Goal: Task Accomplishment & Management: Complete application form

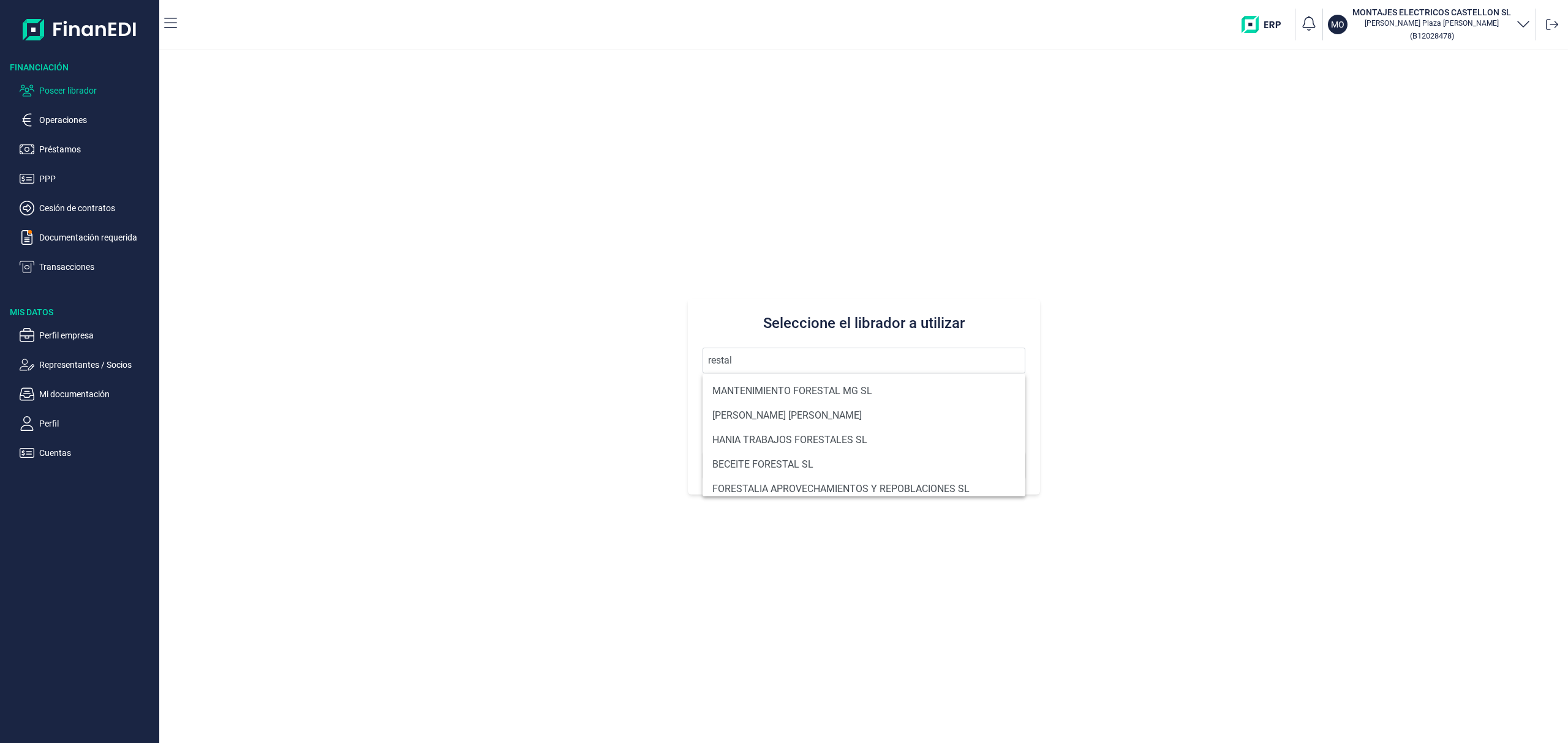
drag, startPoint x: 762, startPoint y: 368, endPoint x: 547, endPoint y: 324, distance: 219.5
click at [560, 326] on div "Seleccione el librador a utilizar restal Buscar" at bounding box center [863, 397] width 1409 height 693
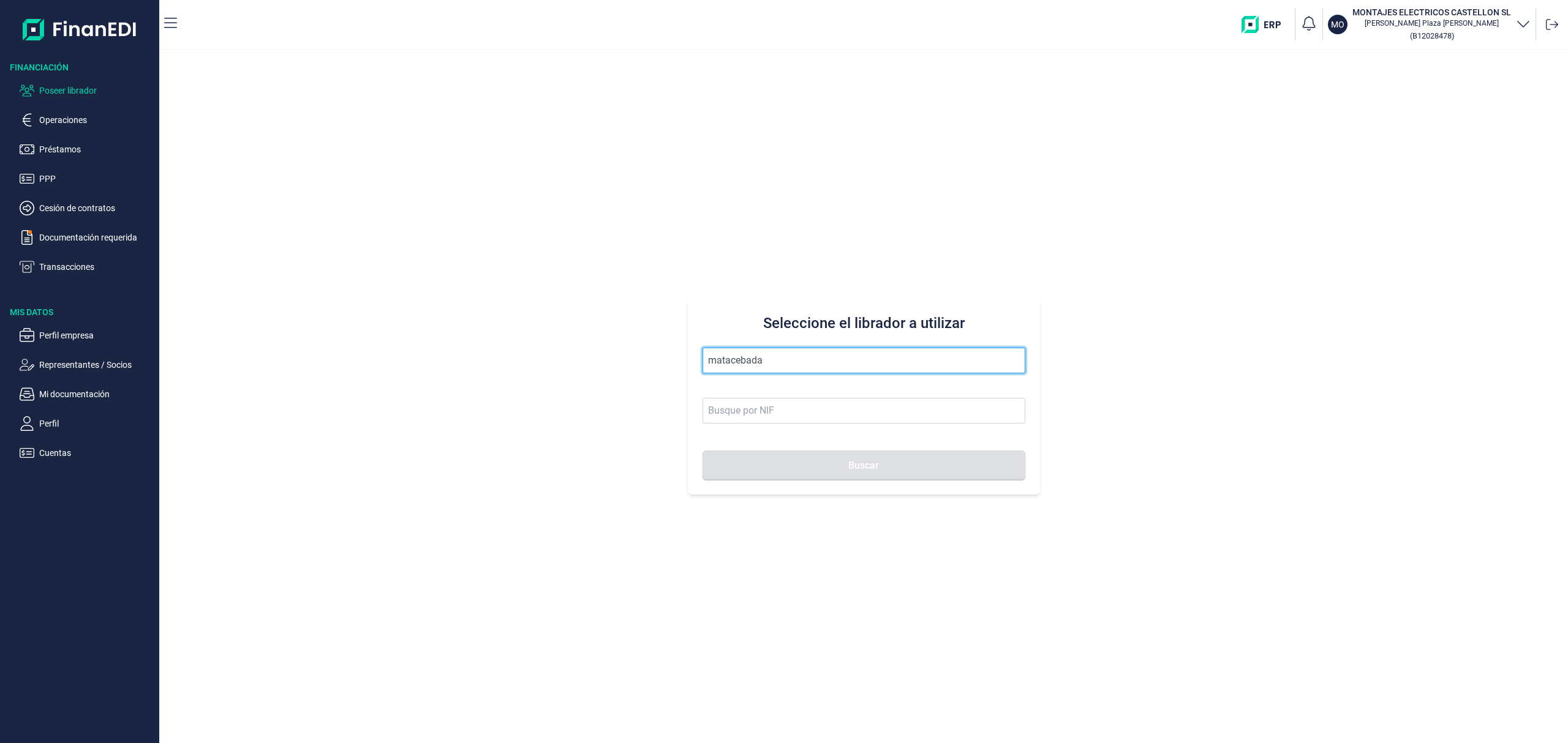
click at [773, 365] on input "matacebada" at bounding box center [863, 361] width 322 height 26
click at [702, 450] on button "Buscar" at bounding box center [863, 465] width 322 height 30
drag, startPoint x: 728, startPoint y: 361, endPoint x: 774, endPoint y: 366, distance: 46.3
click at [729, 361] on input "matacebada" at bounding box center [863, 361] width 322 height 26
type input "[PERSON_NAME]"
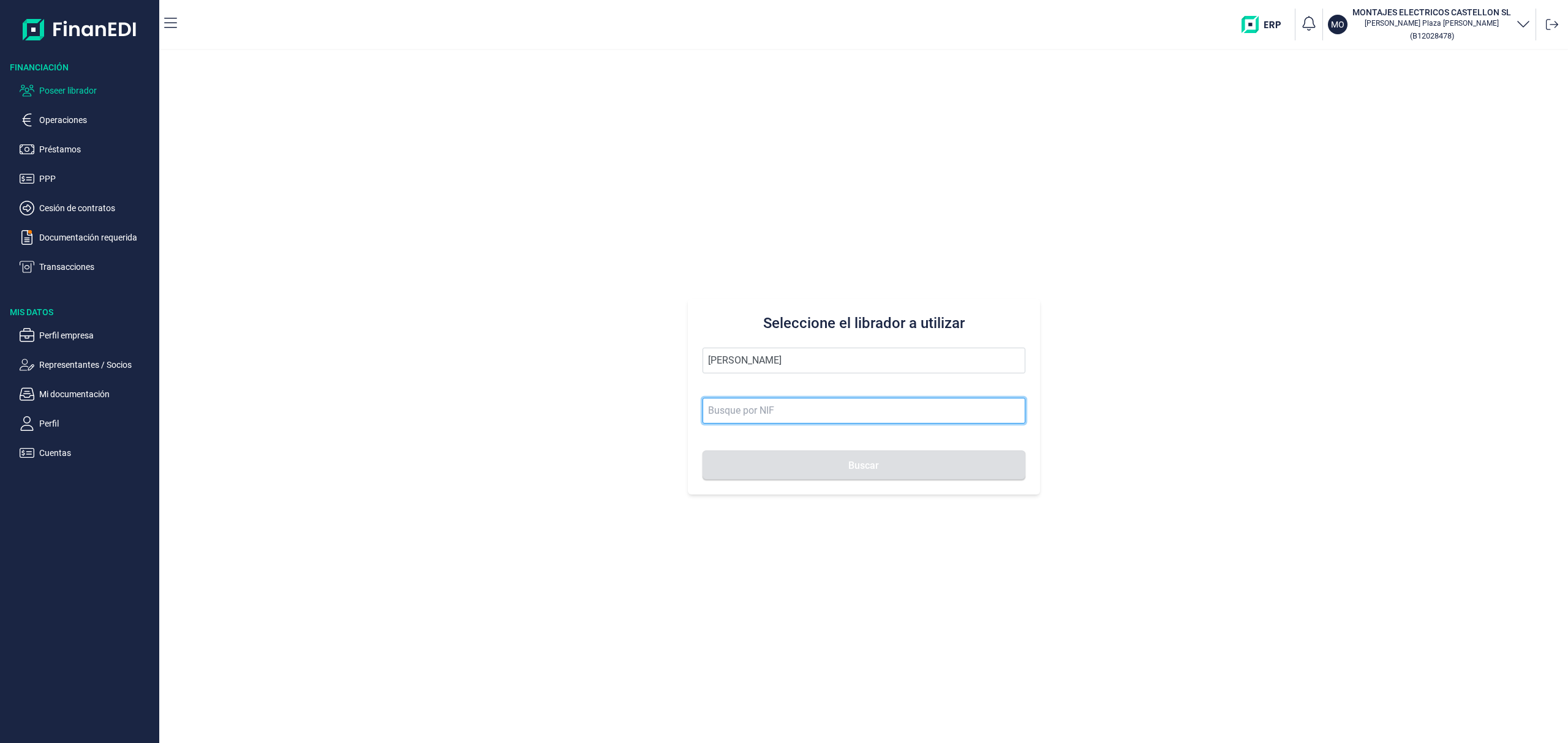
click at [758, 409] on input at bounding box center [863, 410] width 322 height 26
paste input "B19684141"
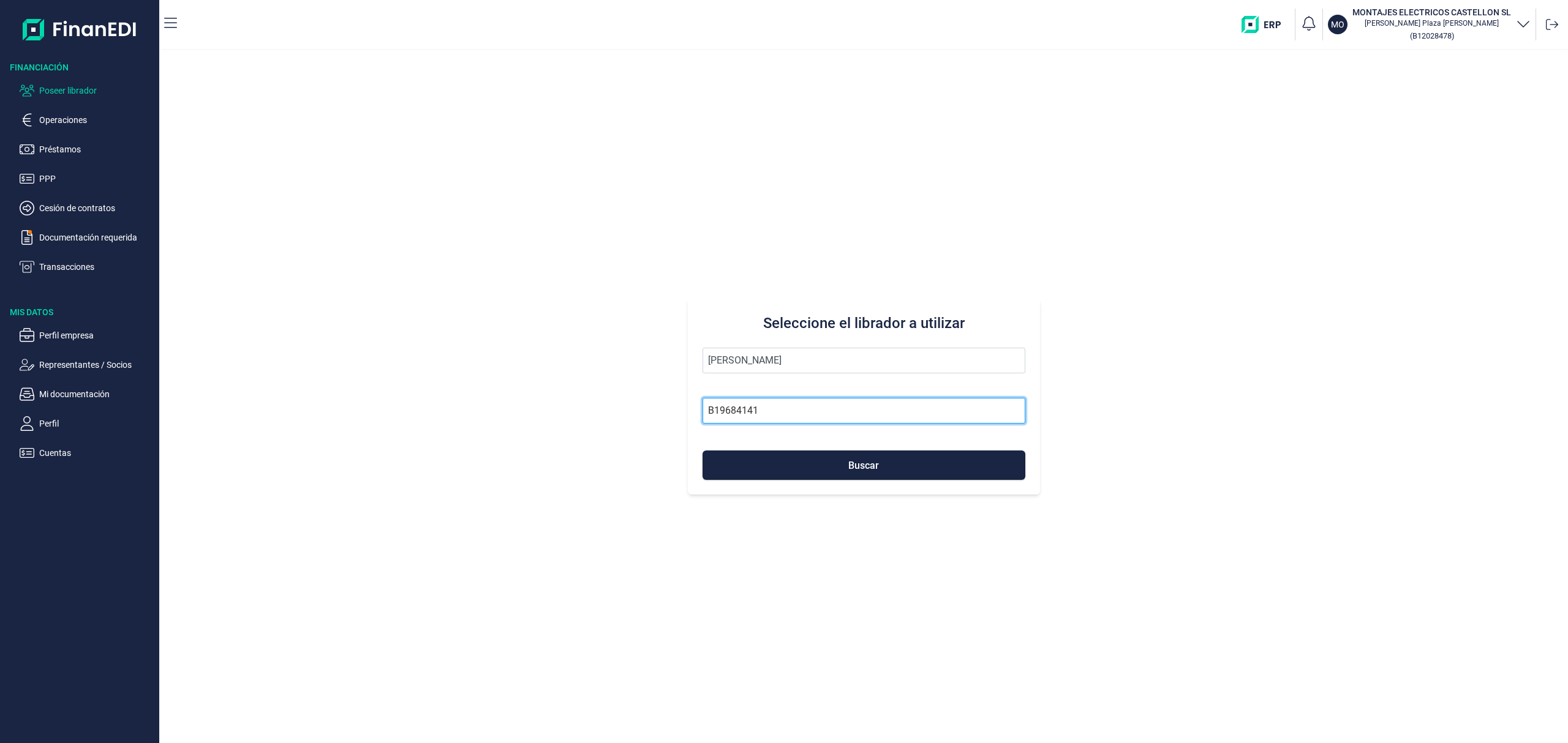
type input "B19684141"
click at [702, 450] on button "Buscar" at bounding box center [863, 465] width 322 height 30
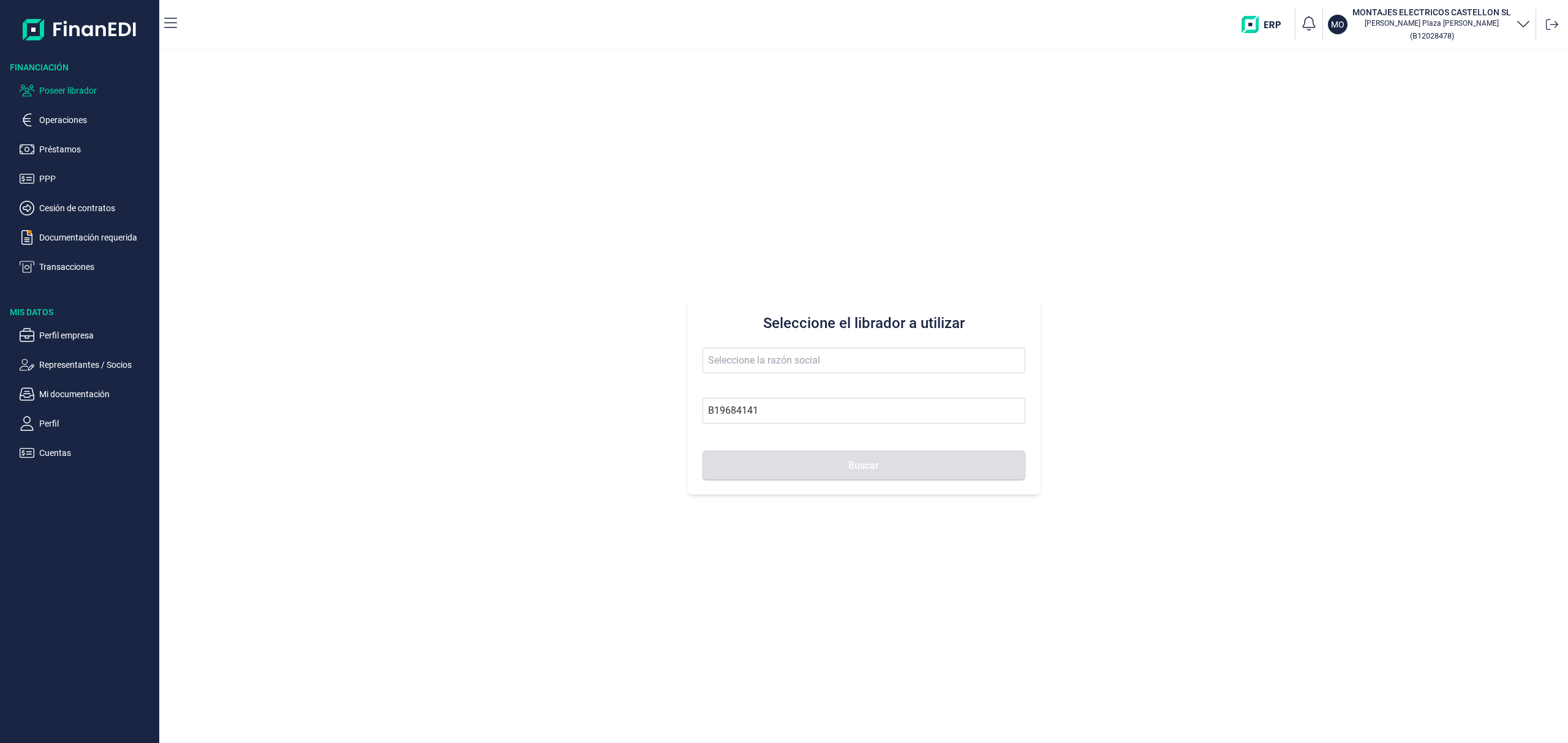
type input "INDUSTRIAS GANADERAS MATACEBADA SL"
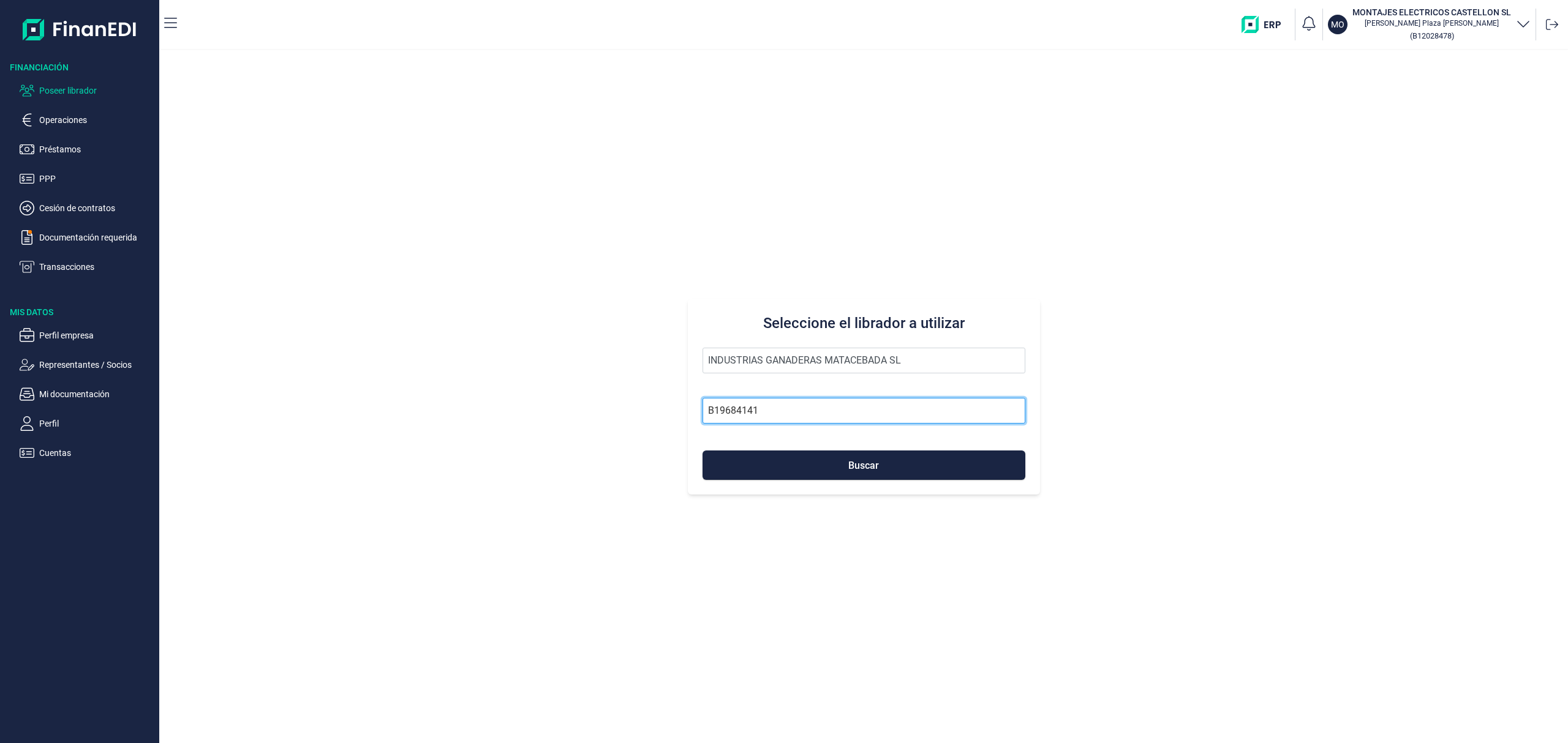
click at [783, 422] on input "B19684141" at bounding box center [863, 410] width 322 height 26
click at [849, 466] on span "Buscar" at bounding box center [864, 466] width 31 height 10
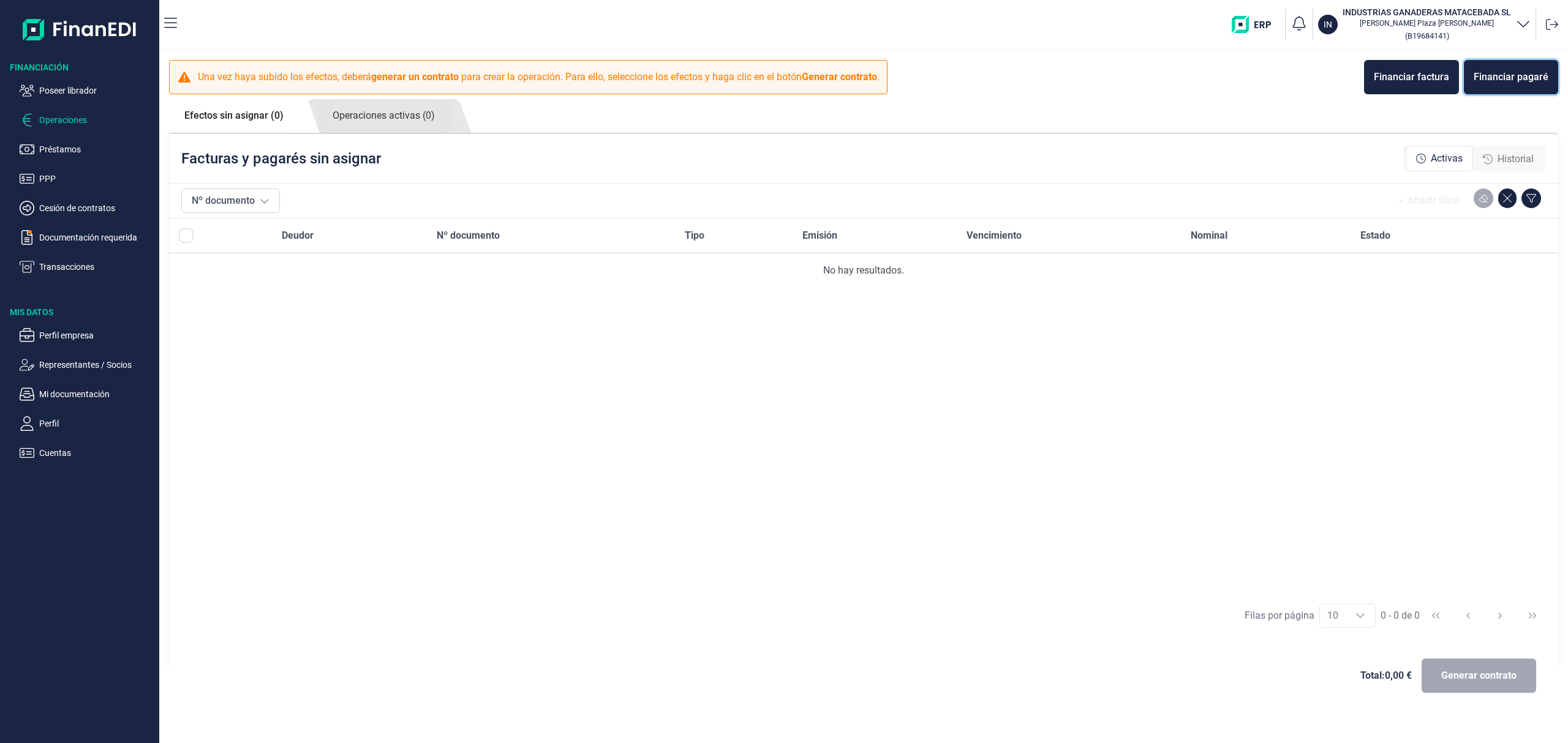
drag, startPoint x: 1517, startPoint y: 64, endPoint x: 1353, endPoint y: 94, distance: 166.7
click at [1517, 64] on button "Financiar pagaré" at bounding box center [1511, 77] width 95 height 34
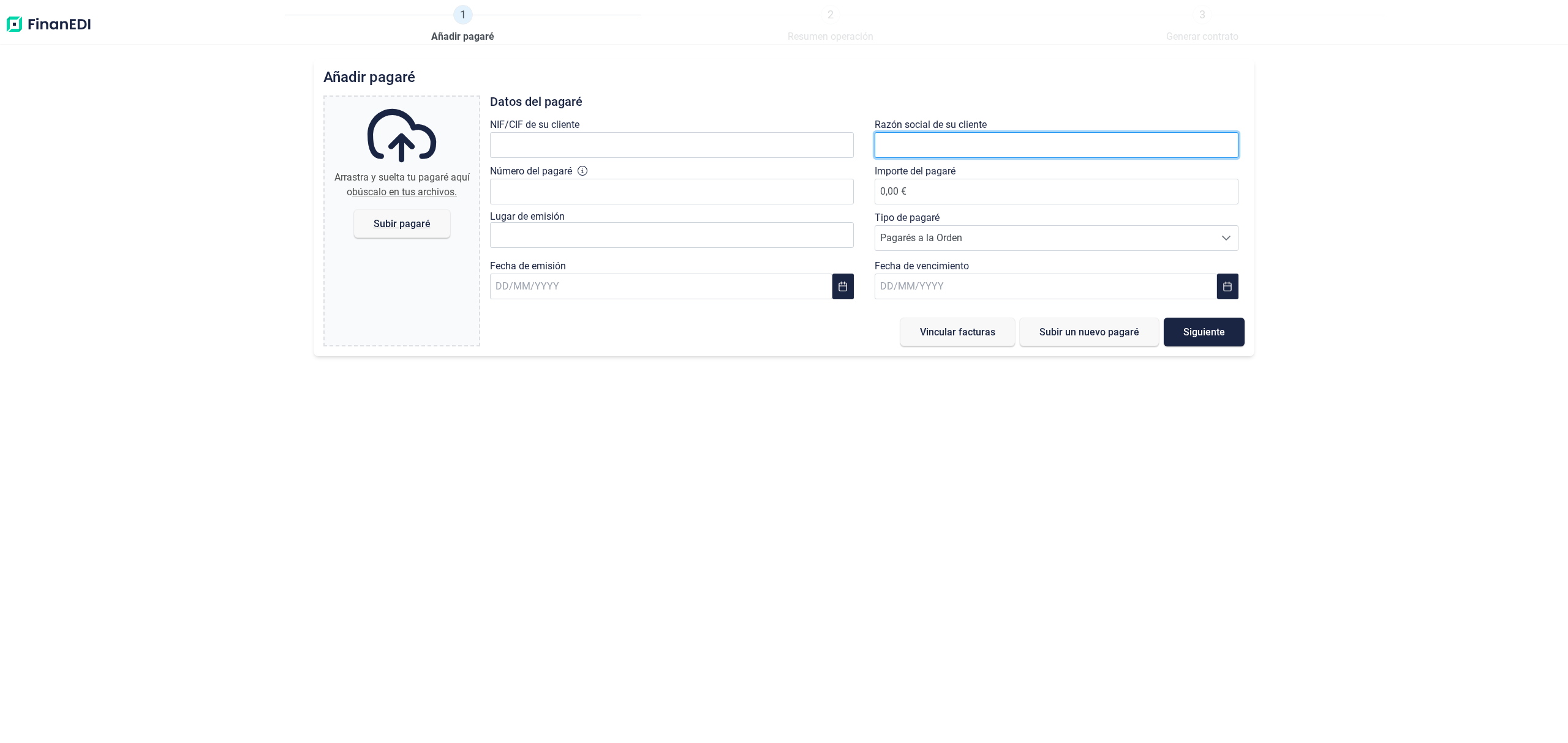
click at [902, 142] on input "text" at bounding box center [1056, 144] width 364 height 26
type input "EXPLOTACIONES AGRICOLAS [PERSON_NAME]"
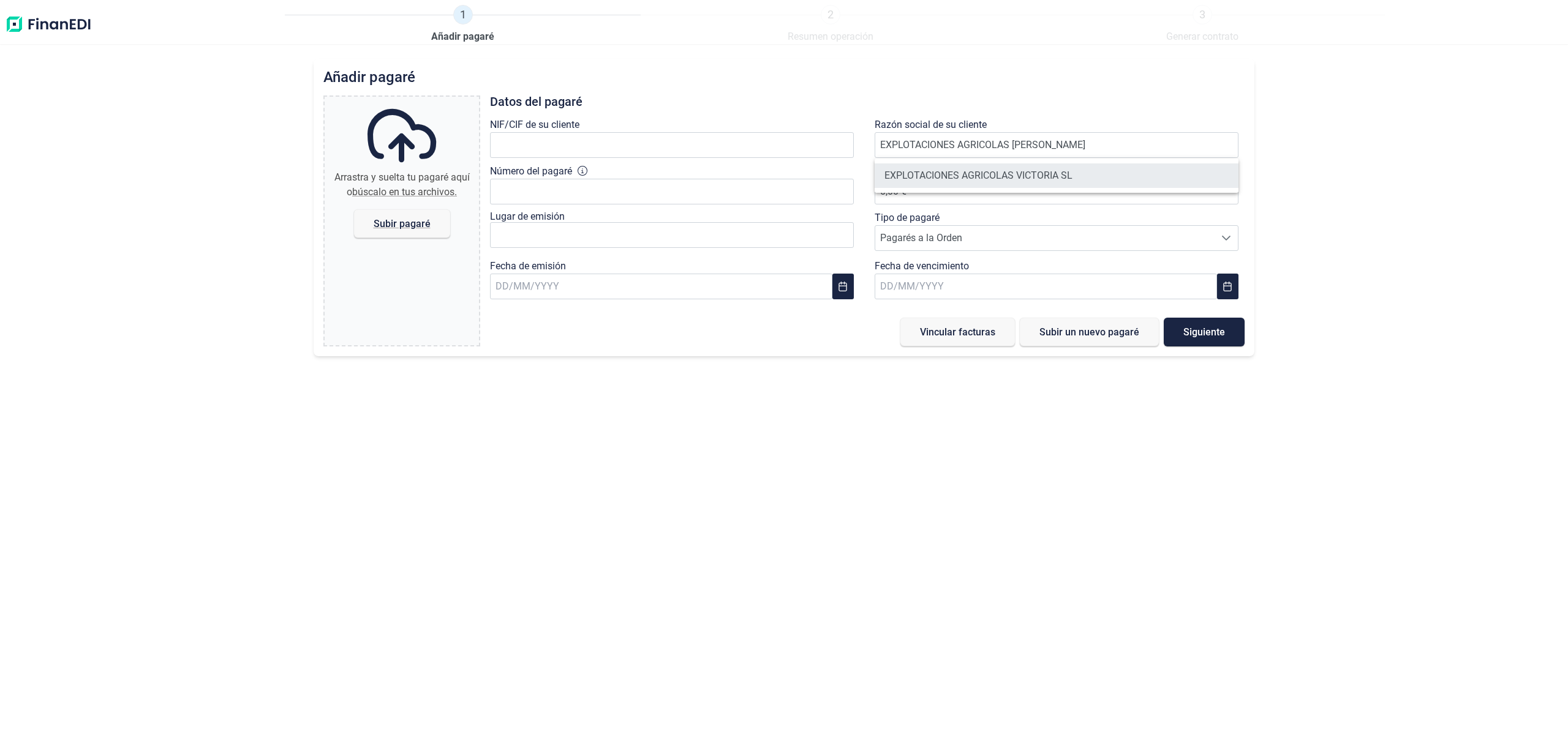
click at [1007, 177] on li "EXPLOTACIONES AGRICOLAS VICTORIA SL" at bounding box center [1056, 176] width 364 height 25
type input "B02634020"
type input "EXPLOTACIONES AGRICOLAS VICTORIA SL"
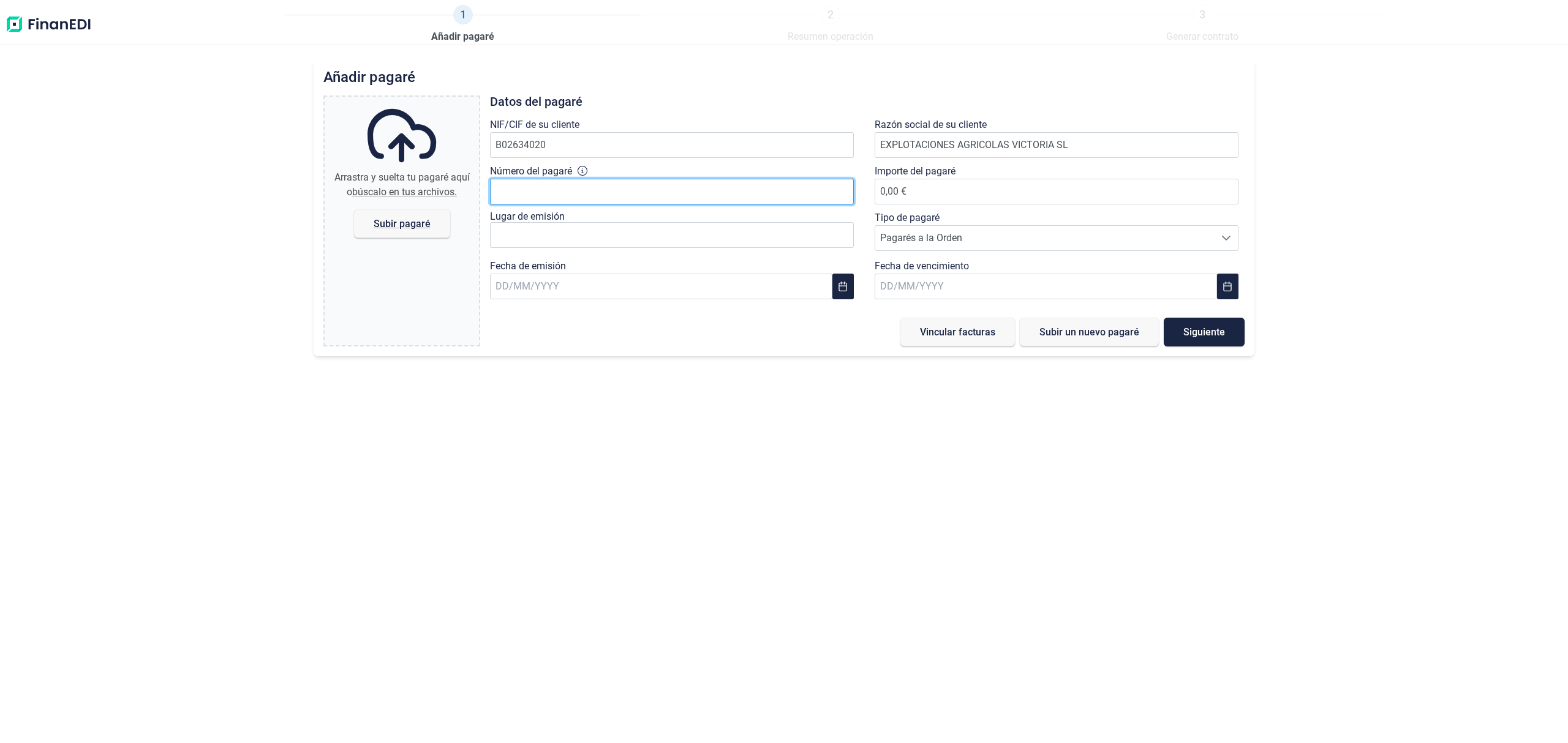
click at [601, 193] on input "Número del pagaré" at bounding box center [672, 191] width 364 height 26
type input "62931870"
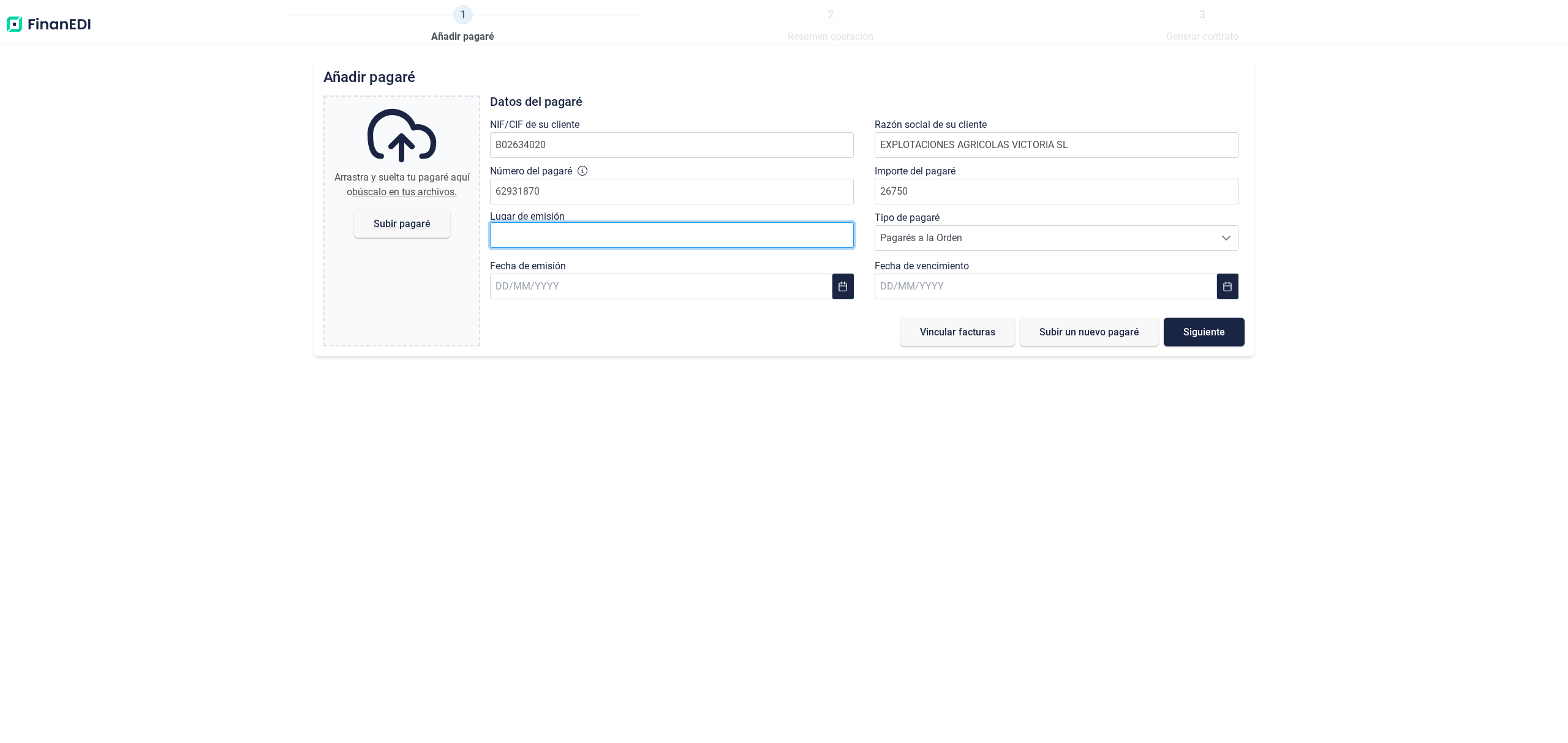
type input "26.750,00 €"
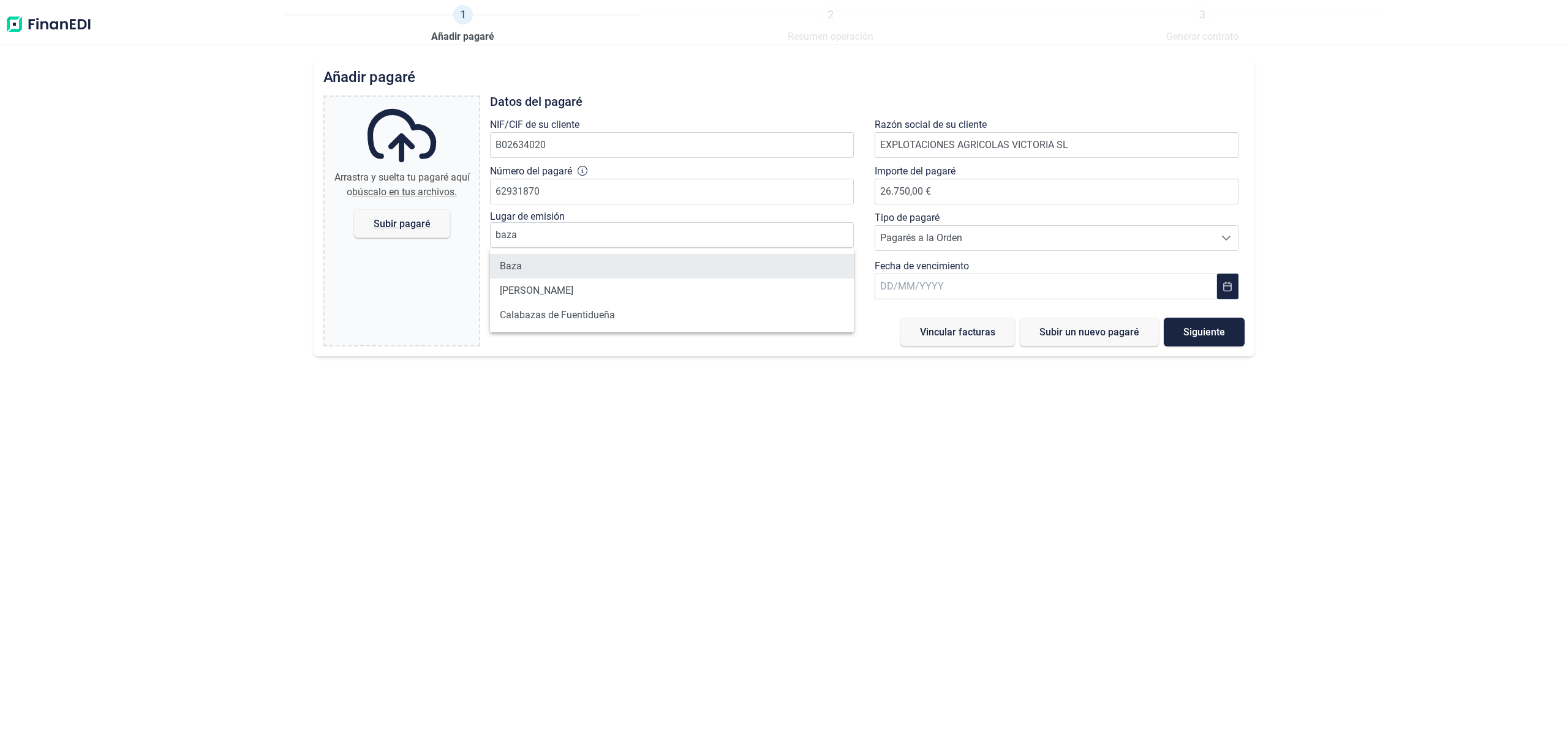
click at [502, 265] on li "Baza" at bounding box center [672, 267] width 364 height 25
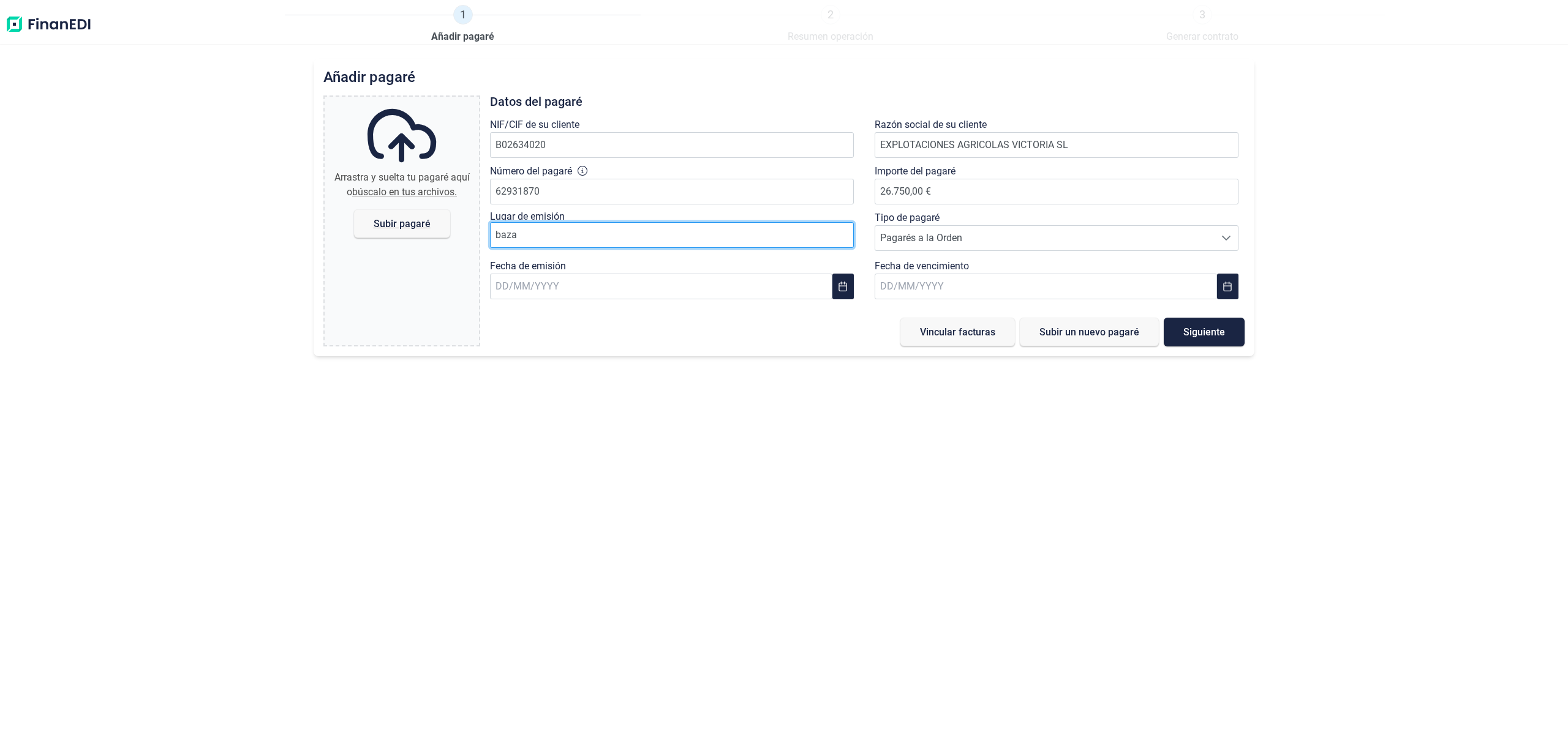
type input "Baza"
click at [783, 291] on input "text" at bounding box center [661, 286] width 342 height 26
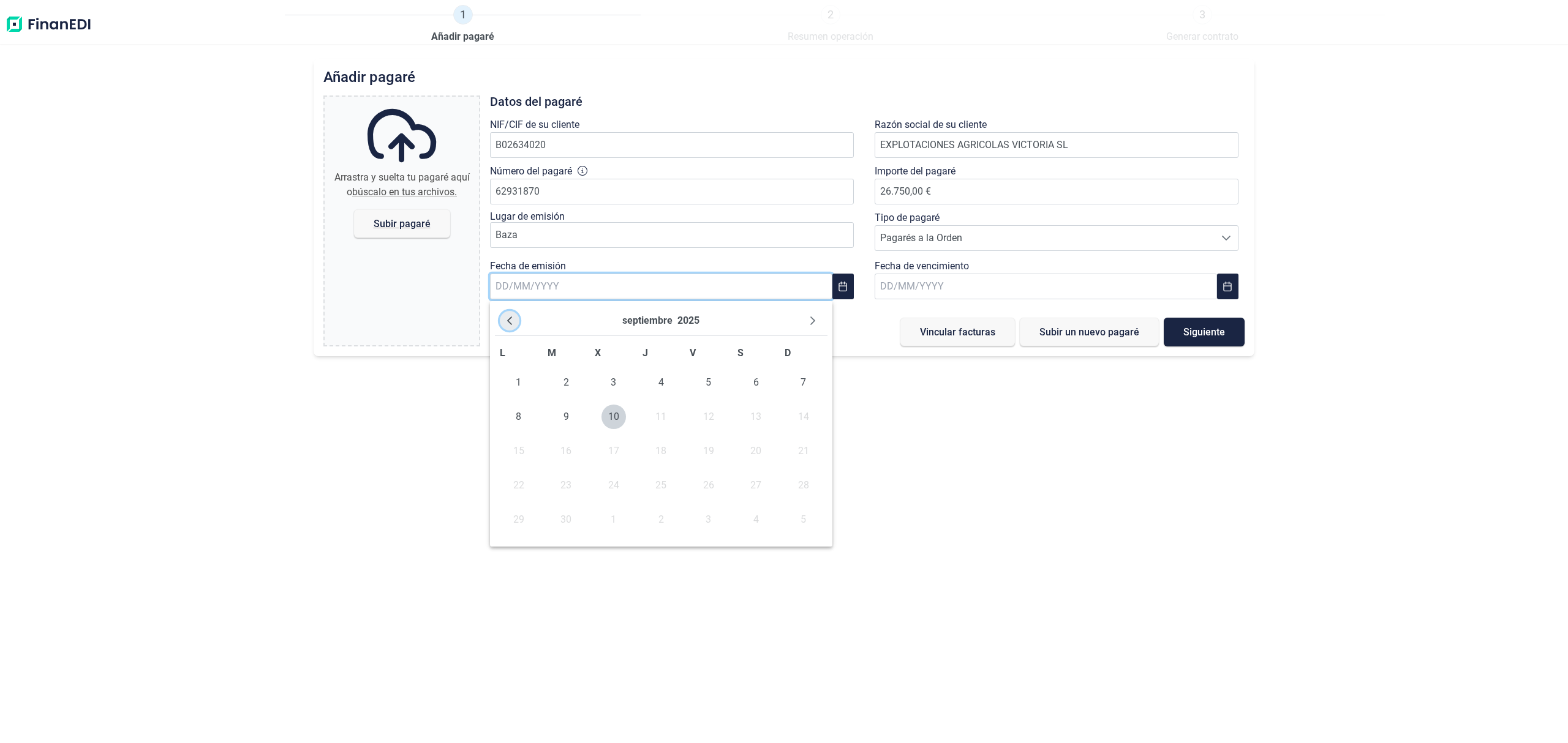
click at [514, 316] on icon "Previous Month" at bounding box center [510, 320] width 10 height 10
click at [616, 520] on span "27" at bounding box center [614, 520] width 25 height 25
type input "[DATE]"
click at [1224, 288] on icon "Choose Date" at bounding box center [1227, 287] width 10 height 10
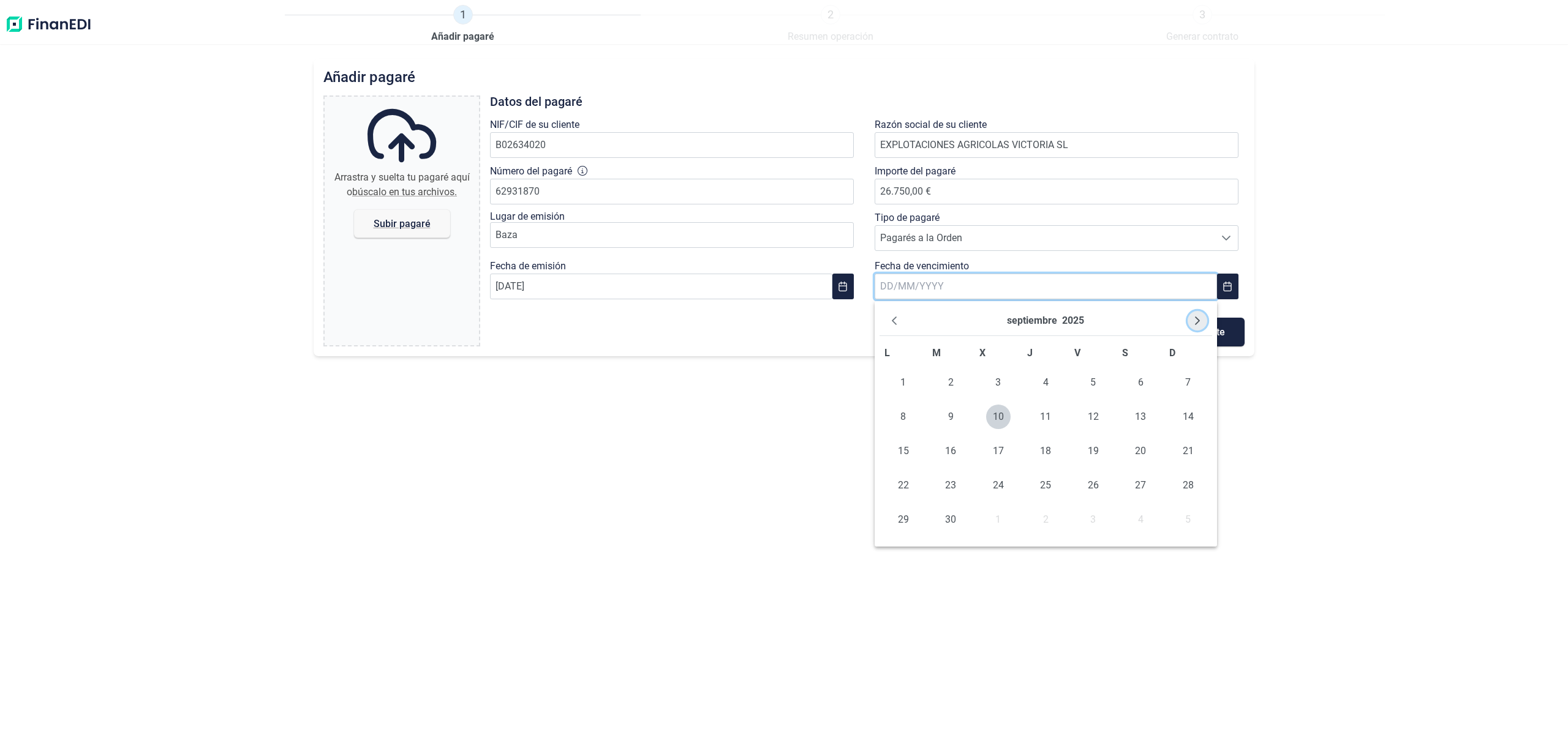
click at [1195, 319] on icon "Next Month" at bounding box center [1198, 320] width 10 height 10
click at [1193, 319] on icon "Next Month" at bounding box center [1198, 320] width 10 height 10
click at [1049, 525] on span "27" at bounding box center [1046, 520] width 25 height 25
type input "[DATE]"
click at [392, 222] on span "Subir pagaré" at bounding box center [403, 224] width 57 height 10
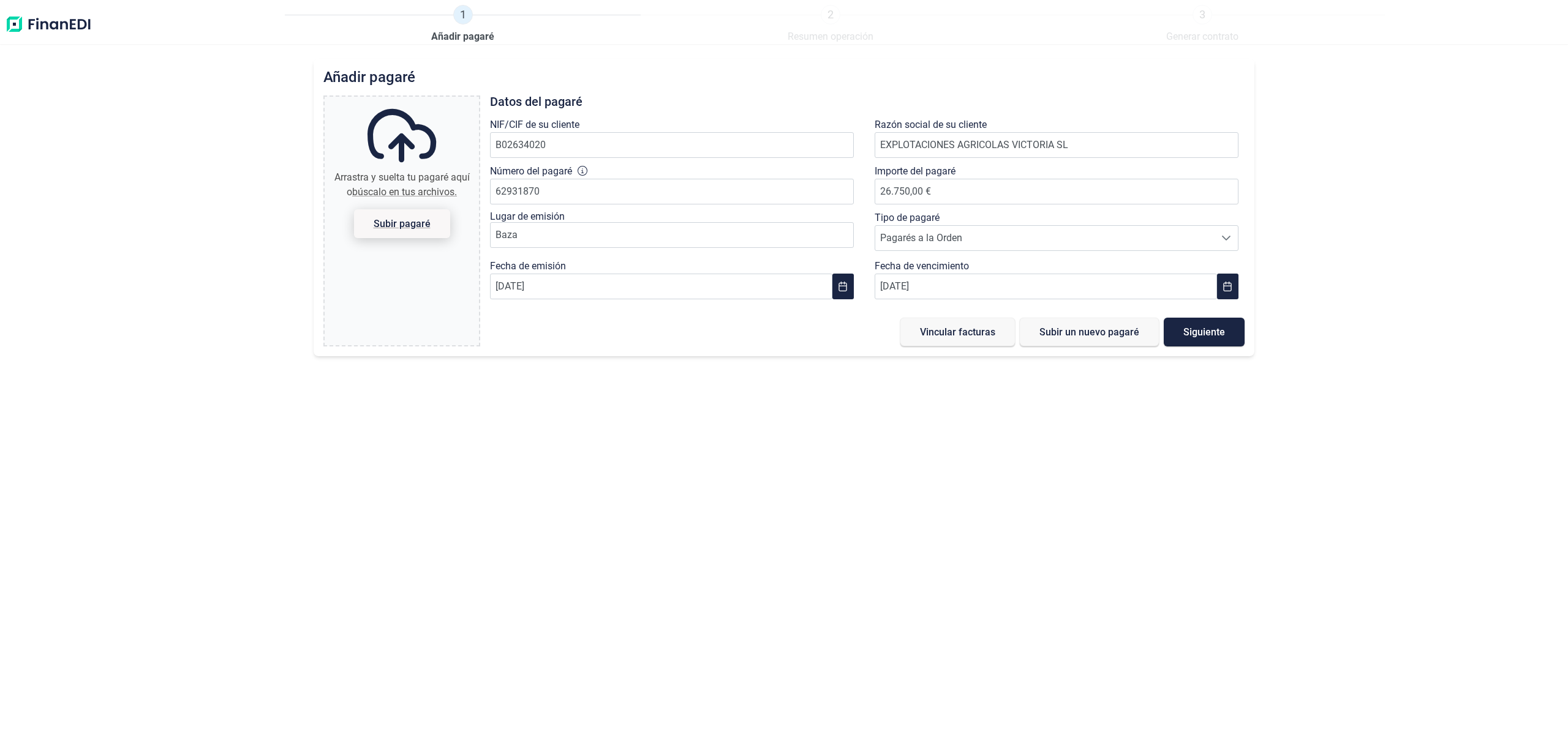
click at [392, 100] on input "Arrastra y suelta tu pagaré aquí o búscalo en tus archivos. Subir pagaré" at bounding box center [401, 98] width 154 height 4
type input "C:\fakepath\Captura de pantalla [DATE] 115417.png"
click at [1059, 337] on span "Subir un nuevo pagaré" at bounding box center [1090, 333] width 99 height 10
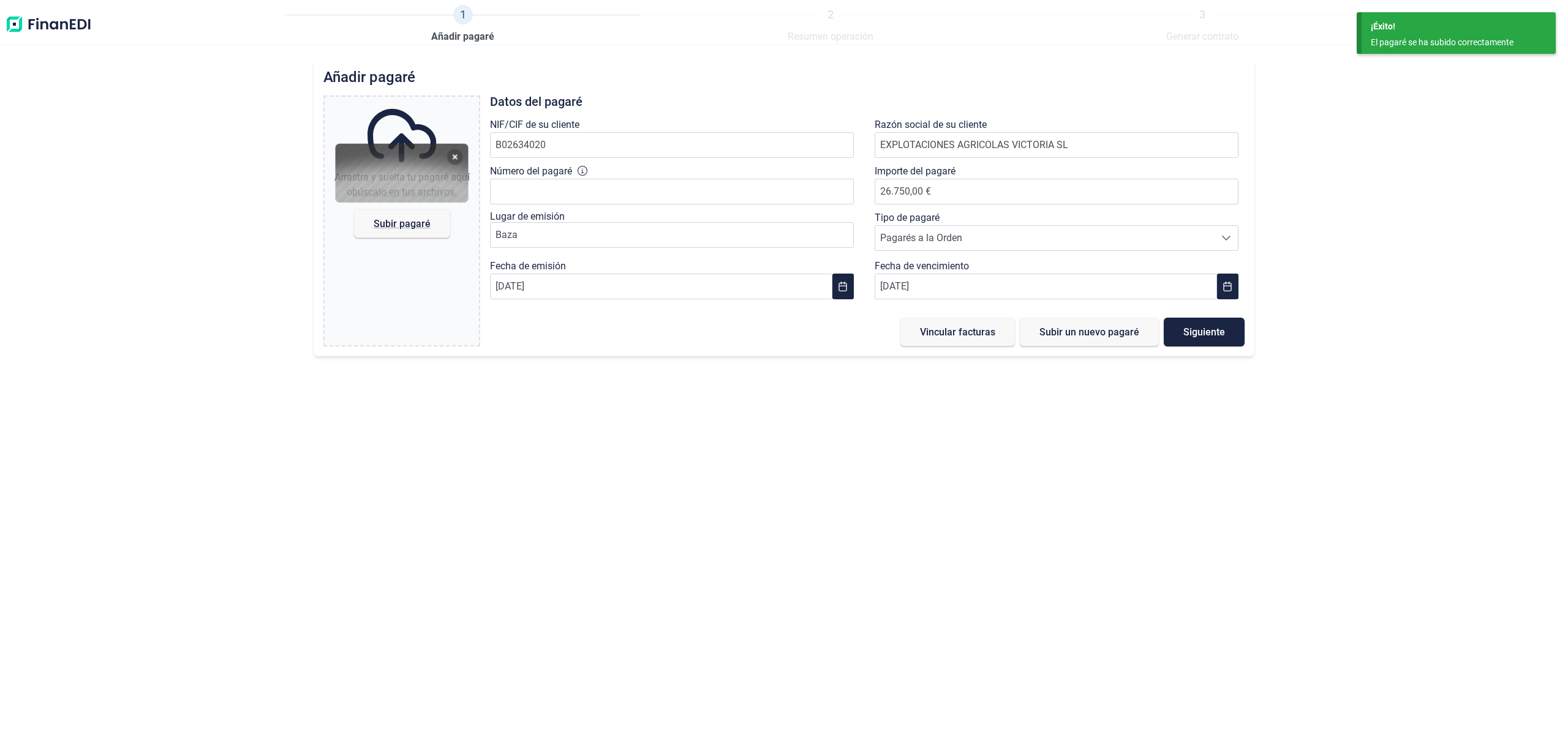
type input "0,00 €"
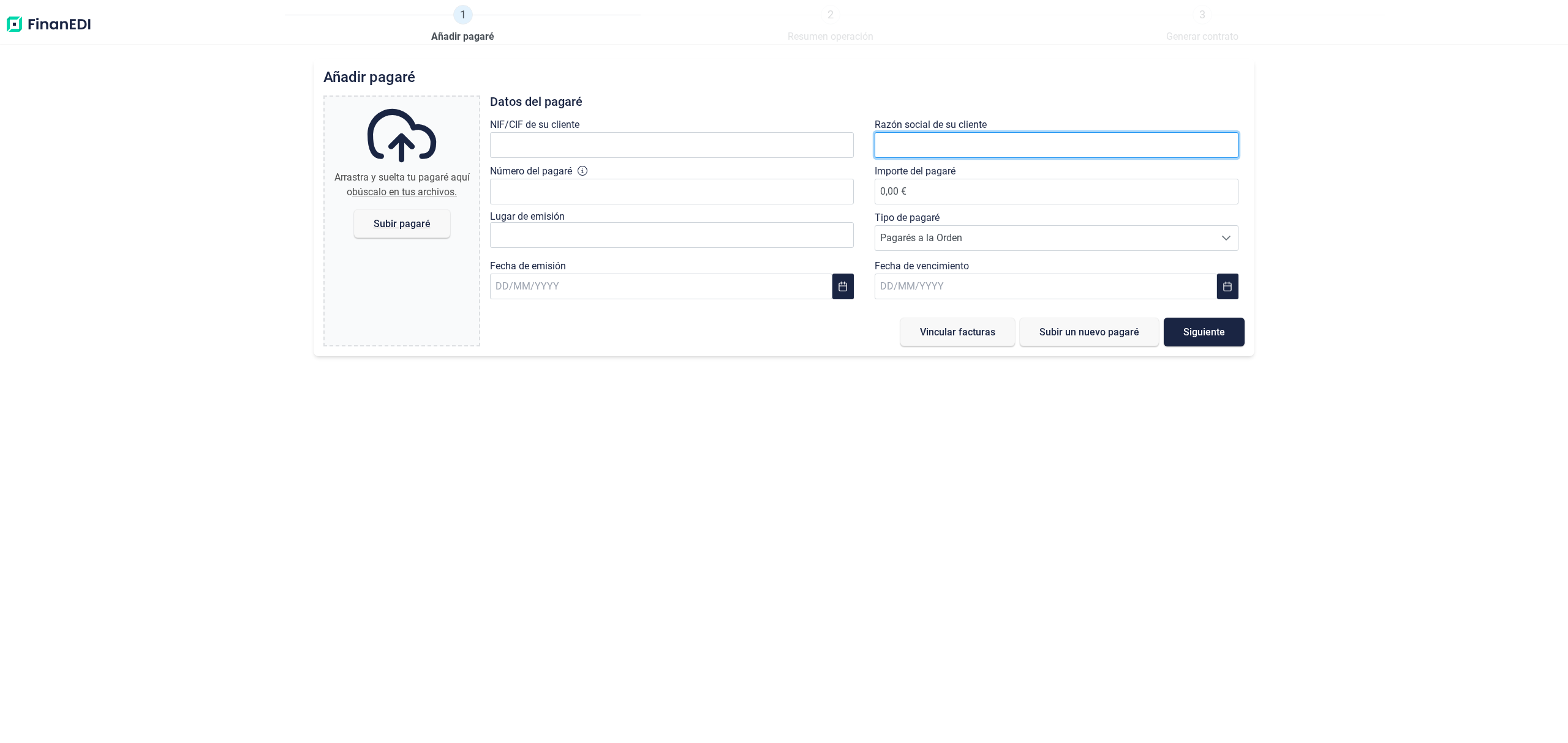
click at [915, 142] on input "text" at bounding box center [1056, 144] width 364 height 26
paste input "E"
drag, startPoint x: 1013, startPoint y: 144, endPoint x: 956, endPoint y: 142, distance: 57.0
click at [956, 142] on input "EXPLOTACIONES GANADERAS VICTORI" at bounding box center [1056, 144] width 364 height 26
drag, startPoint x: 1049, startPoint y: 145, endPoint x: 954, endPoint y: 149, distance: 95.1
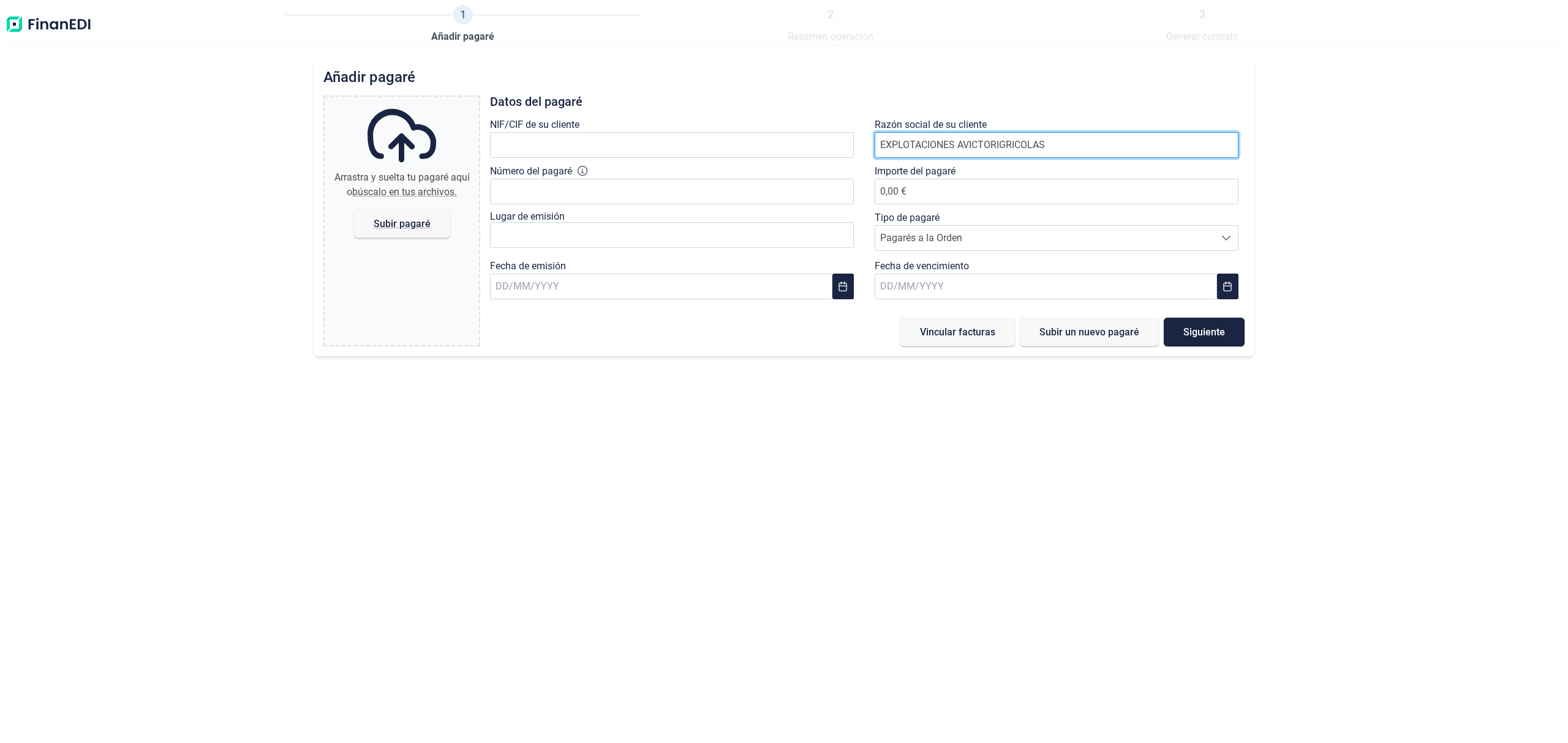
click at [954, 149] on input "EXPLOTACIONES AVICTORIGRICOLAS" at bounding box center [1056, 144] width 364 height 26
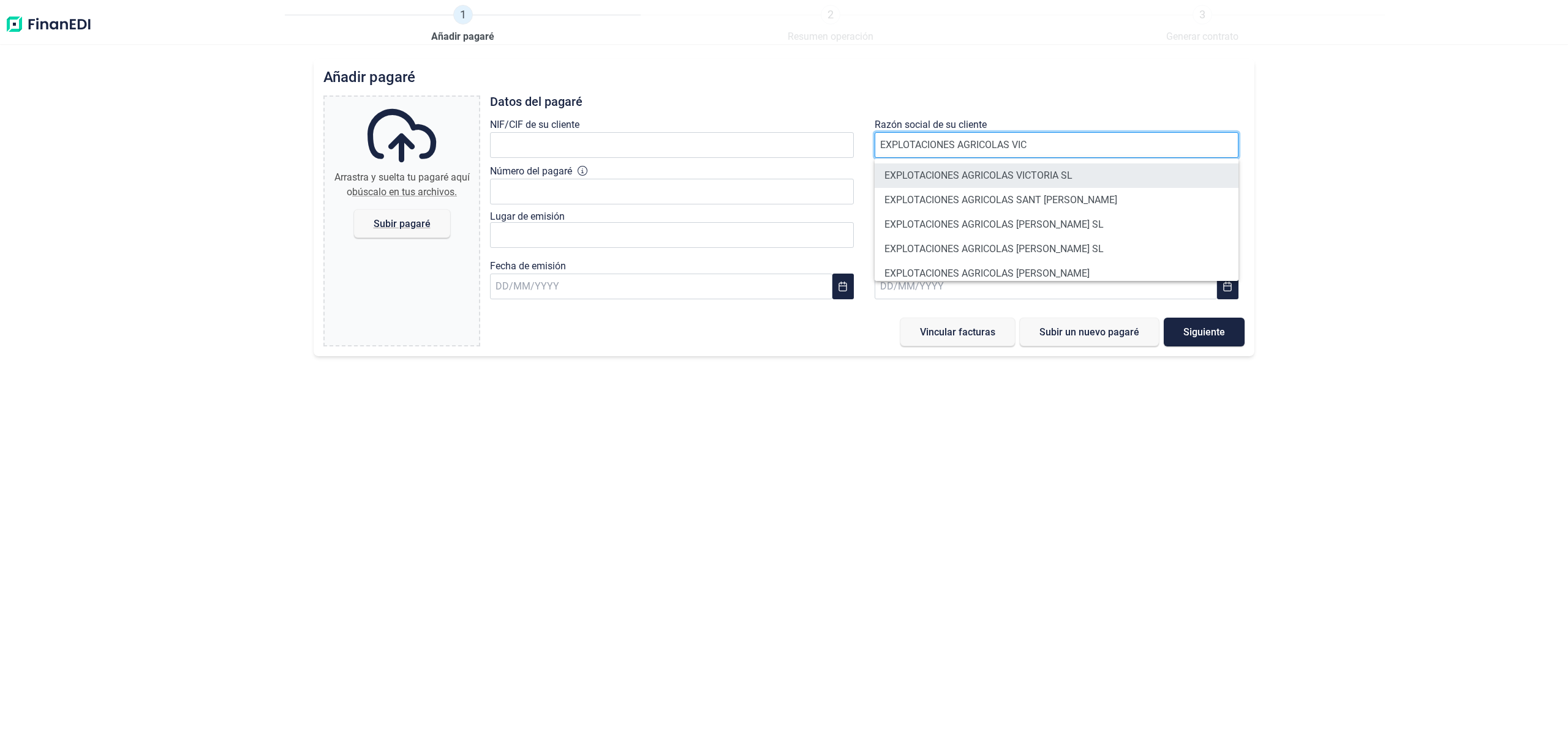
type input "EXPLOTACIONES AGRICOLAS VIC"
click at [1065, 176] on li "EXPLOTACIONES AGRICOLAS VICTORIA SL" at bounding box center [1056, 176] width 364 height 25
type input "B02634020"
type input "EXPLOTACIONES AGRICOLAS VICTORIA SL"
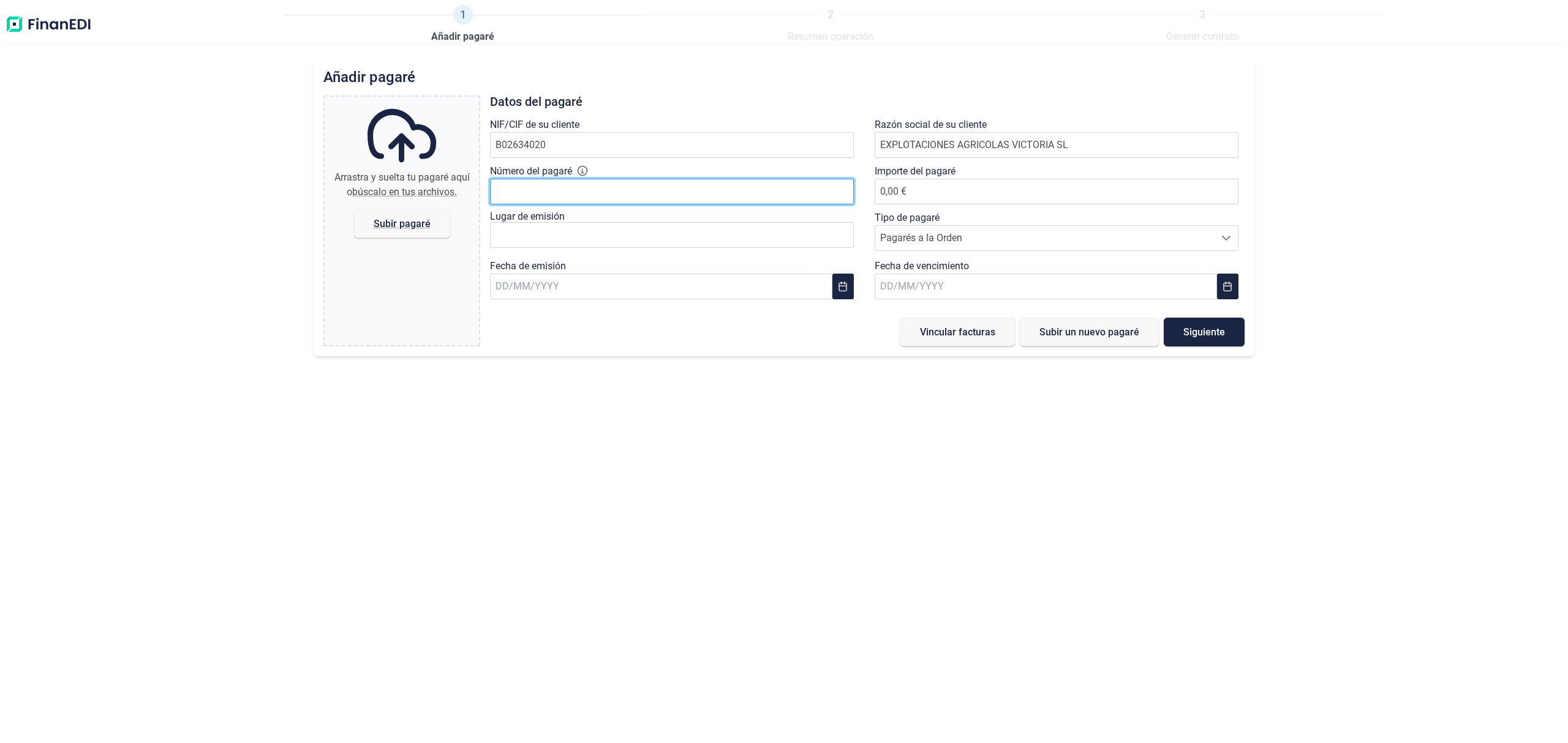
click at [555, 188] on input "Número del pagaré" at bounding box center [672, 191] width 364 height 26
type input "62931881"
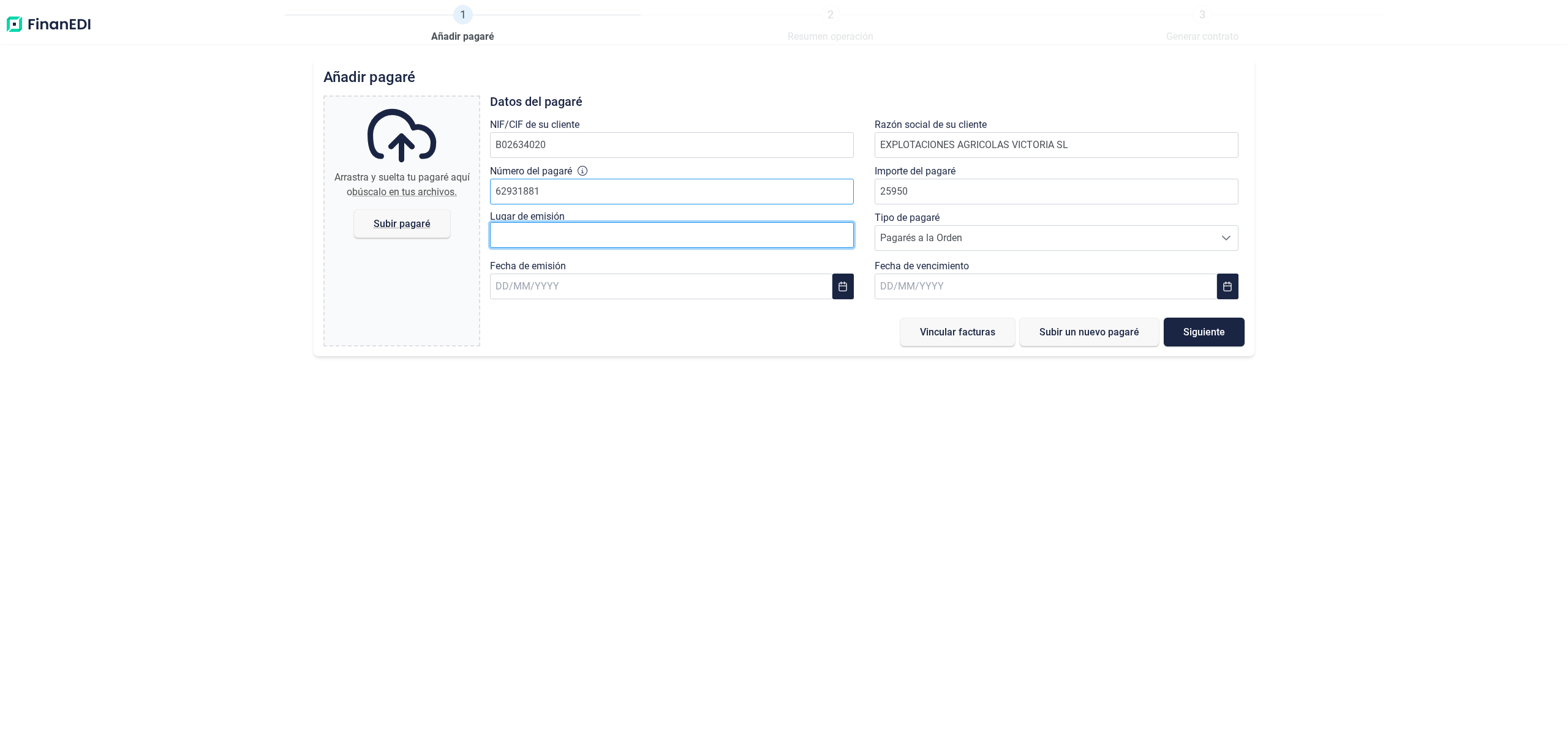
type input "25.950,00 €"
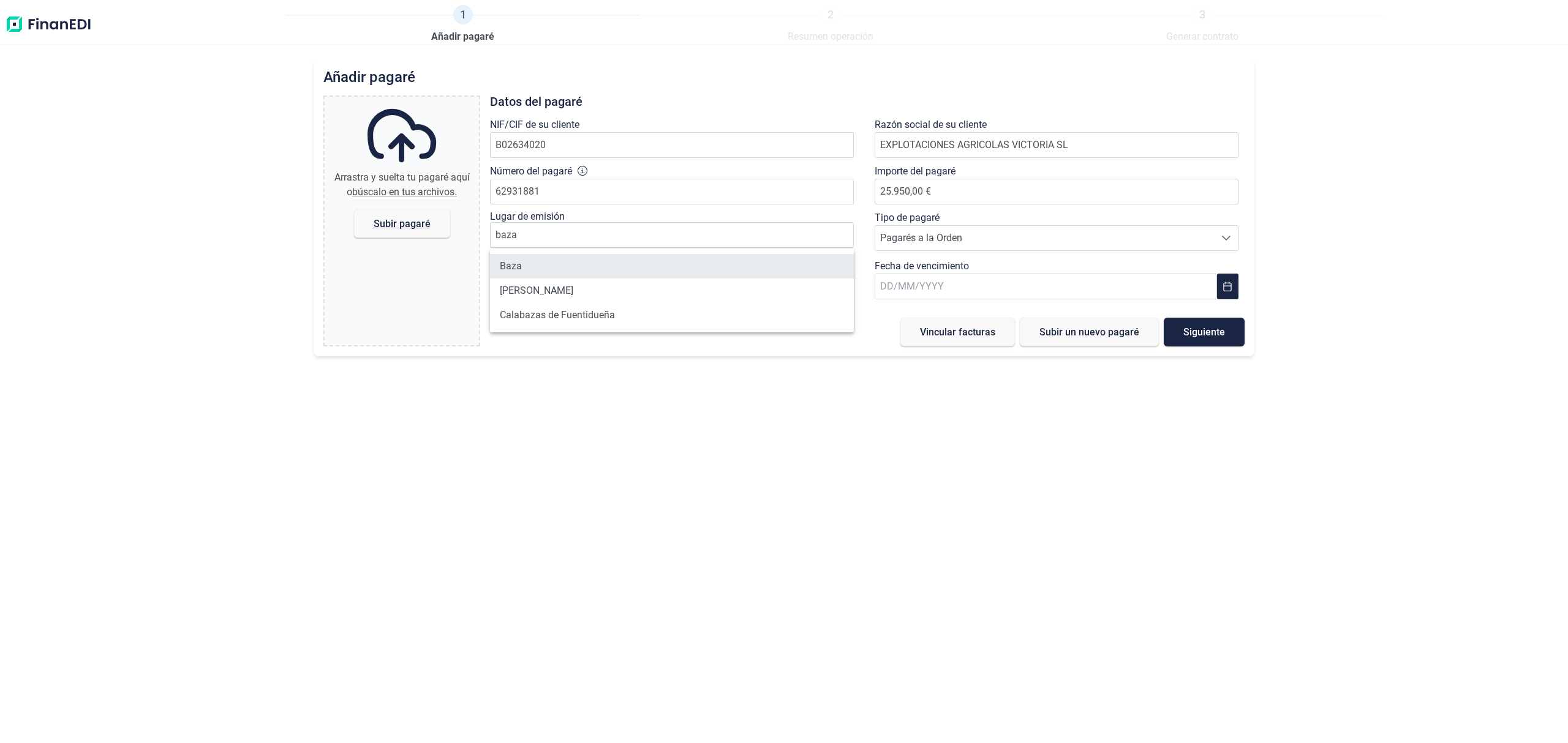
click at [531, 263] on li "Baza" at bounding box center [672, 267] width 364 height 25
type input "Baza"
click at [667, 289] on input "text" at bounding box center [661, 286] width 342 height 26
click at [655, 517] on span "28" at bounding box center [661, 520] width 25 height 25
type input "[DATE]"
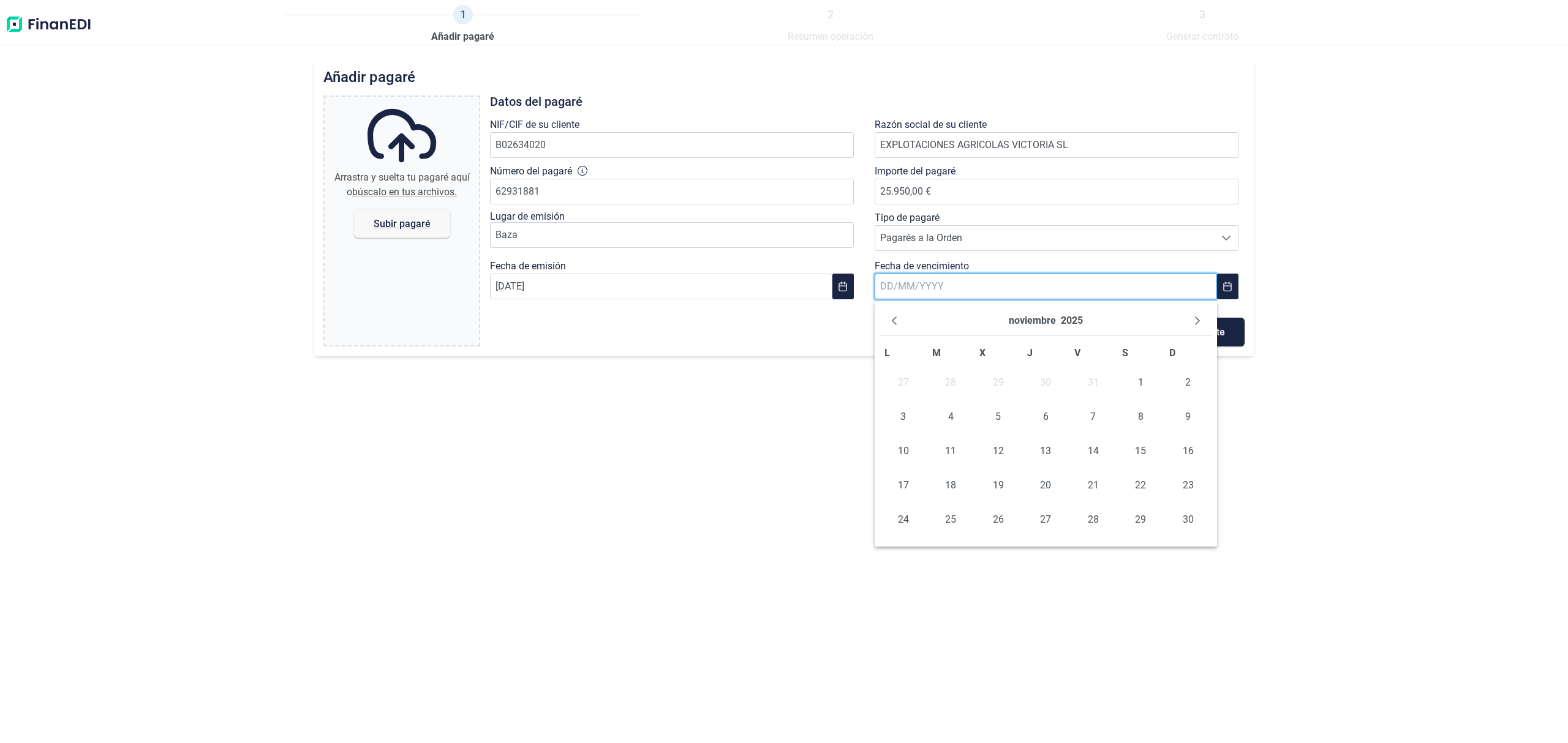
click at [934, 283] on input "text" at bounding box center [1046, 286] width 342 height 26
click at [1194, 322] on icon "Next Month" at bounding box center [1198, 320] width 10 height 10
click at [944, 387] on span "2" at bounding box center [951, 382] width 25 height 25
type input "[DATE]"
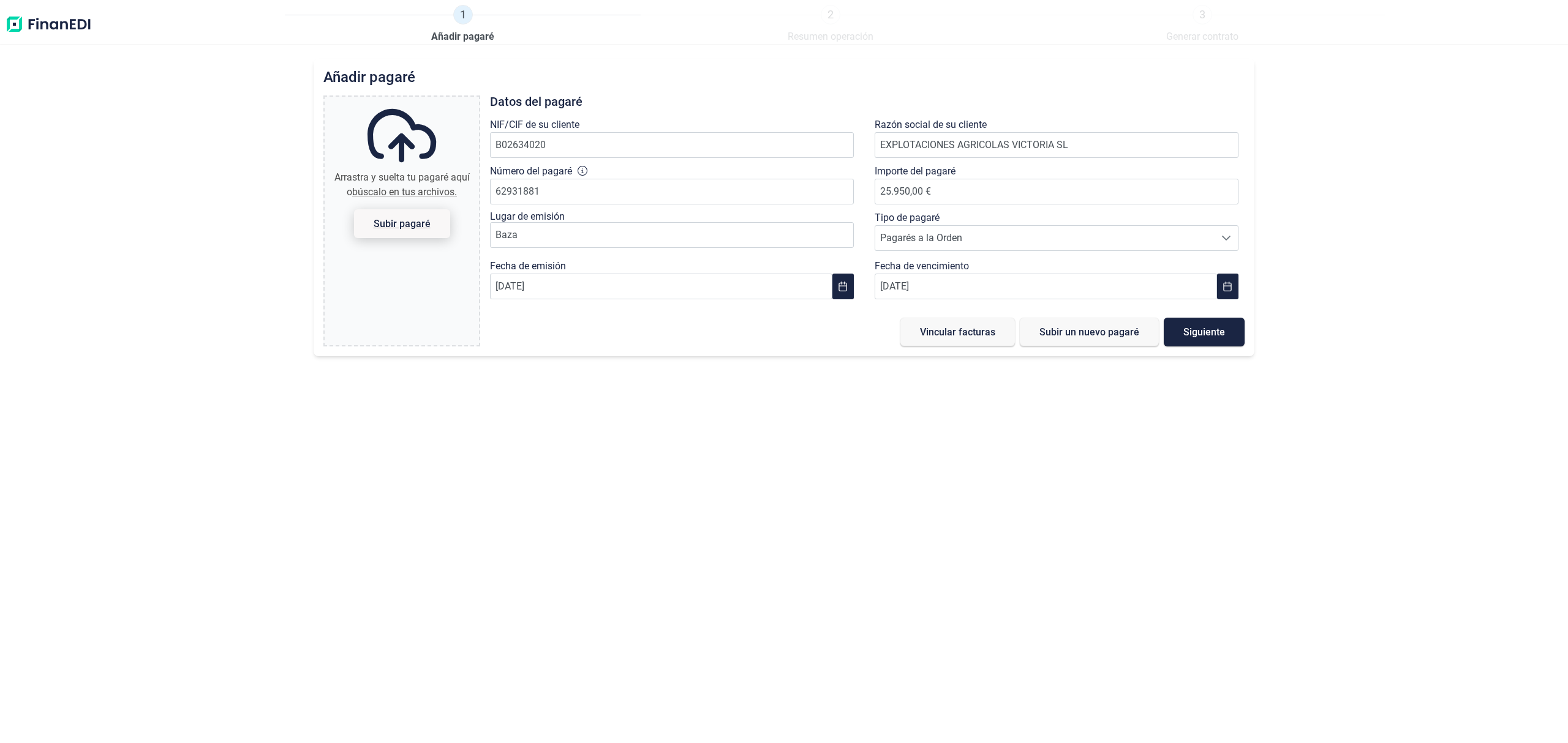
click at [386, 219] on span "Subir pagaré" at bounding box center [403, 224] width 57 height 10
click at [386, 100] on input "Arrastra y suelta tu pagaré aquí o búscalo en tus archivos. Subir pagaré" at bounding box center [401, 98] width 154 height 4
type input "C:\fakepath\Captura de pantalla [DATE] 115611.png"
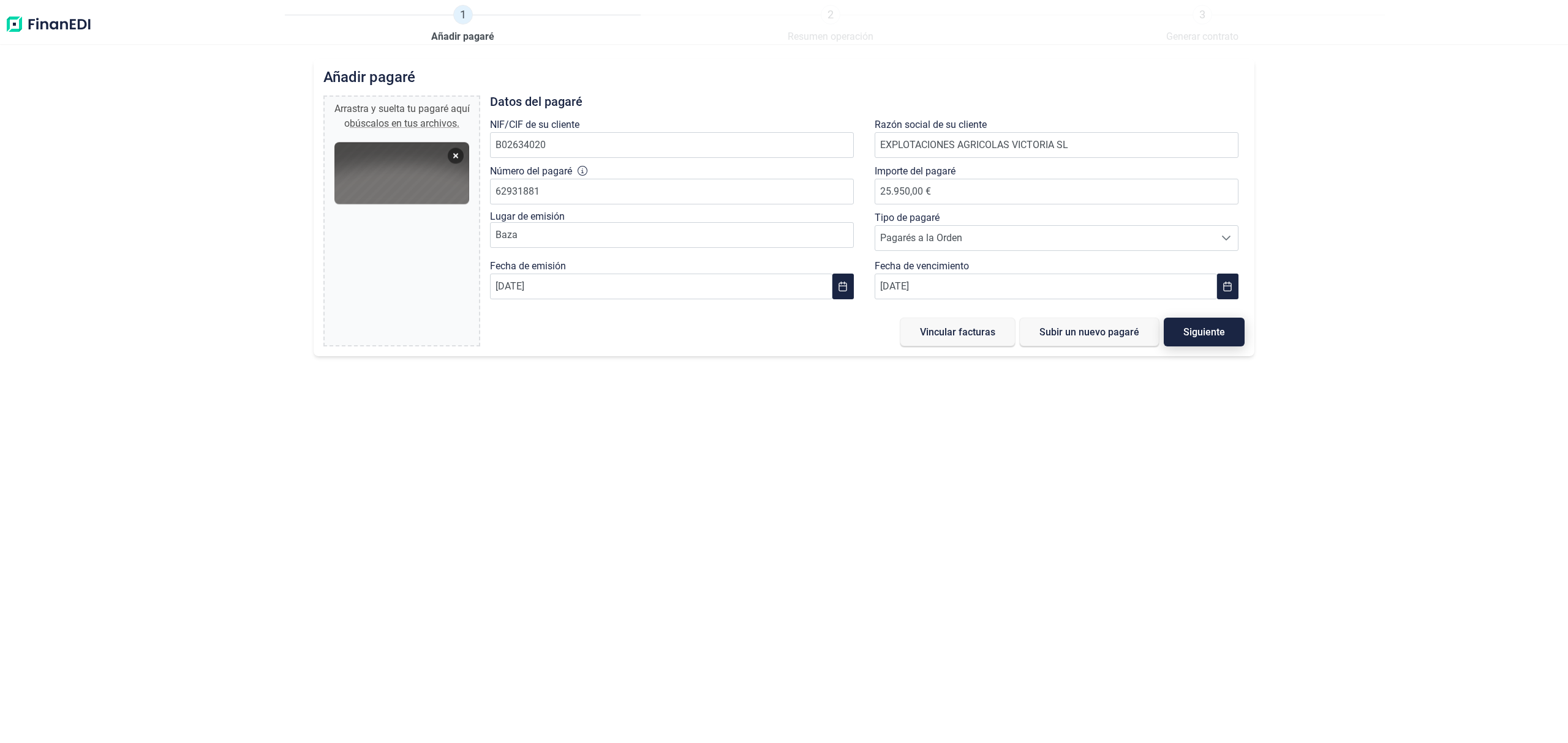
click at [1210, 334] on span "Siguiente" at bounding box center [1204, 333] width 42 height 10
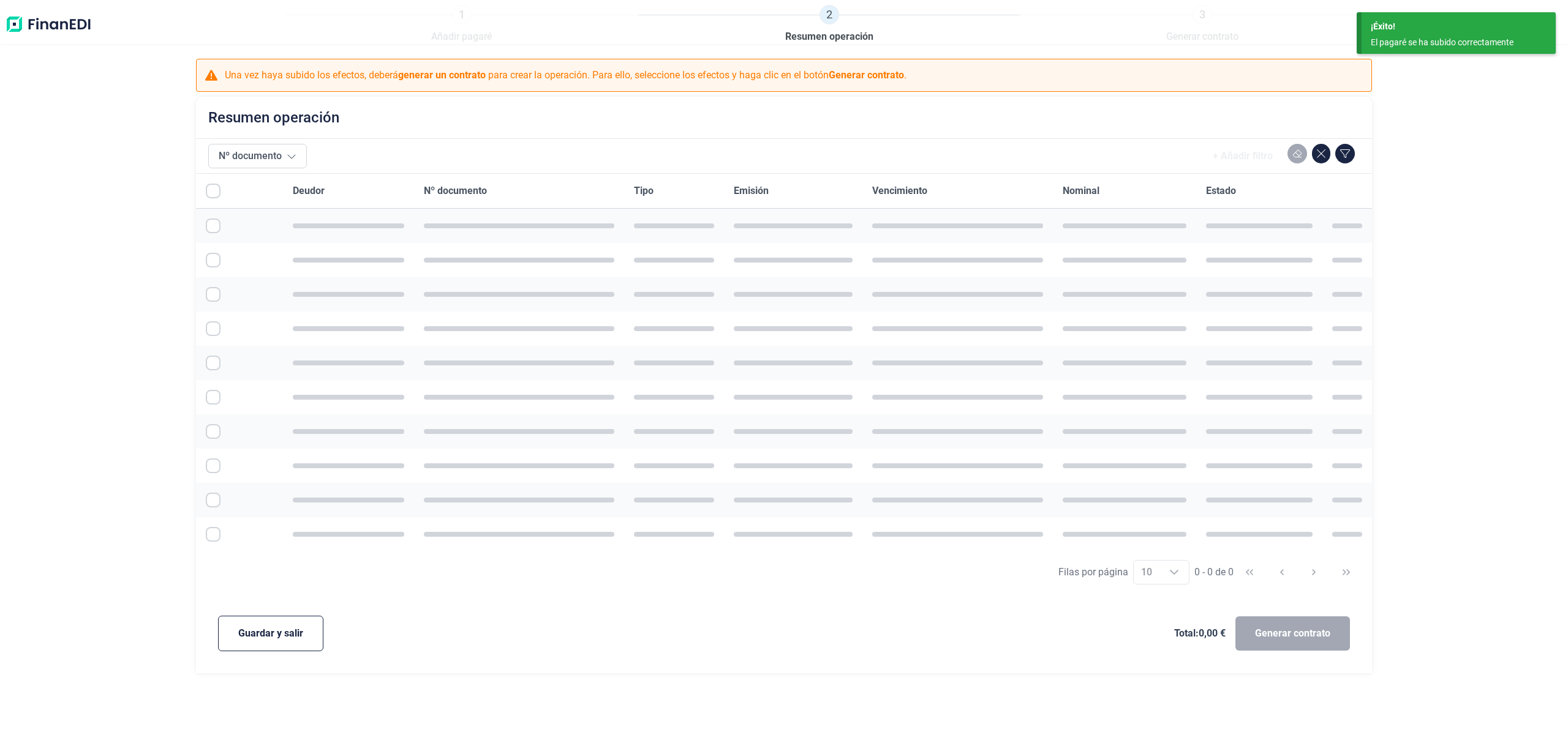
checkbox input "true"
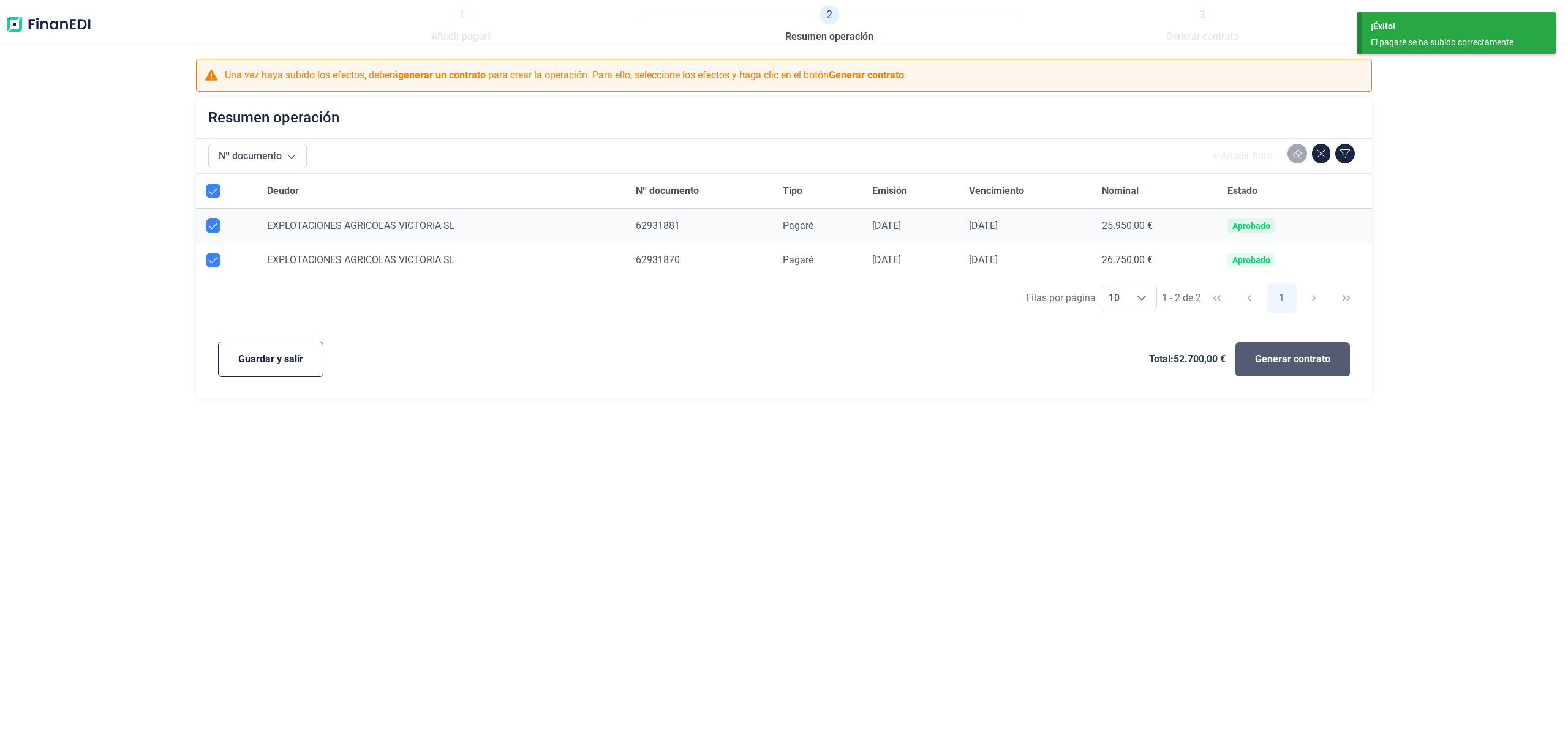
click at [1288, 361] on span "Generar contrato" at bounding box center [1292, 359] width 76 height 14
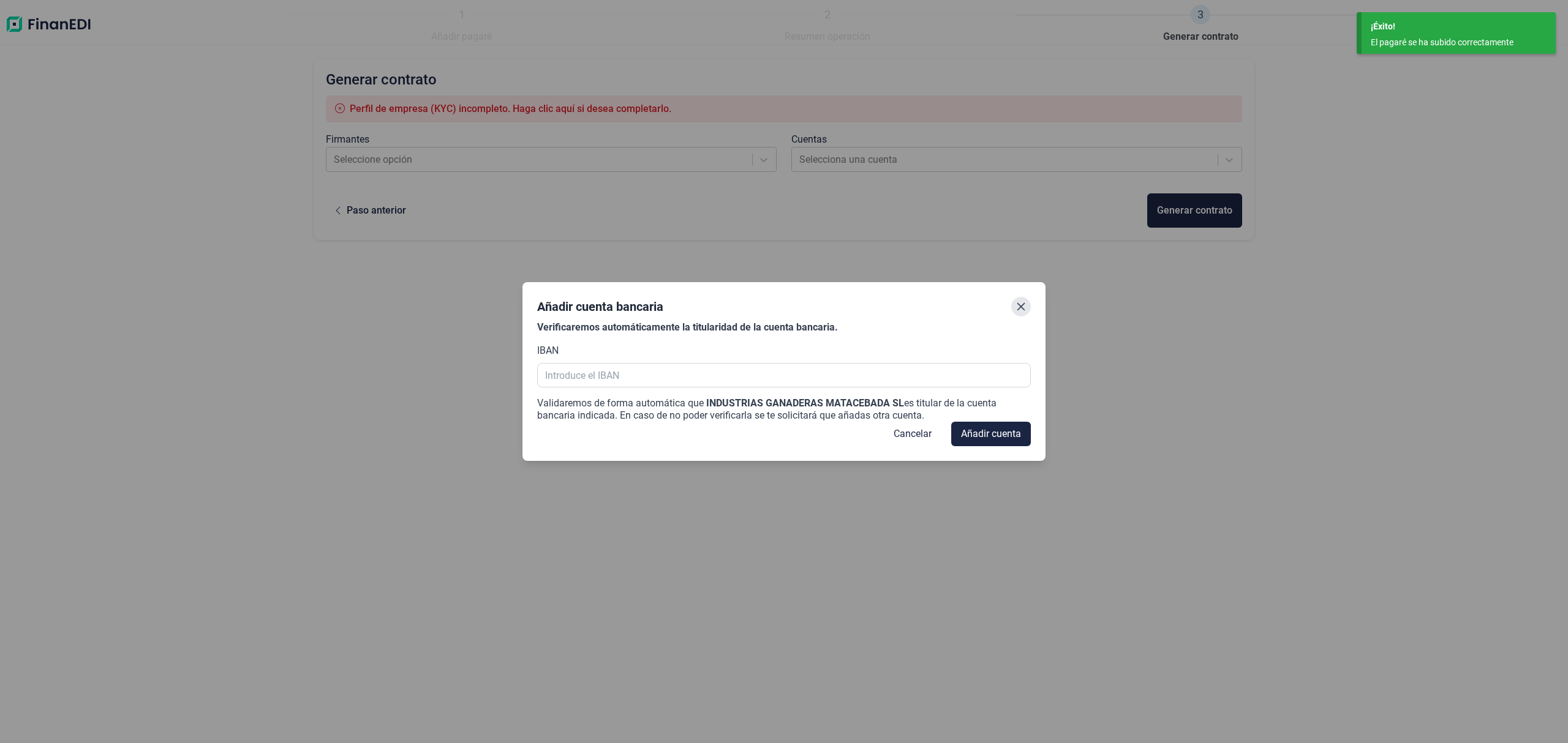
click at [1020, 302] on icon "Close" at bounding box center [1021, 307] width 10 height 10
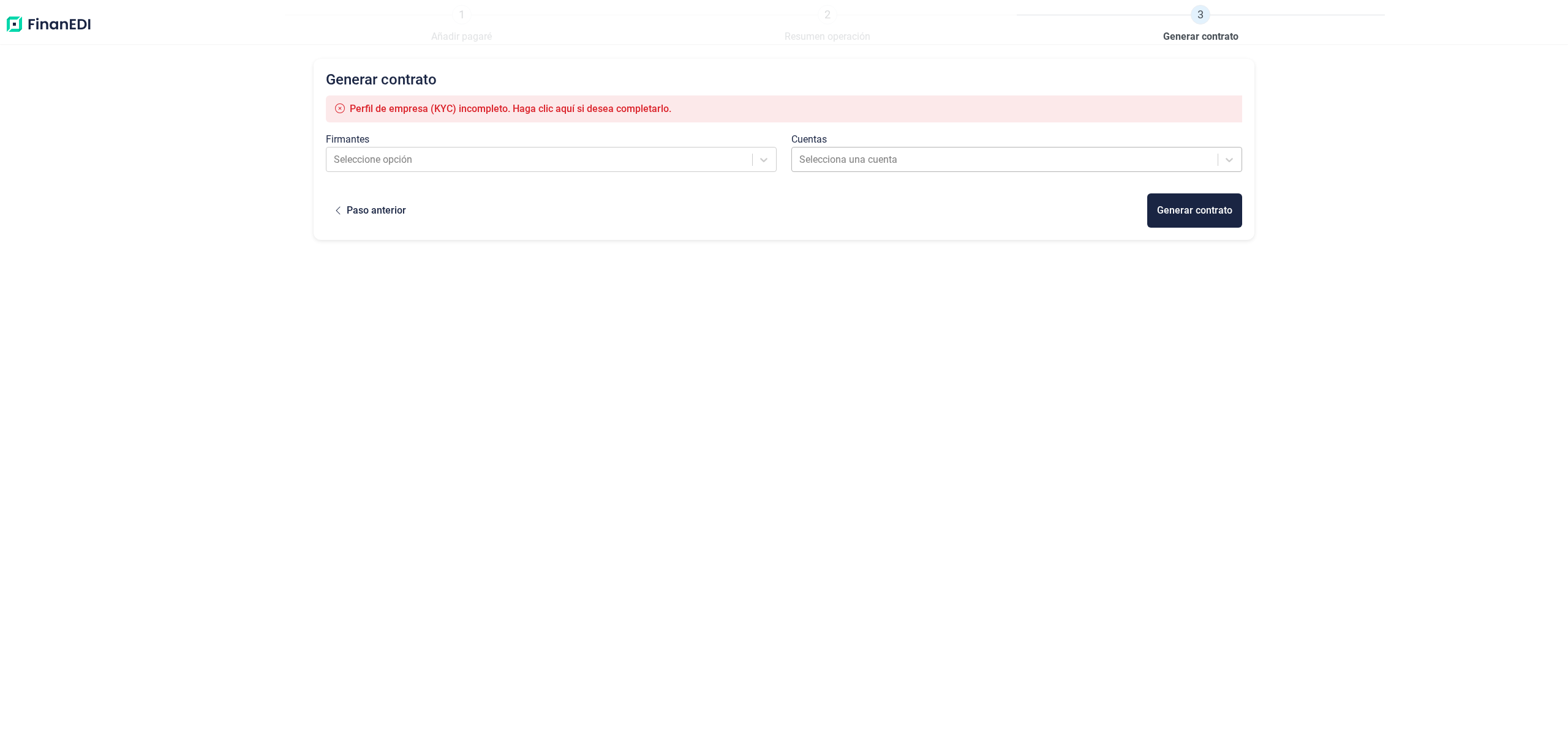
click at [883, 161] on div at bounding box center [1006, 160] width 413 height 17
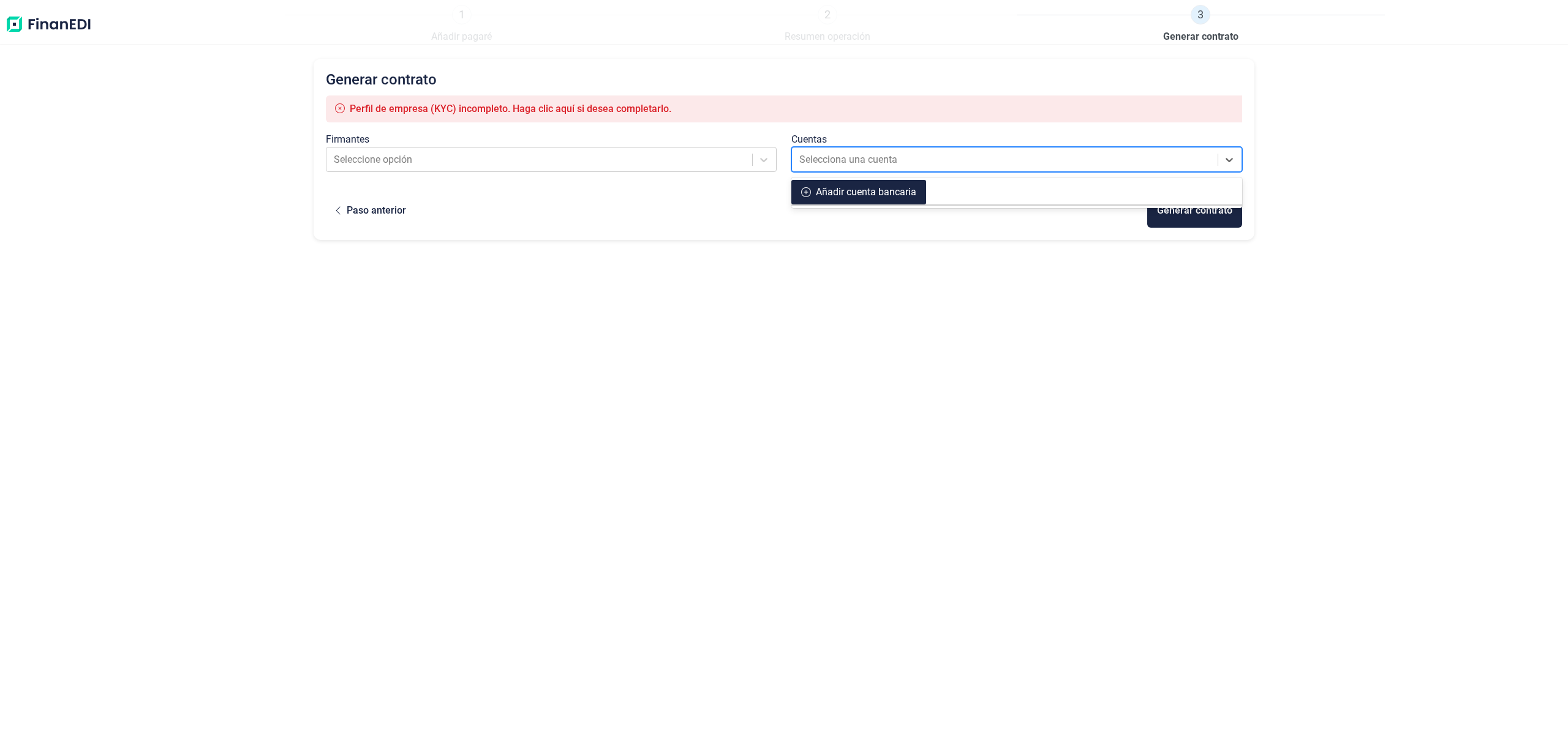
click at [887, 183] on button "Añadir cuenta bancaria" at bounding box center [858, 192] width 135 height 25
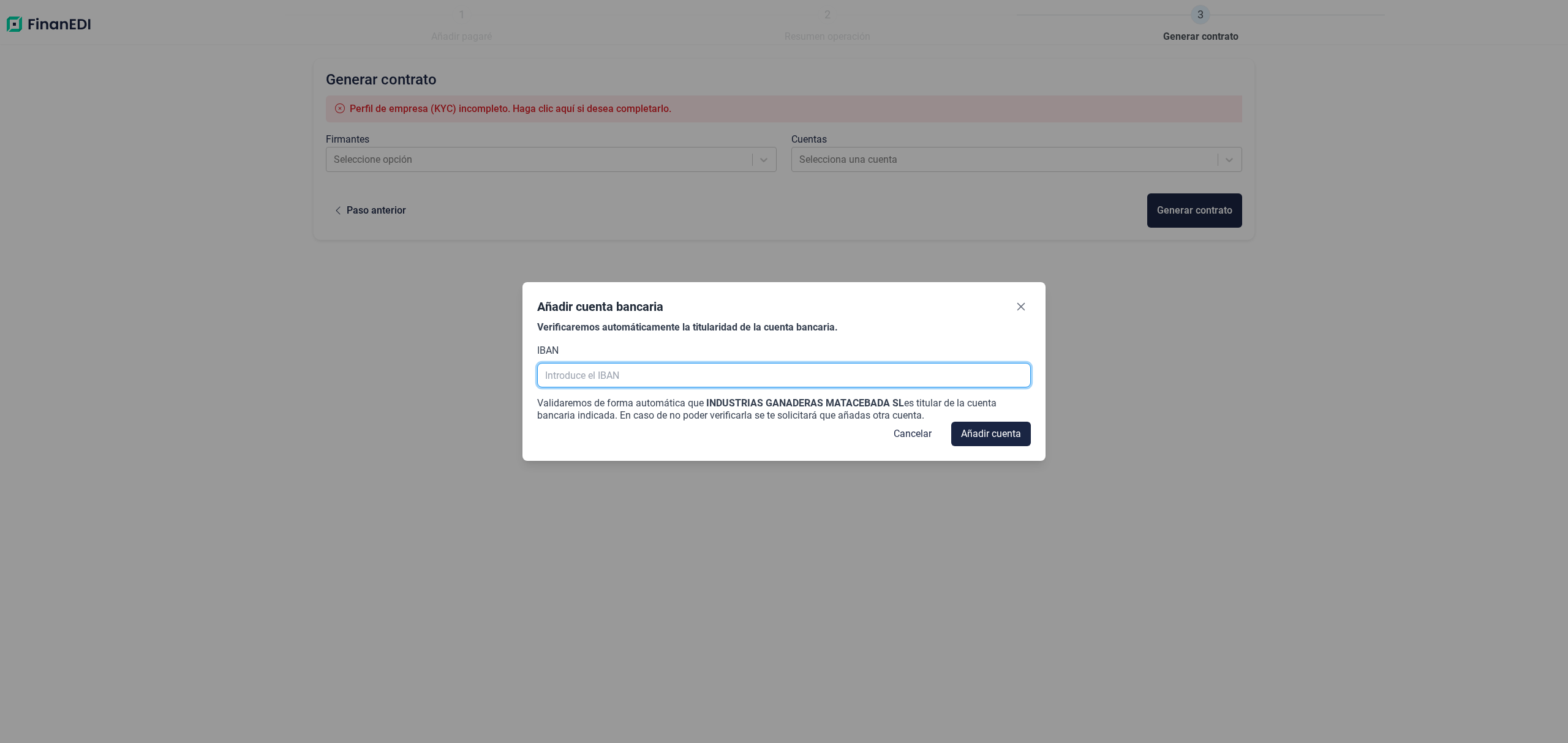
click at [689, 375] on input "text" at bounding box center [784, 376] width 493 height 25
paste input "[FINANCIAL_ID]"
type input "[FINANCIAL_ID]"
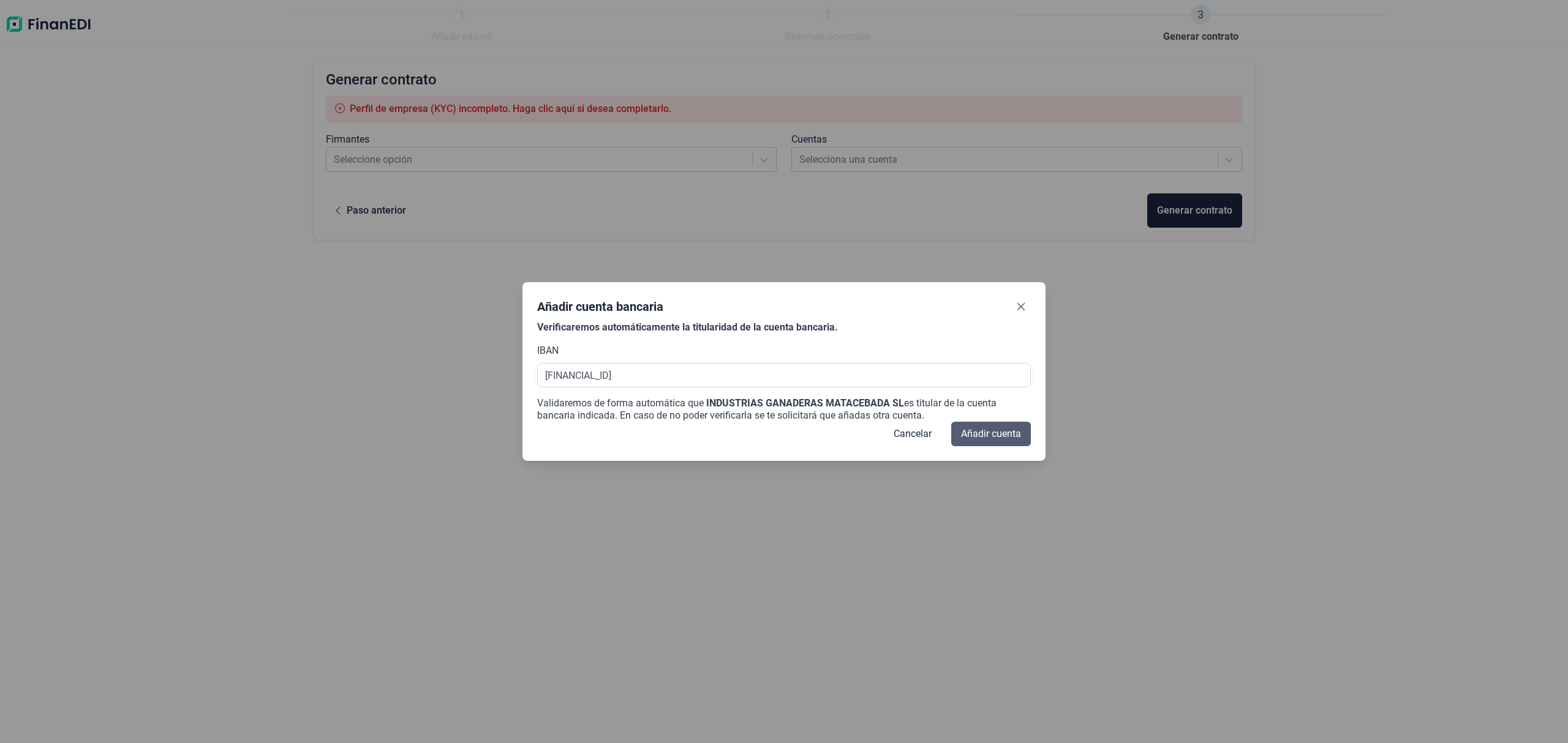
click at [995, 429] on span "Añadir cuenta" at bounding box center [991, 433] width 60 height 14
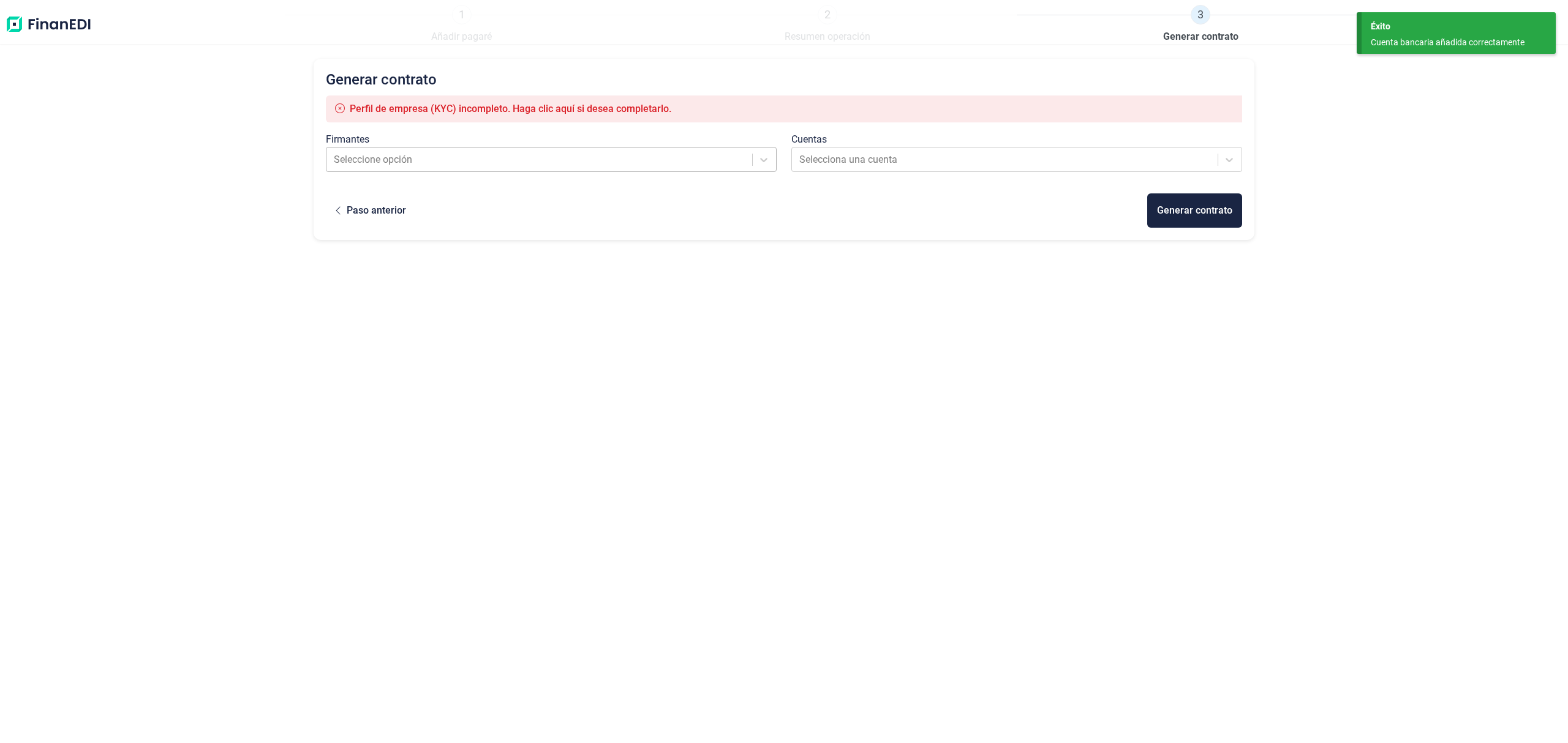
click at [371, 152] on div at bounding box center [541, 160] width 413 height 17
click at [376, 186] on div "Añadir nuevo firmante" at bounding box center [401, 191] width 96 height 14
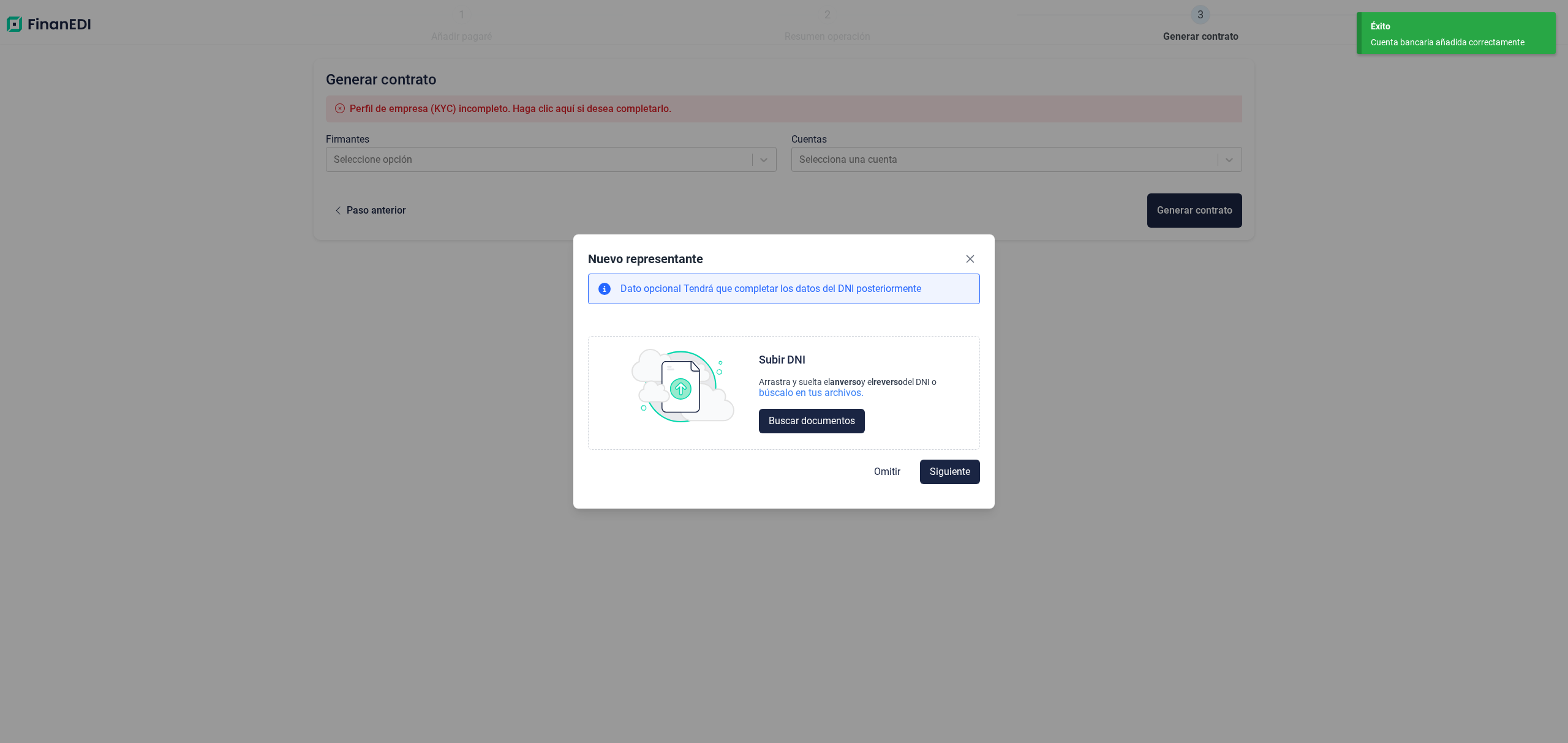
click at [881, 471] on span "Omitir" at bounding box center [888, 471] width 27 height 14
select select "ES"
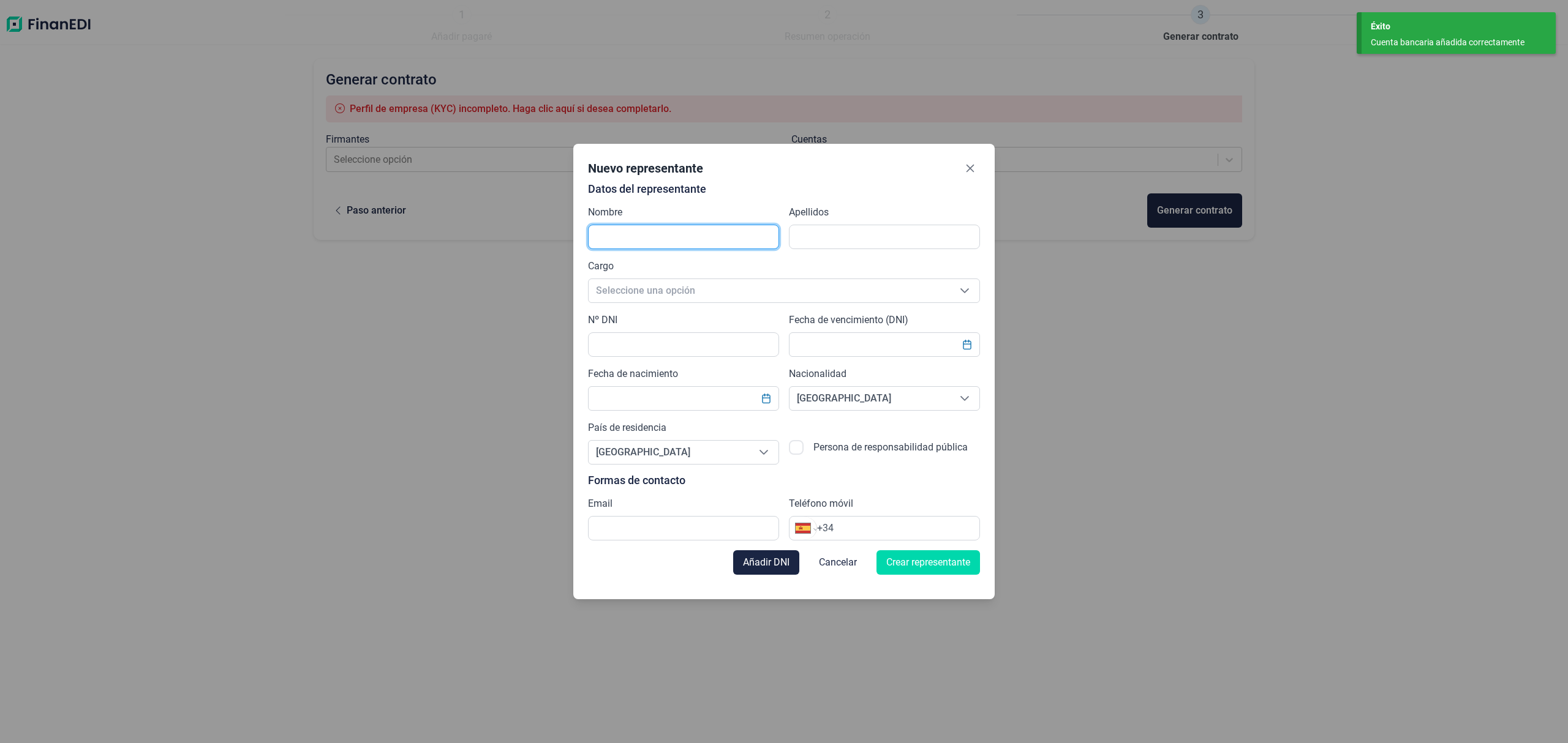
click at [638, 237] on input "text" at bounding box center [684, 237] width 191 height 25
click at [653, 243] on input "text" at bounding box center [684, 237] width 191 height 25
type input "[PERSON_NAME]"
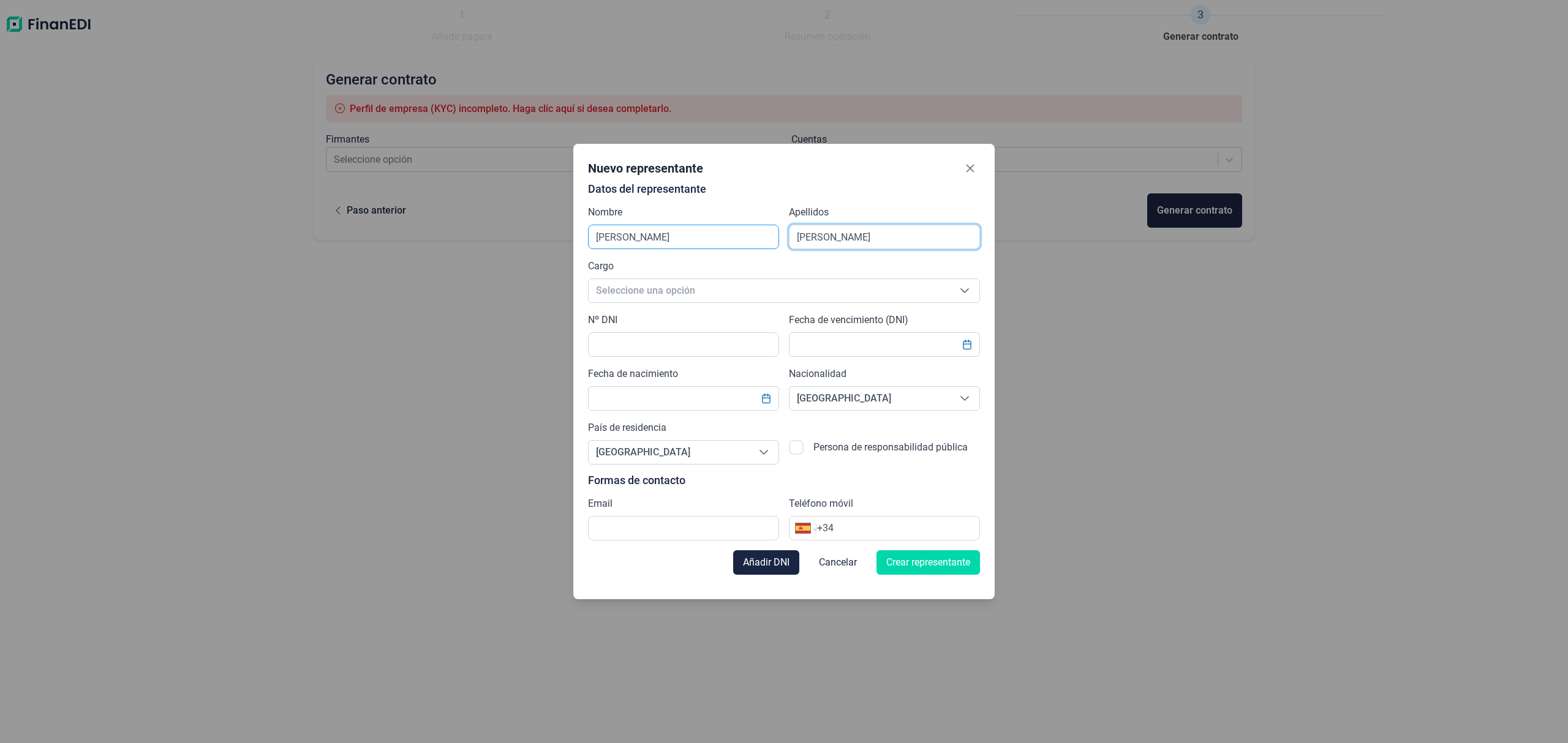
type input "[PERSON_NAME]"
click at [643, 295] on span "Seleccione una opción" at bounding box center [769, 291] width 362 height 23
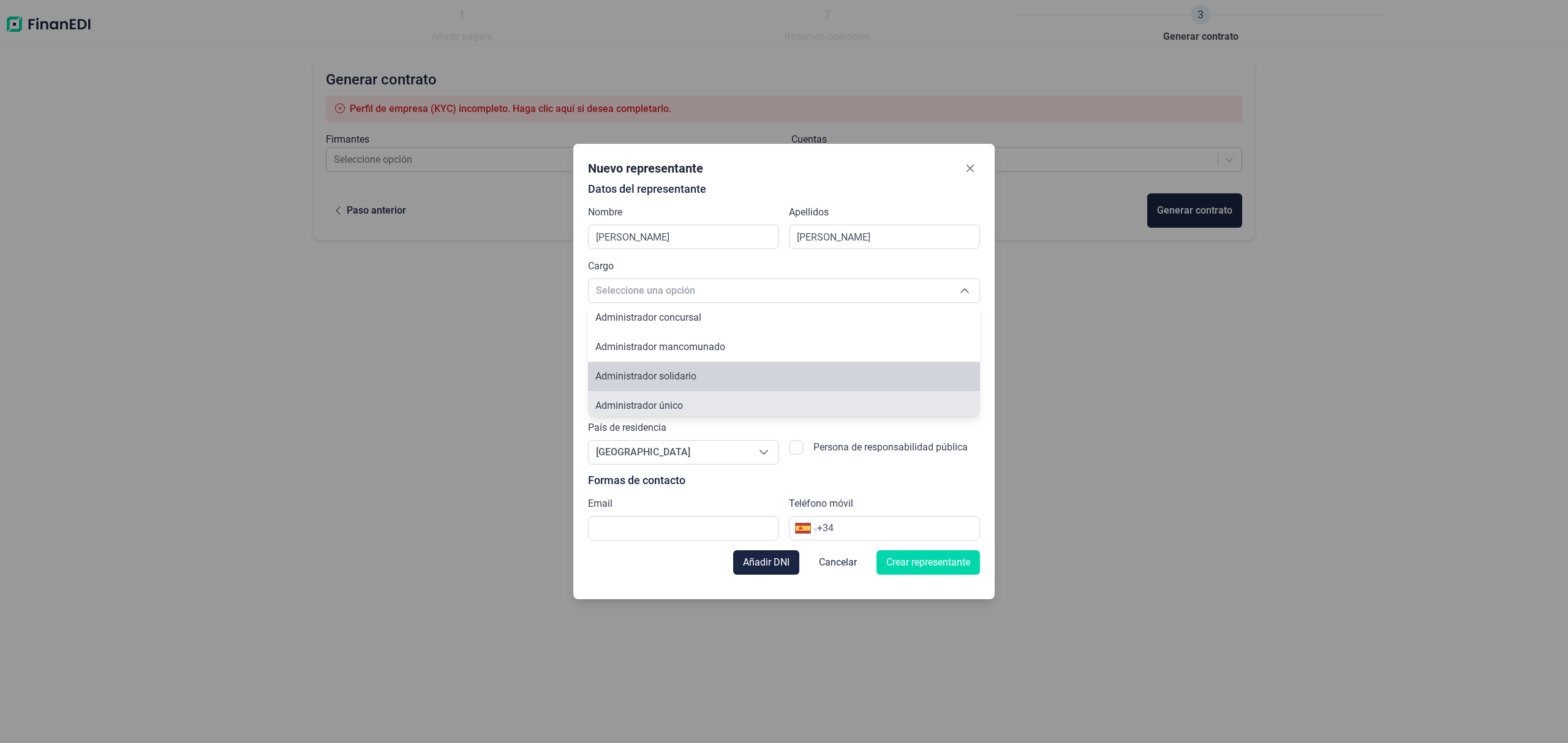
scroll to position [4, 0]
click at [684, 400] on li "Administrador único" at bounding box center [784, 402] width 392 height 30
type input "Administrador único"
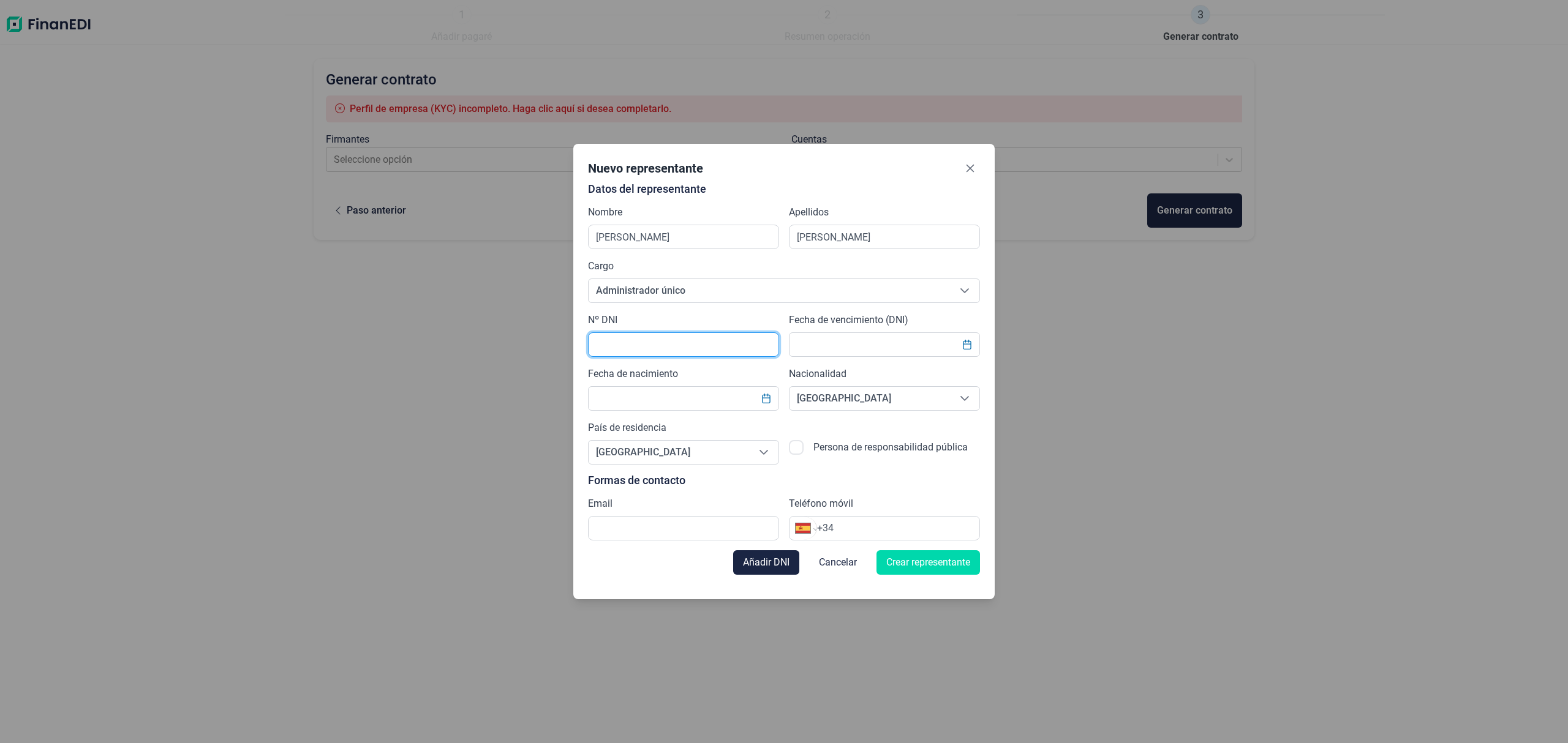
click at [645, 340] on input "text" at bounding box center [684, 345] width 191 height 25
type input "45925478K"
type input "[DATE]"
drag, startPoint x: 687, startPoint y: 512, endPoint x: 686, endPoint y: 519, distance: 7.1
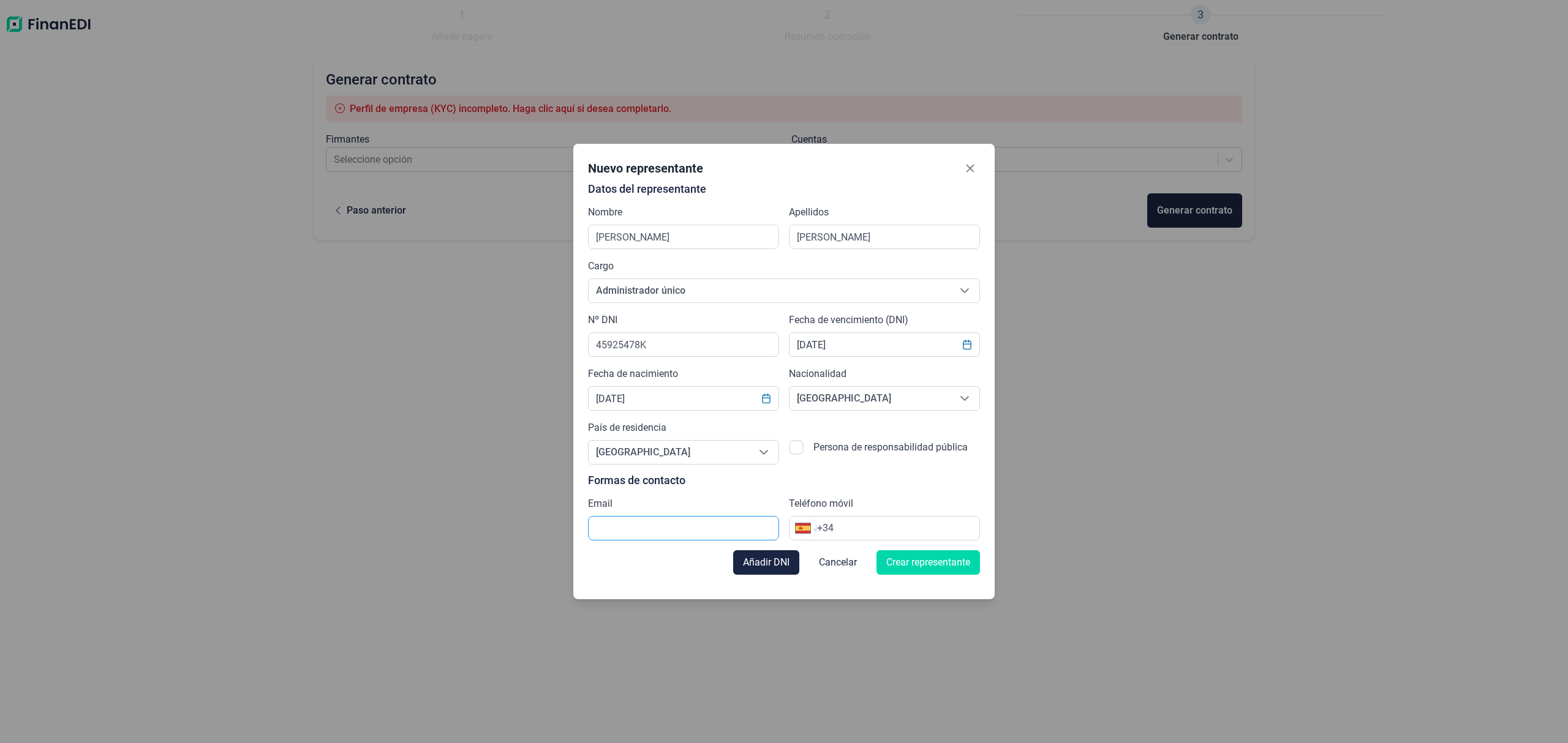
click at [687, 515] on div "Email" at bounding box center [684, 518] width 191 height 44
click at [686, 519] on input "text" at bounding box center [684, 529] width 191 height 25
paste input "[EMAIL_ADDRESS][DOMAIN_NAME]"
type input "[EMAIL_ADDRESS][DOMAIN_NAME]"
click at [872, 533] on input "+34" at bounding box center [898, 528] width 163 height 14
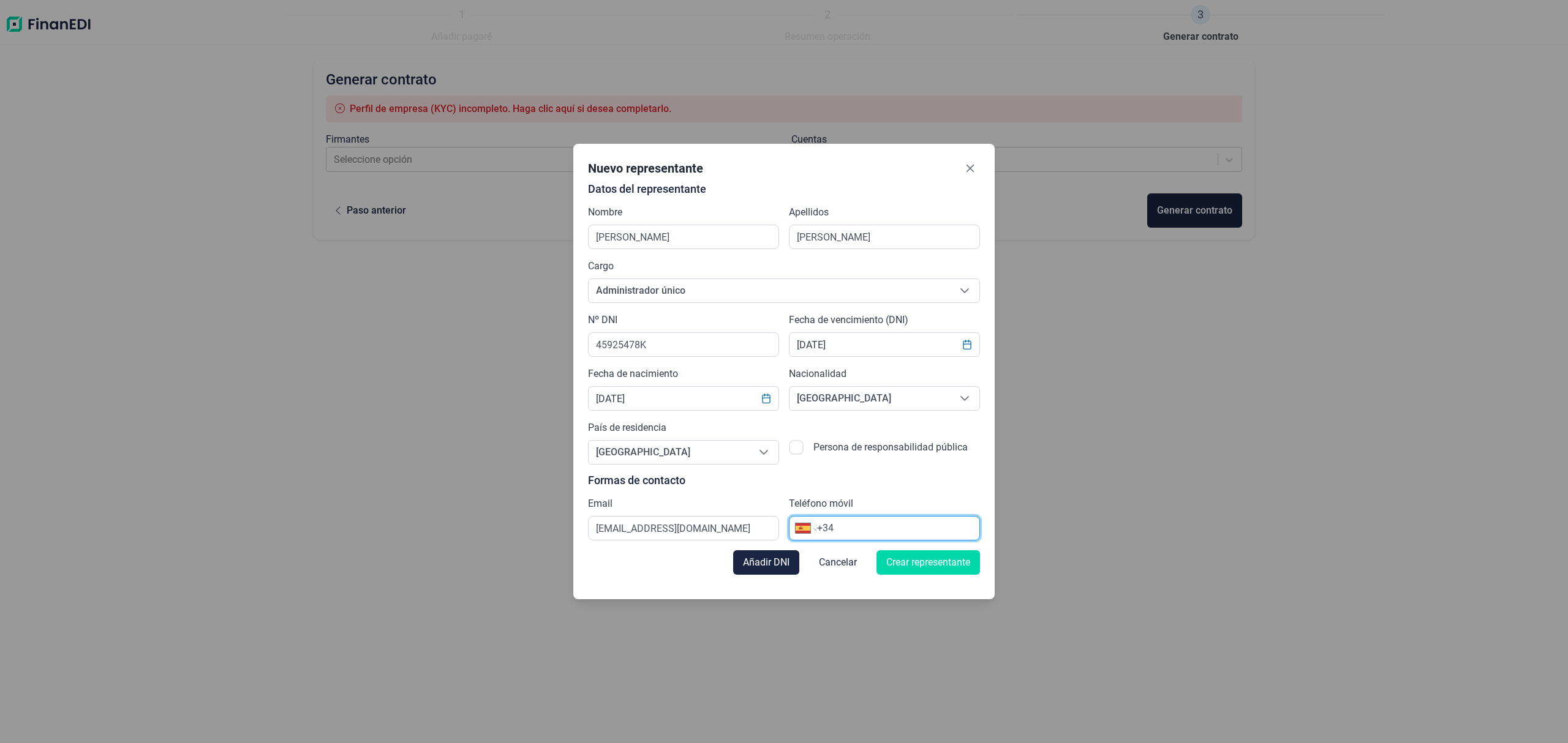
paste input "661 01 15 24"
type input "[PHONE_NUMBER]"
click at [778, 561] on span "Añadir DNI" at bounding box center [766, 562] width 47 height 14
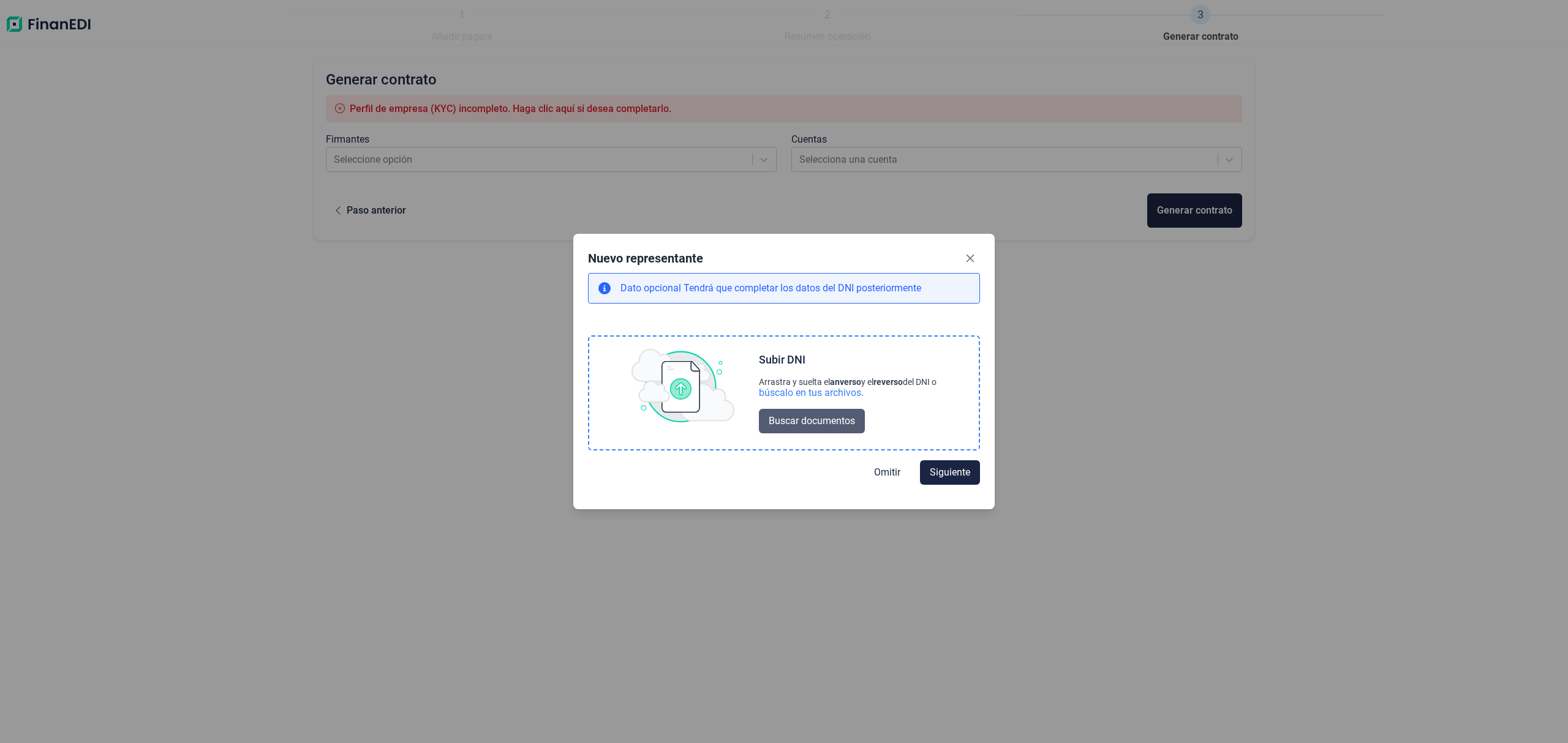
click at [809, 413] on button "Buscar documentos" at bounding box center [811, 422] width 106 height 25
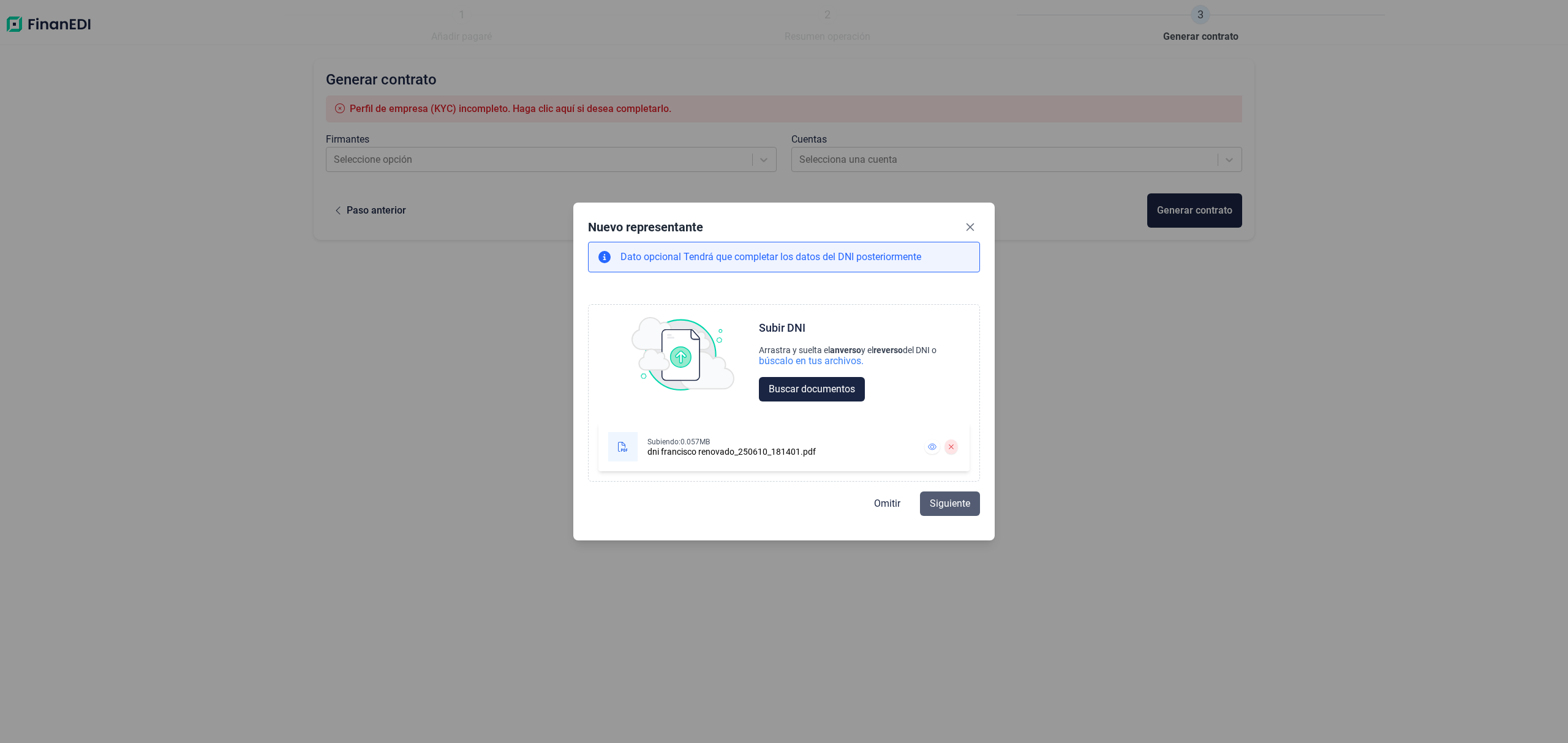
click at [966, 502] on span "Siguiente" at bounding box center [950, 503] width 40 height 14
select select "ES"
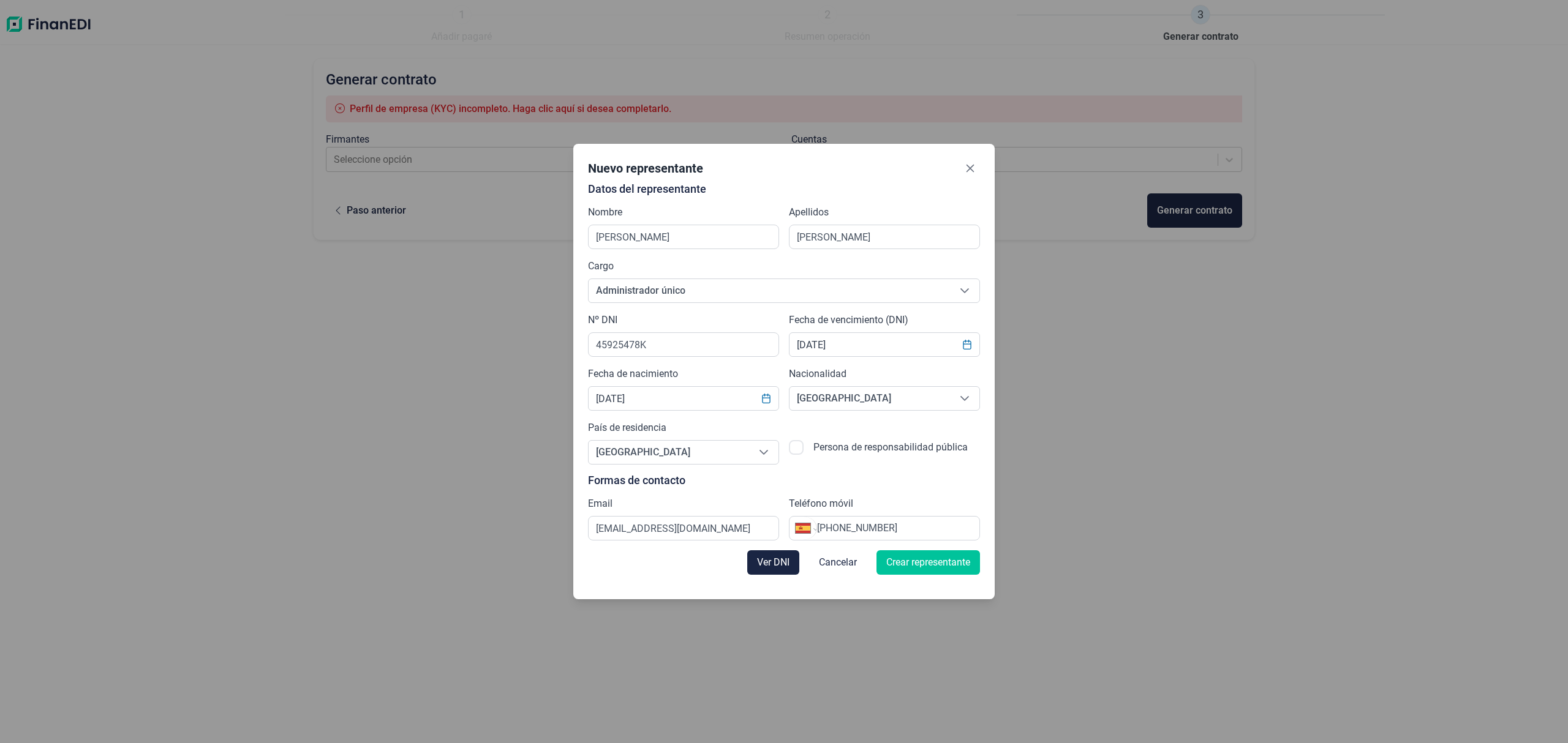
click at [956, 561] on span "Crear representante" at bounding box center [929, 562] width 84 height 14
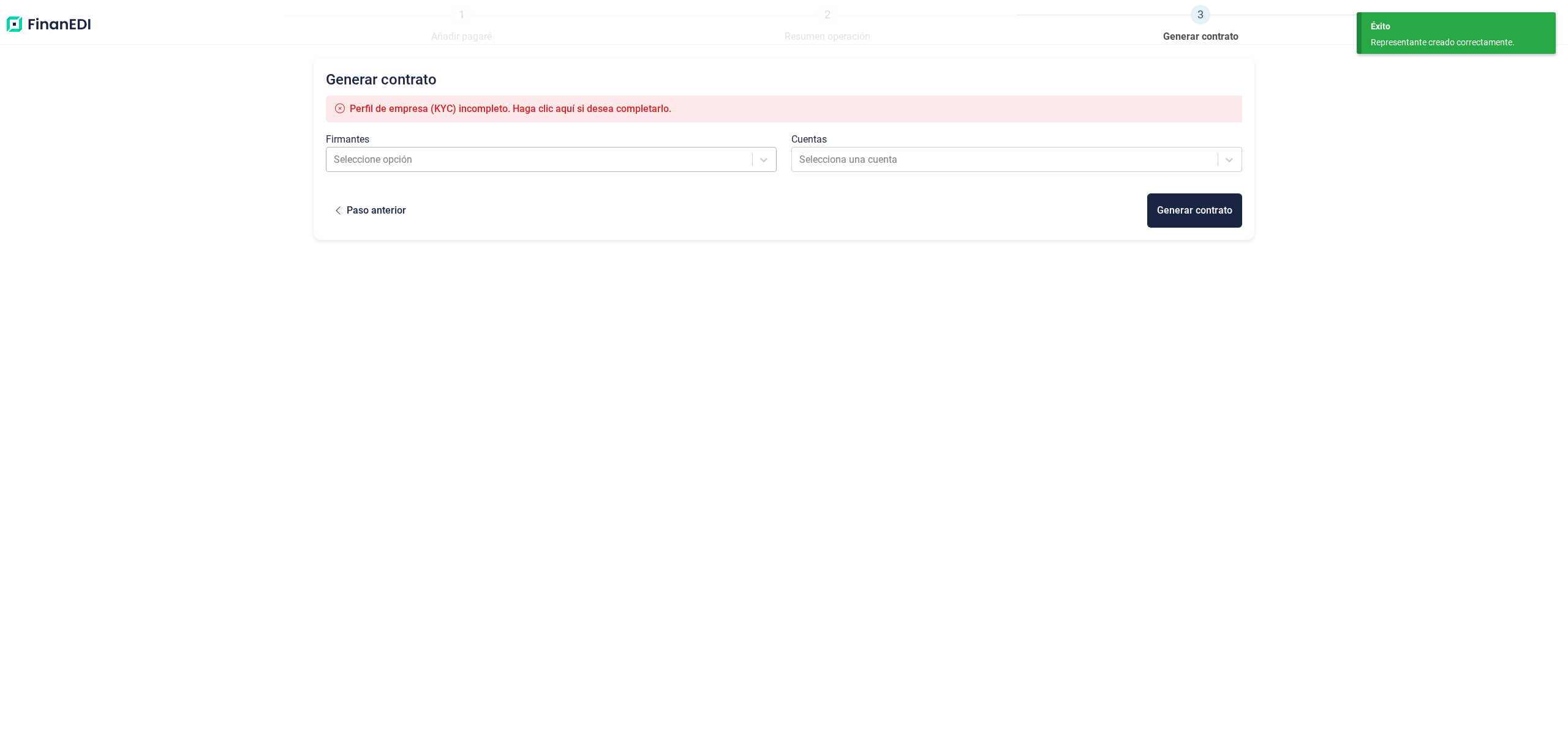
click at [497, 166] on div at bounding box center [541, 160] width 413 height 17
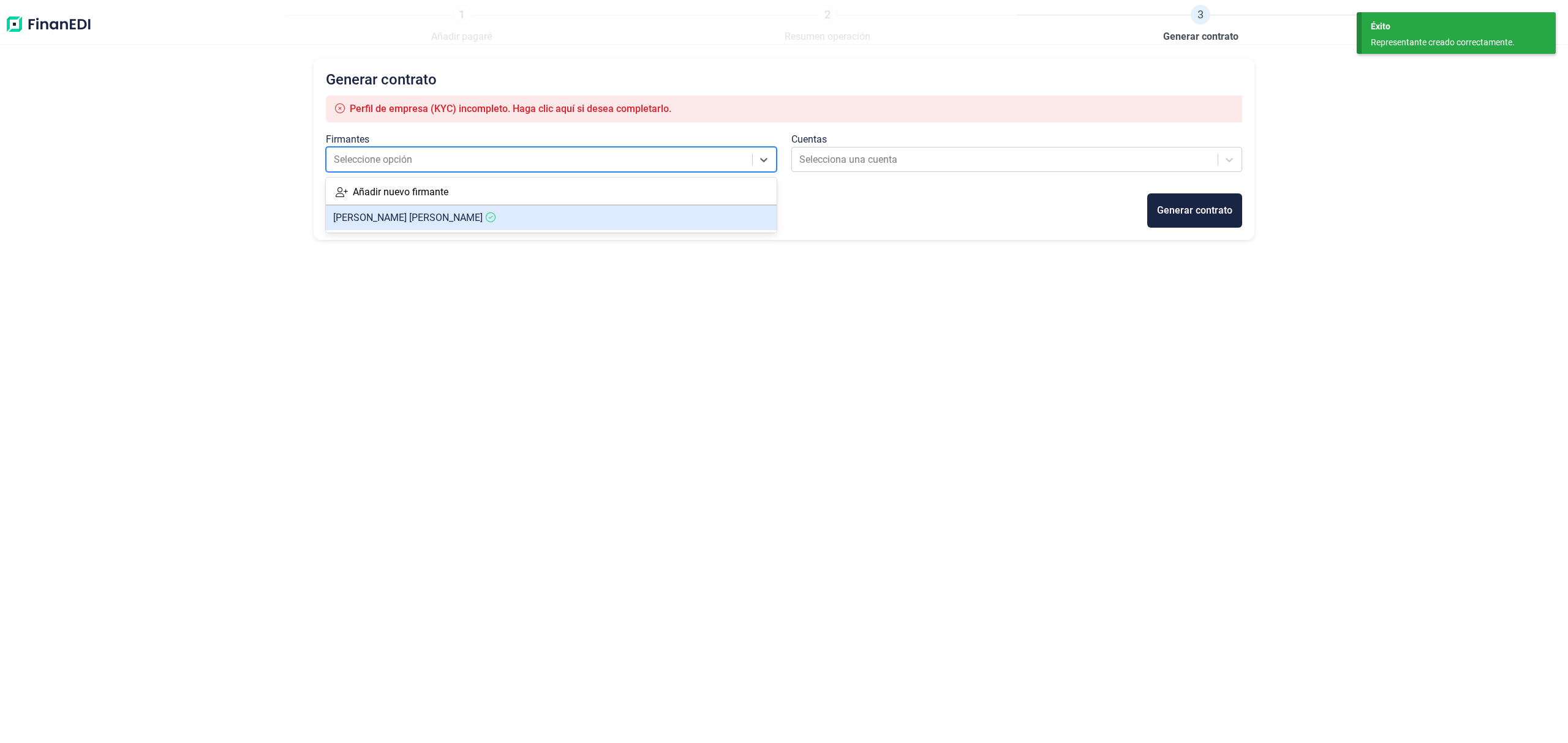
click at [474, 224] on article "[PERSON_NAME]" at bounding box center [551, 218] width 451 height 25
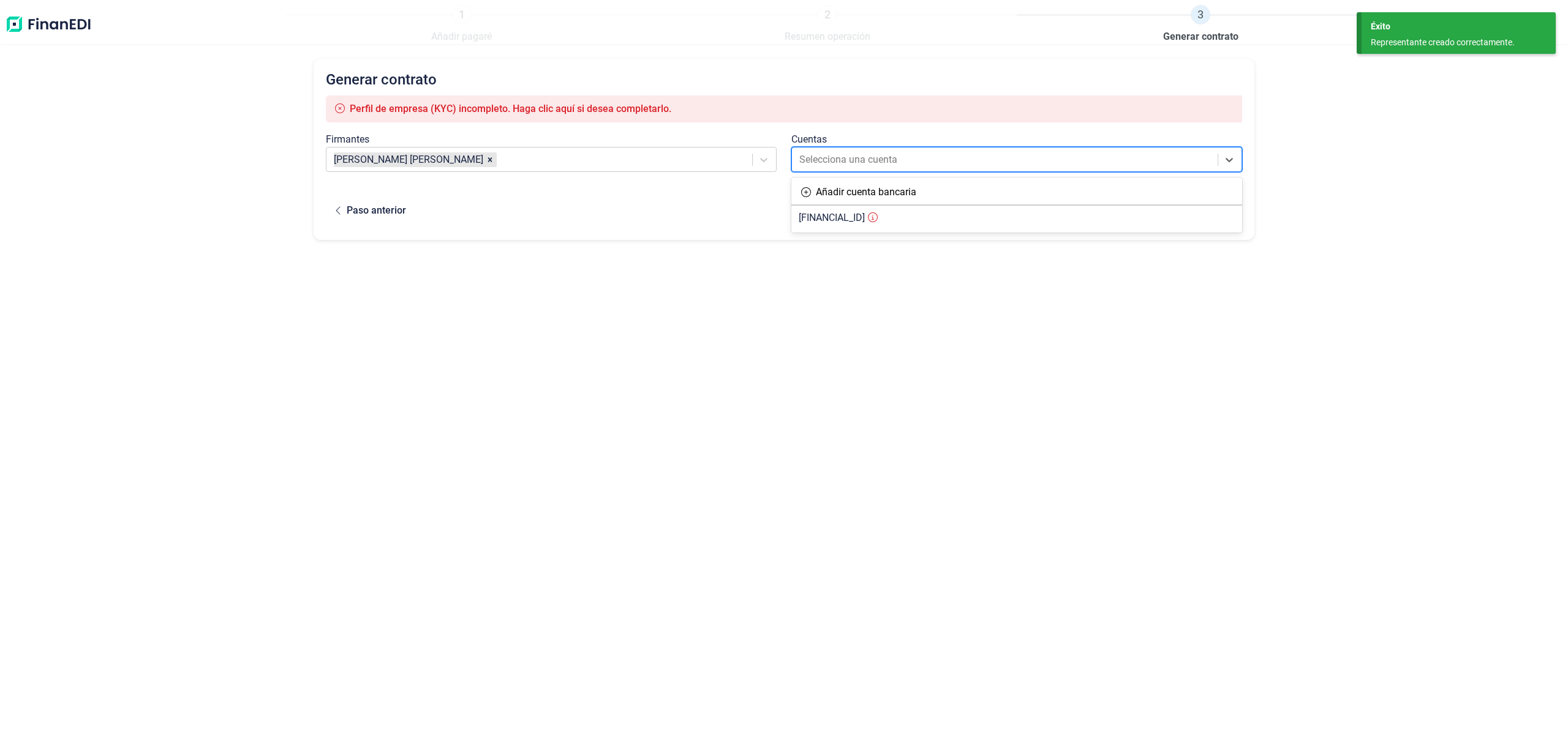
drag, startPoint x: 841, startPoint y: 150, endPoint x: 855, endPoint y: 187, distance: 39.6
click at [841, 151] on div "Selecciona una cuenta" at bounding box center [1005, 160] width 425 height 22
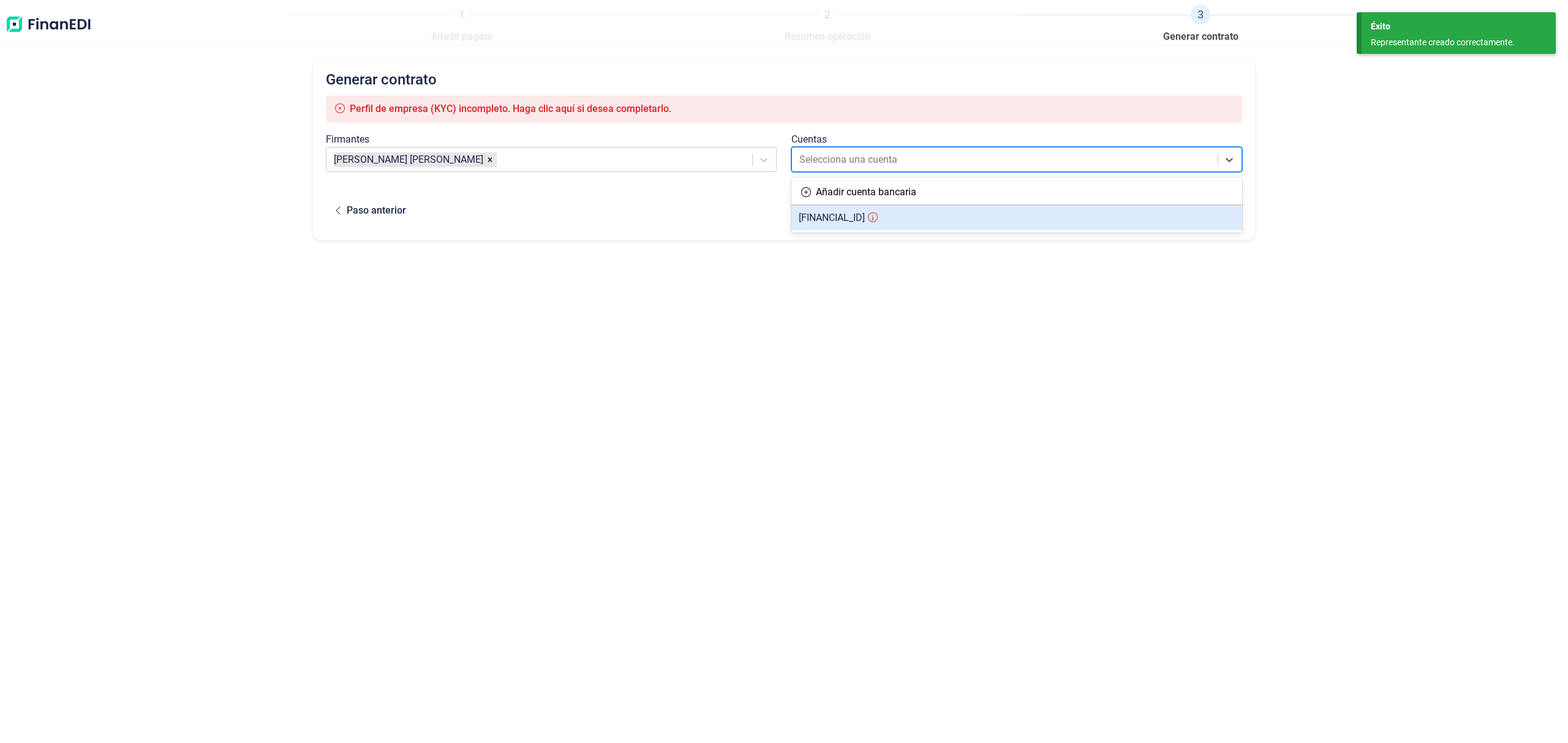
click at [850, 221] on span "[FINANCIAL_ID]" at bounding box center [831, 218] width 66 height 11
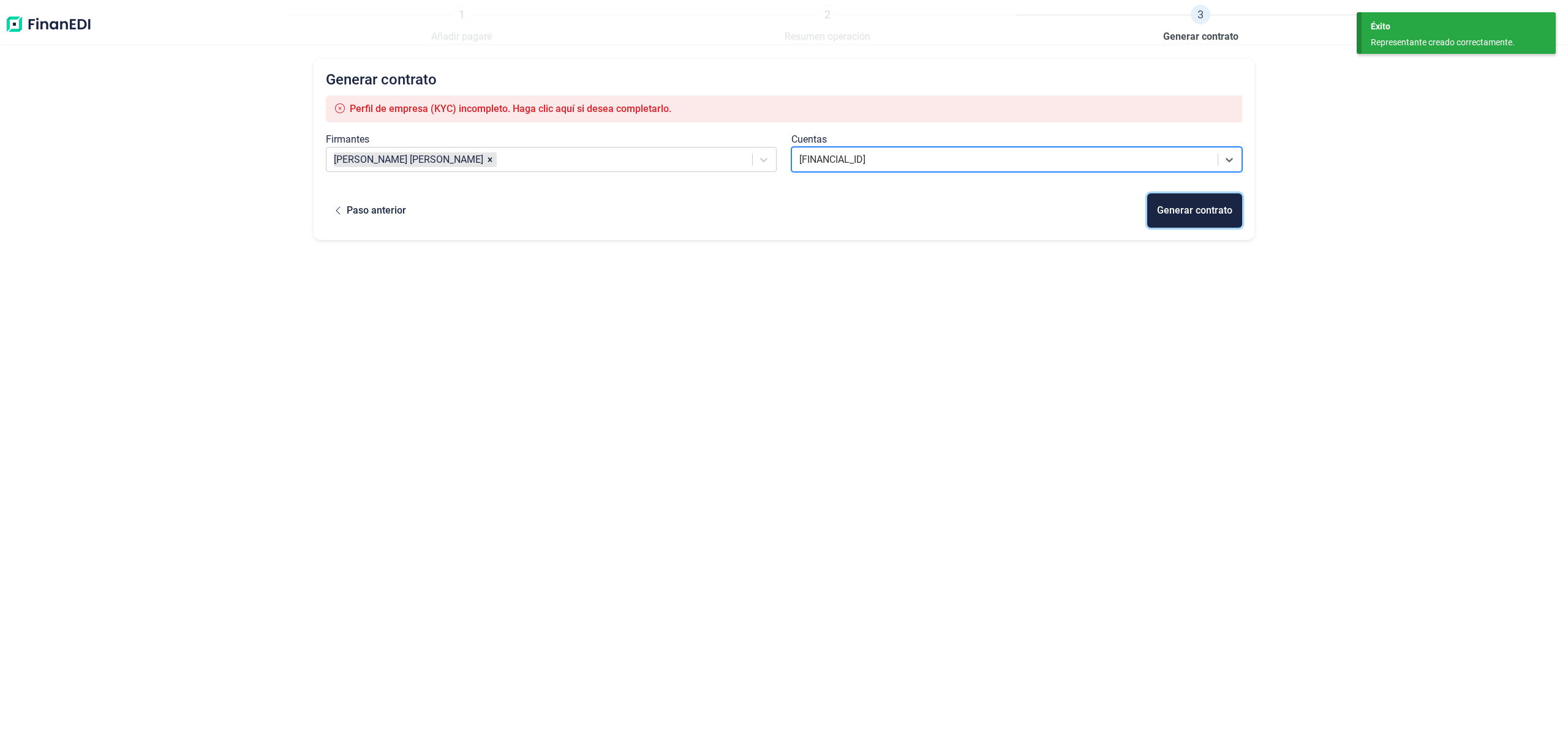
click at [1177, 214] on div "Generar contrato" at bounding box center [1195, 210] width 76 height 14
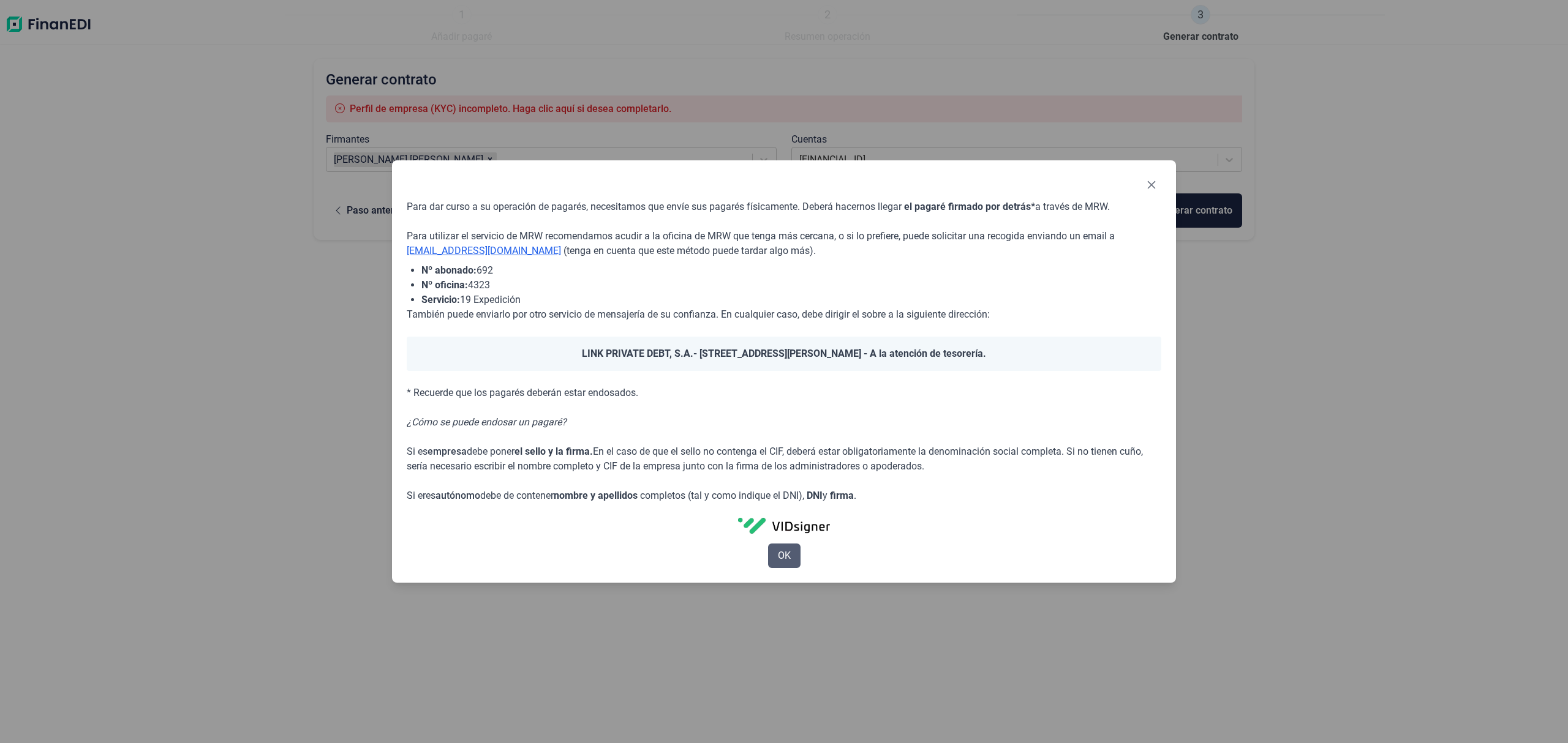
click at [777, 559] on button "OK" at bounding box center [784, 557] width 33 height 25
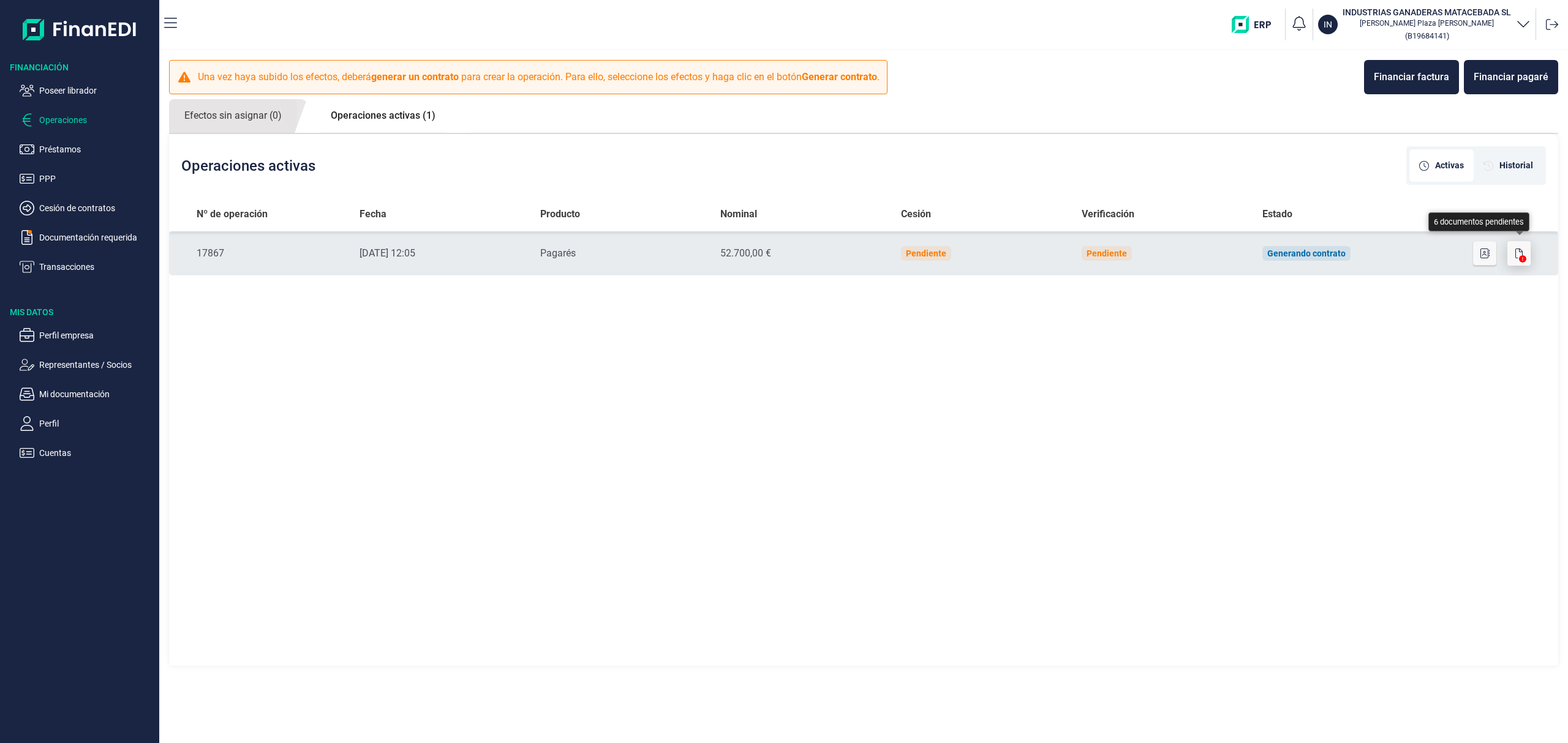
click at [1522, 250] on button "button" at bounding box center [1519, 253] width 23 height 25
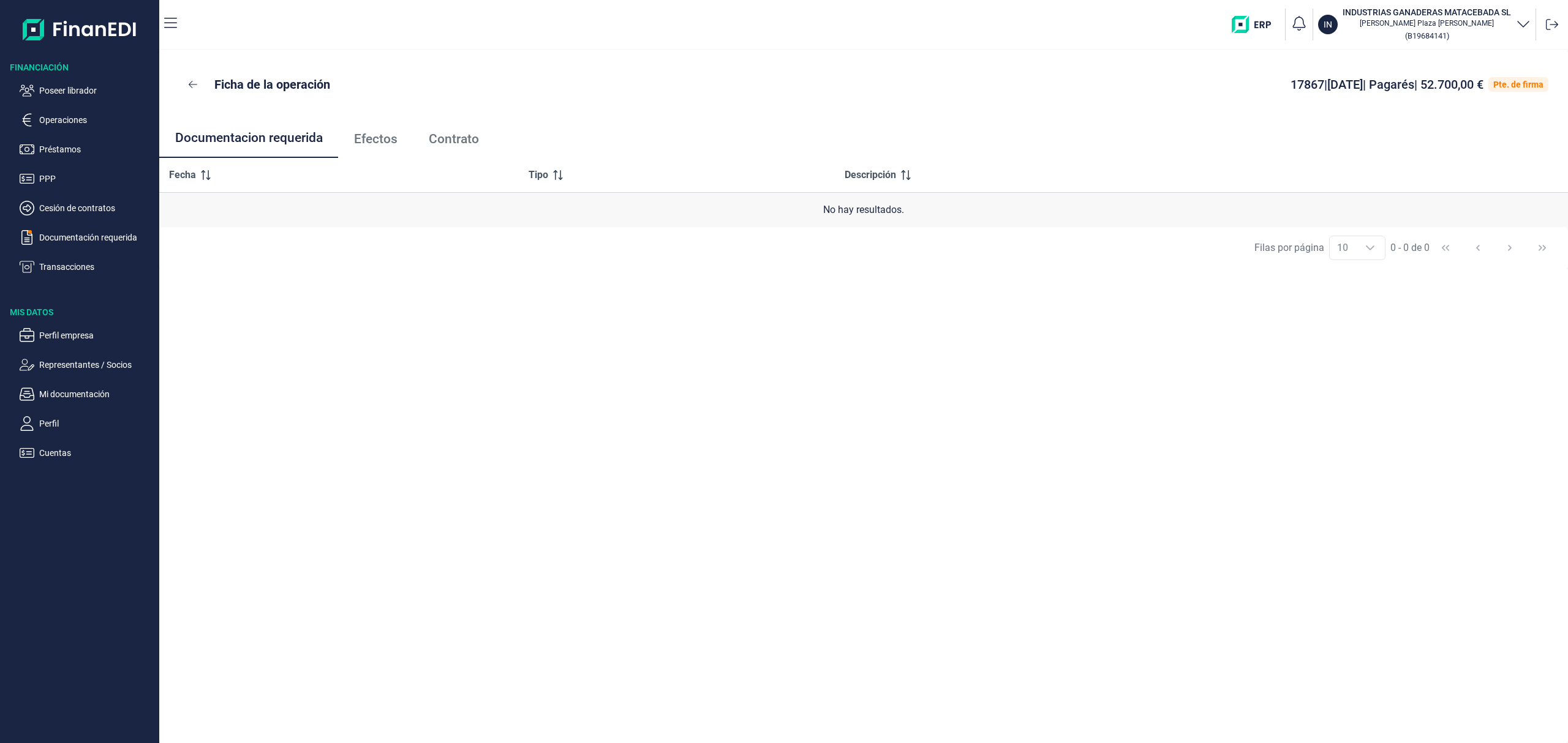
click at [367, 136] on span "Efectos" at bounding box center [375, 139] width 43 height 12
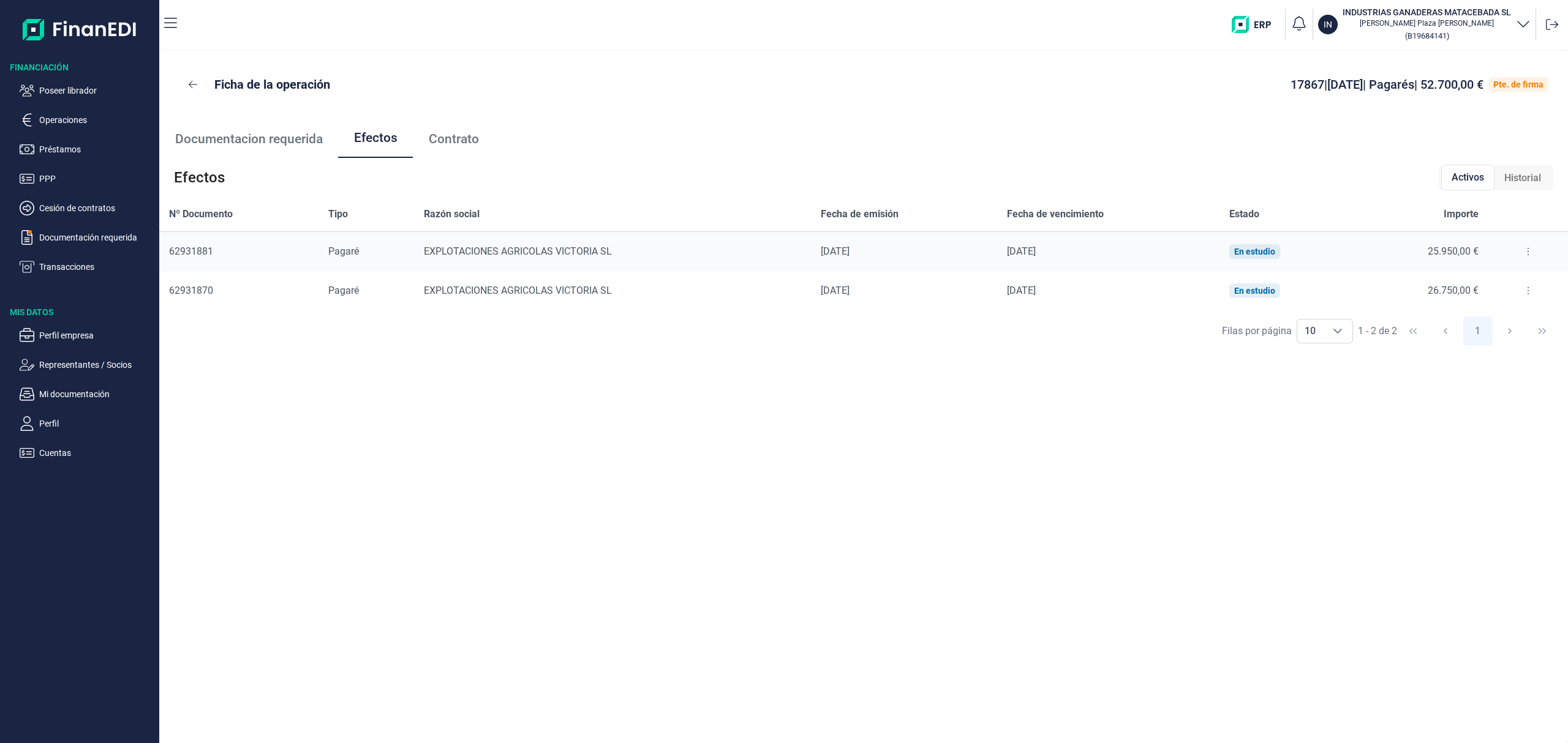
click at [1527, 287] on icon at bounding box center [1528, 291] width 3 height 10
click at [1502, 314] on li "Detalles efecto" at bounding box center [1484, 321] width 101 height 22
click at [1487, 322] on span "Detalles efecto" at bounding box center [1488, 321] width 55 height 12
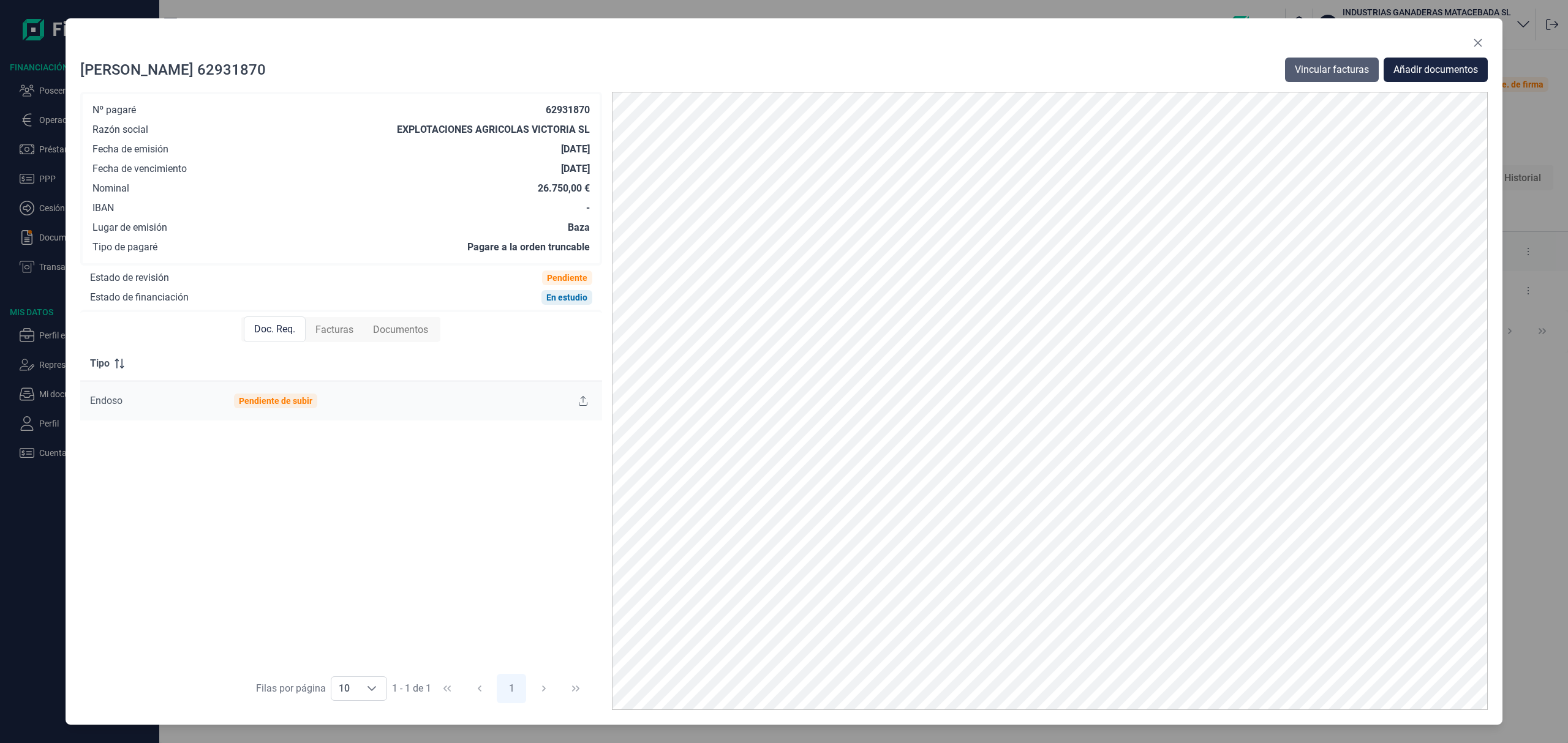
click at [1351, 57] on button "Vincular facturas" at bounding box center [1332, 70] width 94 height 25
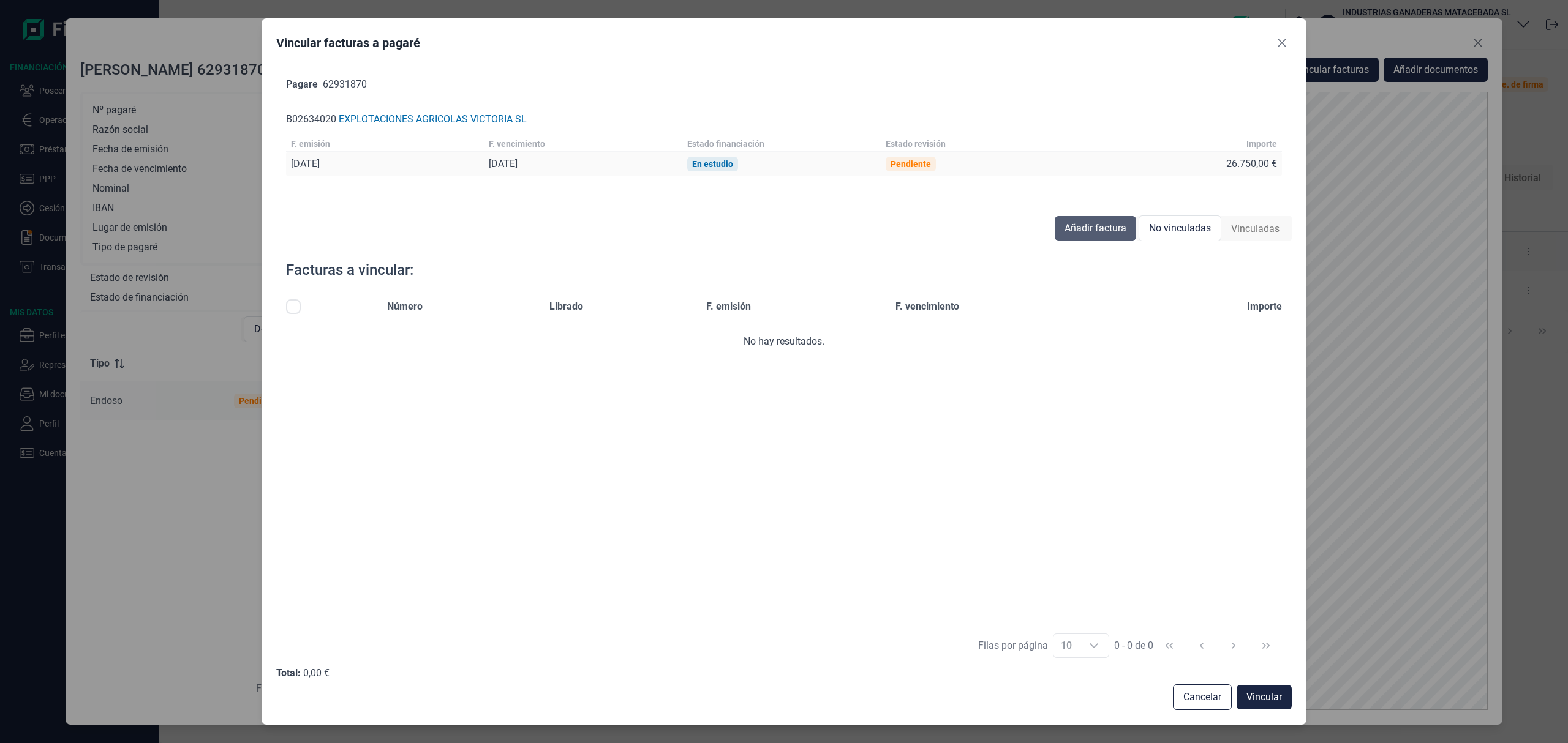
click at [1071, 228] on span "Añadir factura" at bounding box center [1095, 228] width 62 height 14
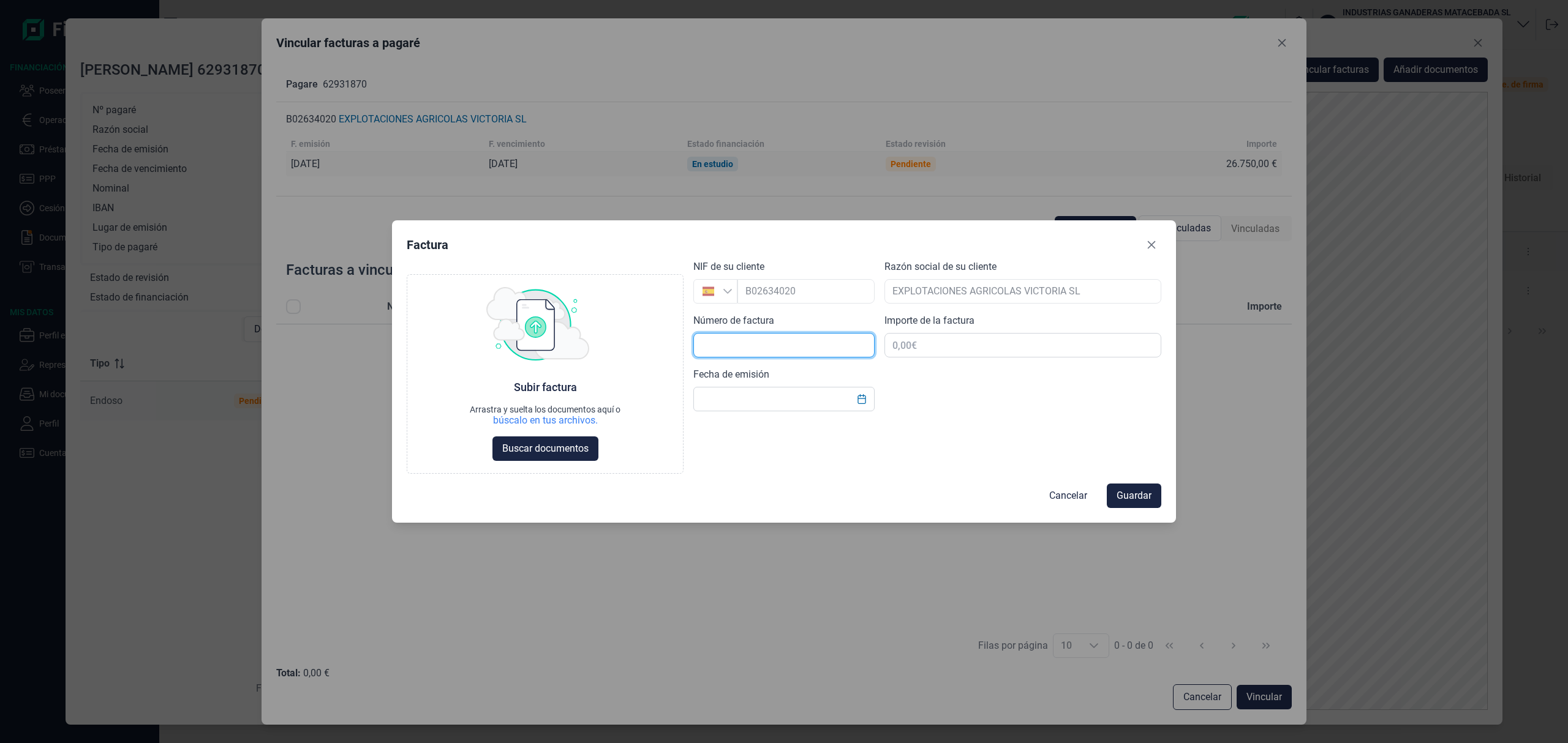
click at [754, 349] on input "text" at bounding box center [784, 345] width 182 height 25
type input "000119"
type input "26.750,00 €"
click at [858, 398] on icon "Choose Date" at bounding box center [862, 399] width 10 height 10
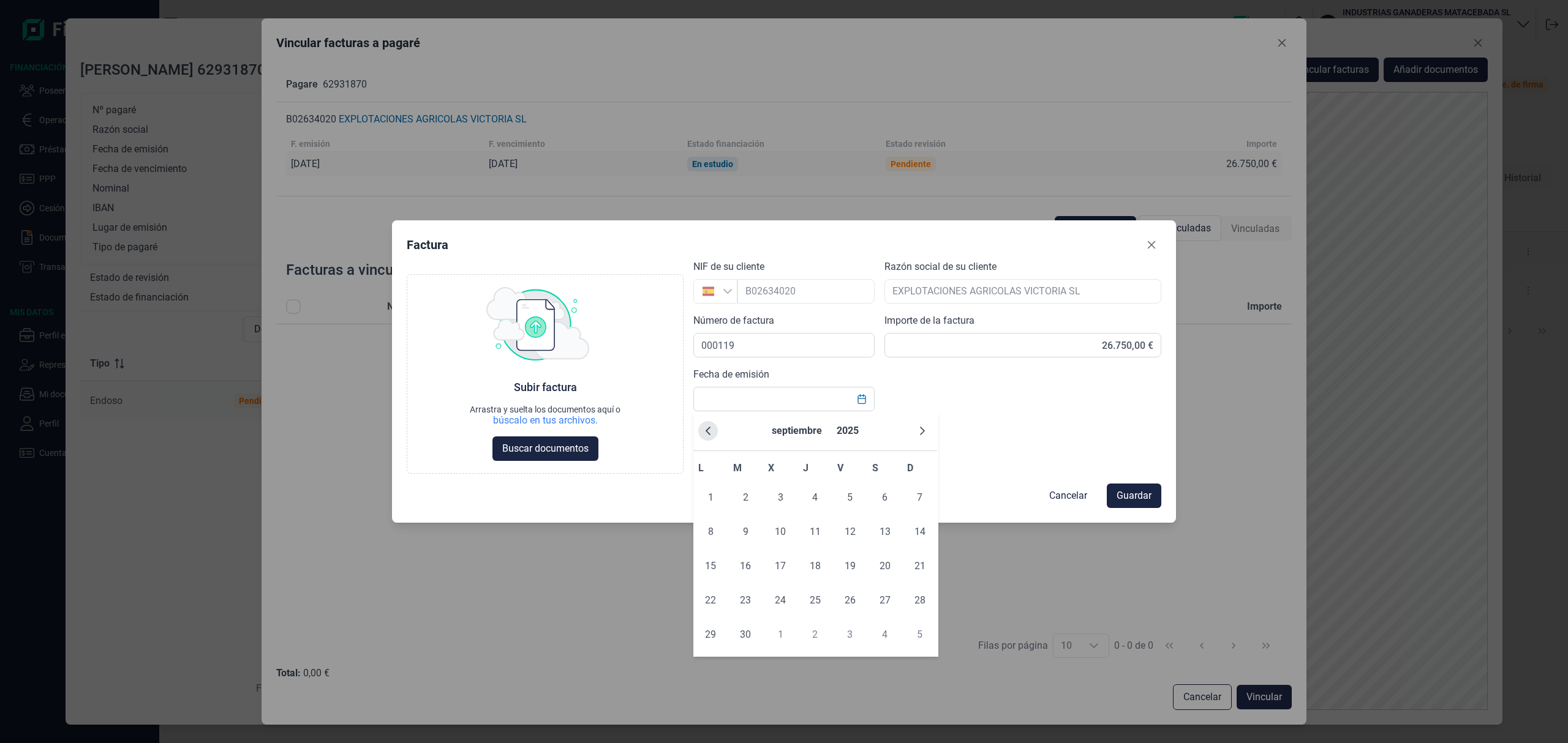
click at [710, 432] on icon "Previous Month" at bounding box center [708, 431] width 10 height 10
click at [717, 645] on span "25" at bounding box center [711, 635] width 25 height 25
type input "[DATE]"
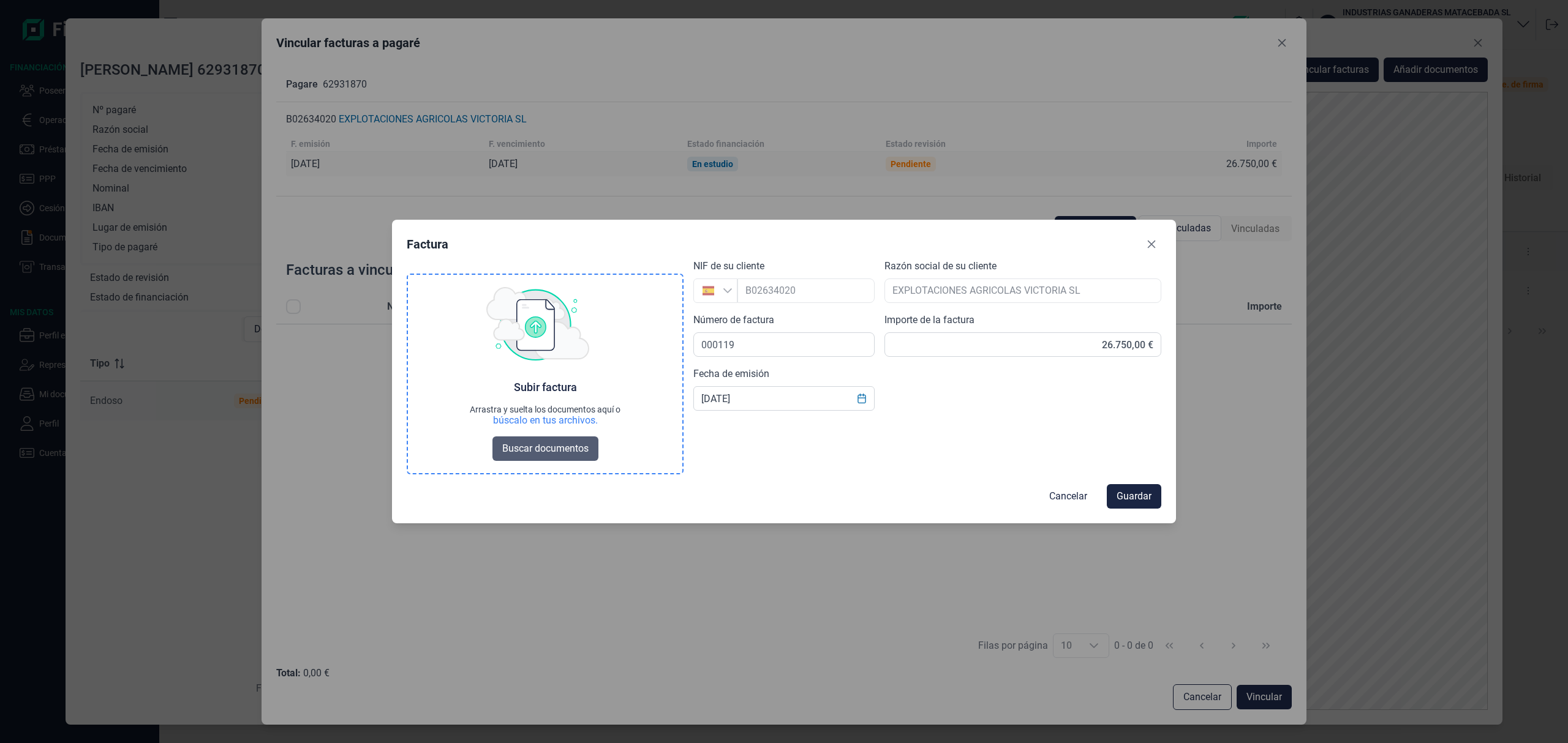
drag, startPoint x: 533, startPoint y: 444, endPoint x: 553, endPoint y: 444, distance: 20.0
click at [532, 442] on span "Buscar documentos" at bounding box center [545, 448] width 86 height 14
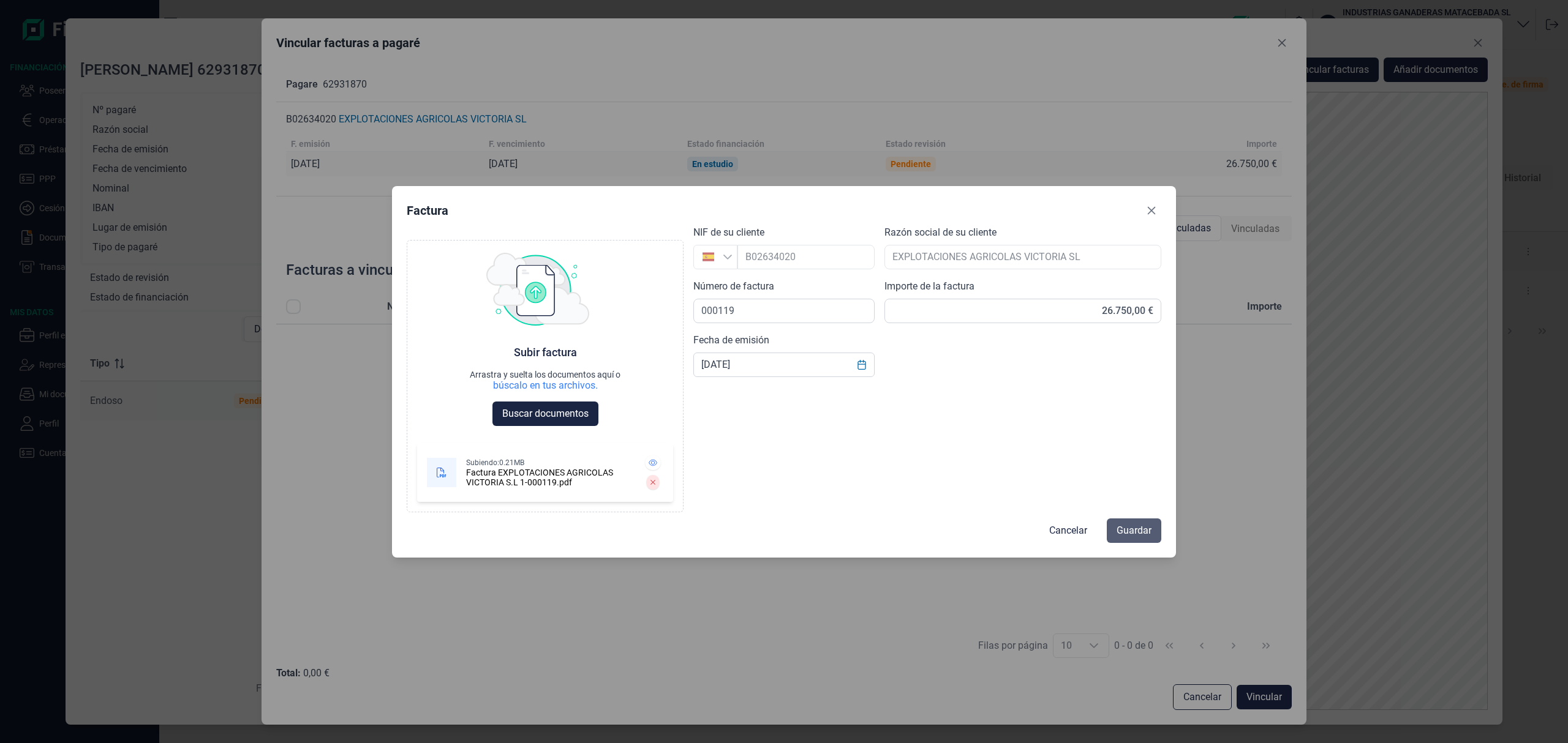
click at [1143, 533] on span "Guardar" at bounding box center [1134, 531] width 35 height 14
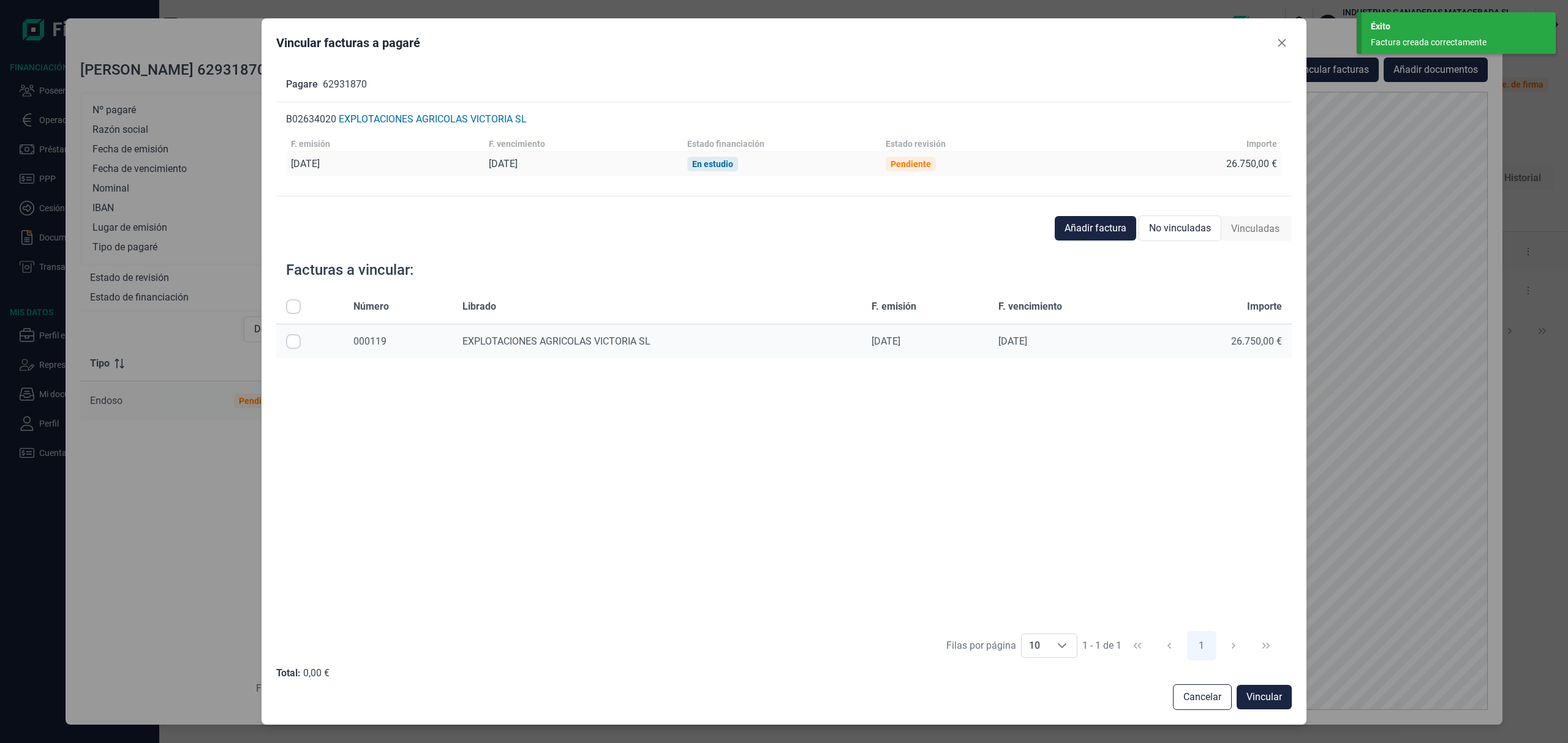
click at [294, 307] on input "All items unselected" at bounding box center [293, 306] width 14 height 14
checkbox input "true"
click at [1283, 695] on button "Vincular" at bounding box center [1265, 698] width 55 height 25
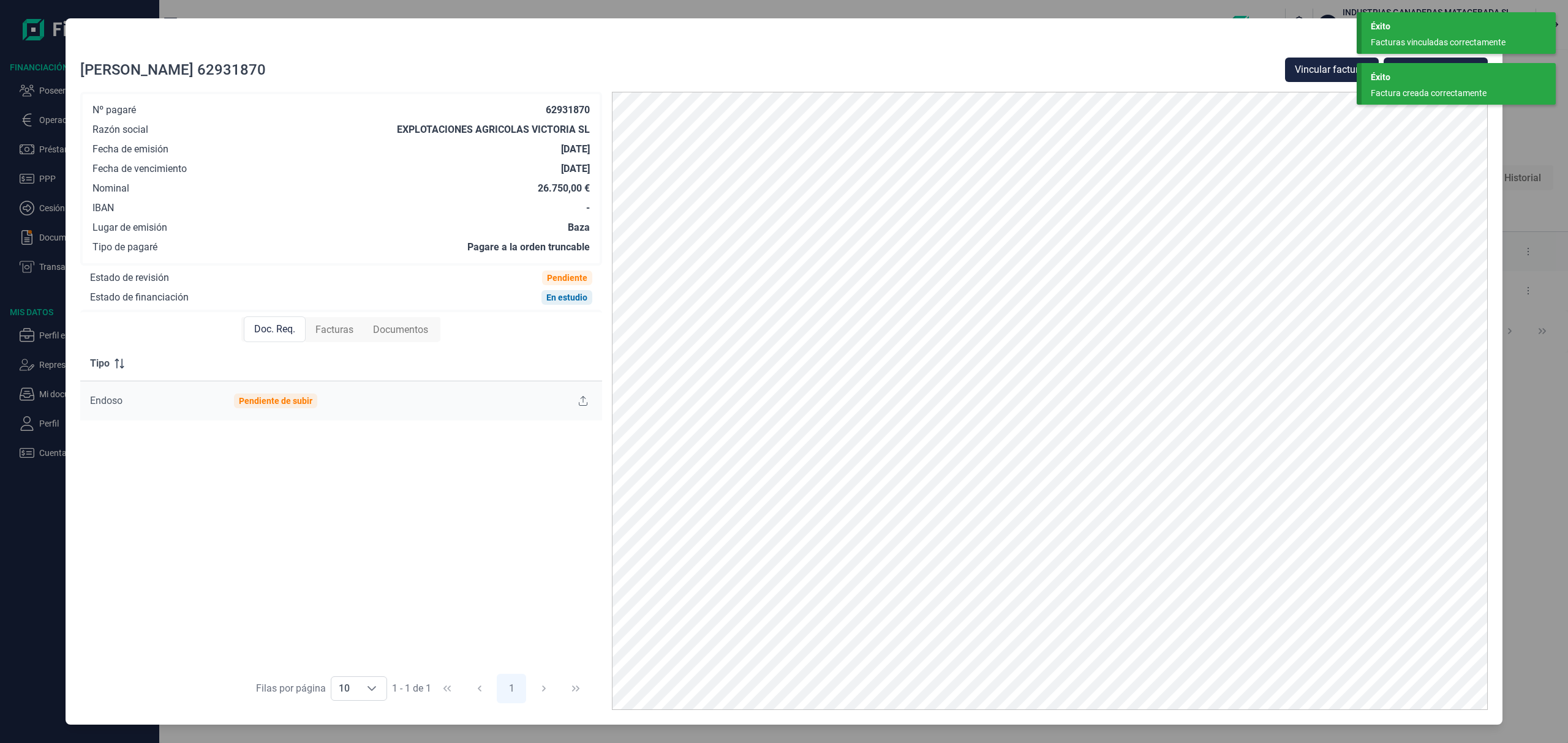
click at [1407, 33] on div "Éxito Facturas vinculadas correctamente" at bounding box center [1459, 33] width 194 height 42
click at [1464, 36] on div "Factura creada correctamente" at bounding box center [1454, 42] width 166 height 12
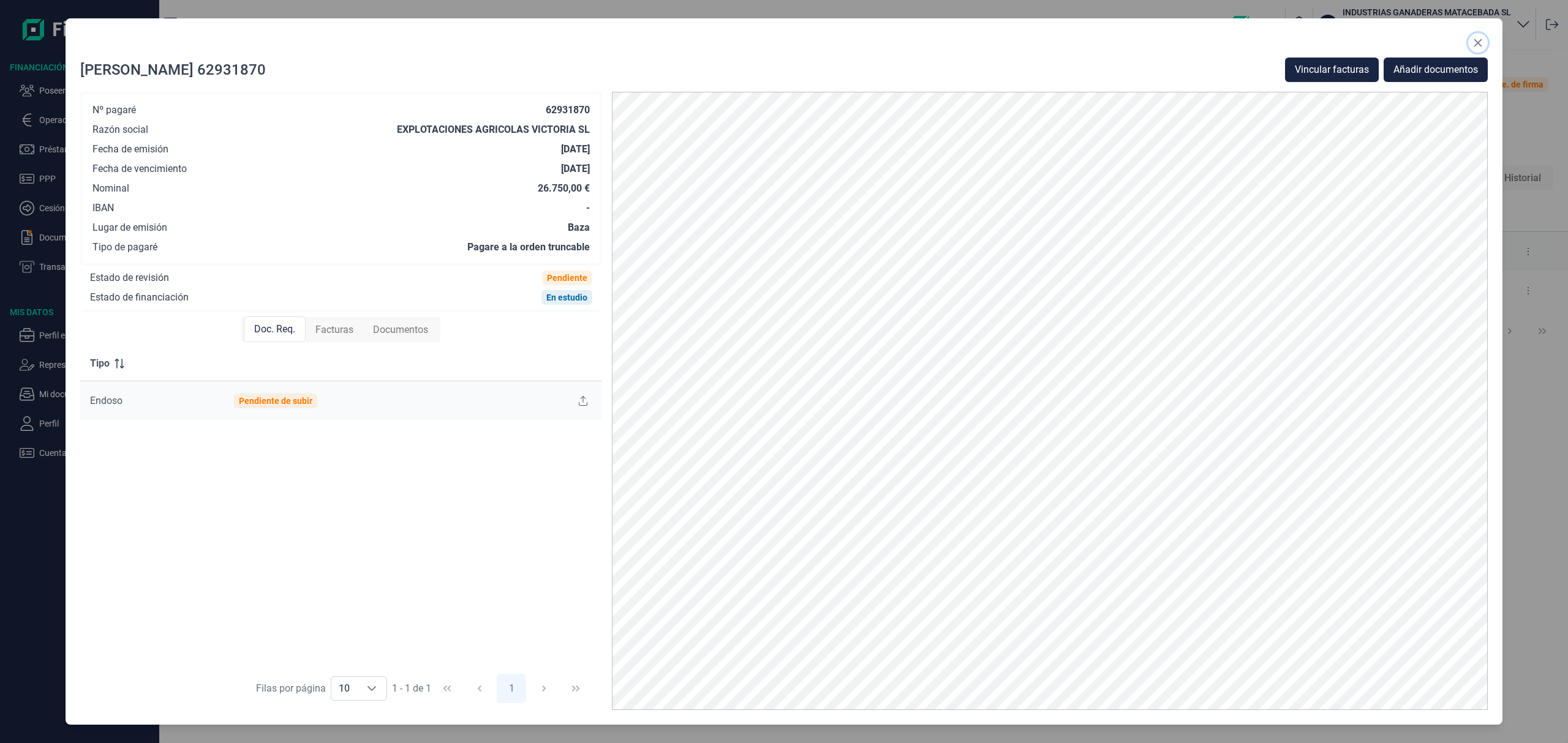
click at [1484, 40] on button "Close" at bounding box center [1478, 43] width 19 height 19
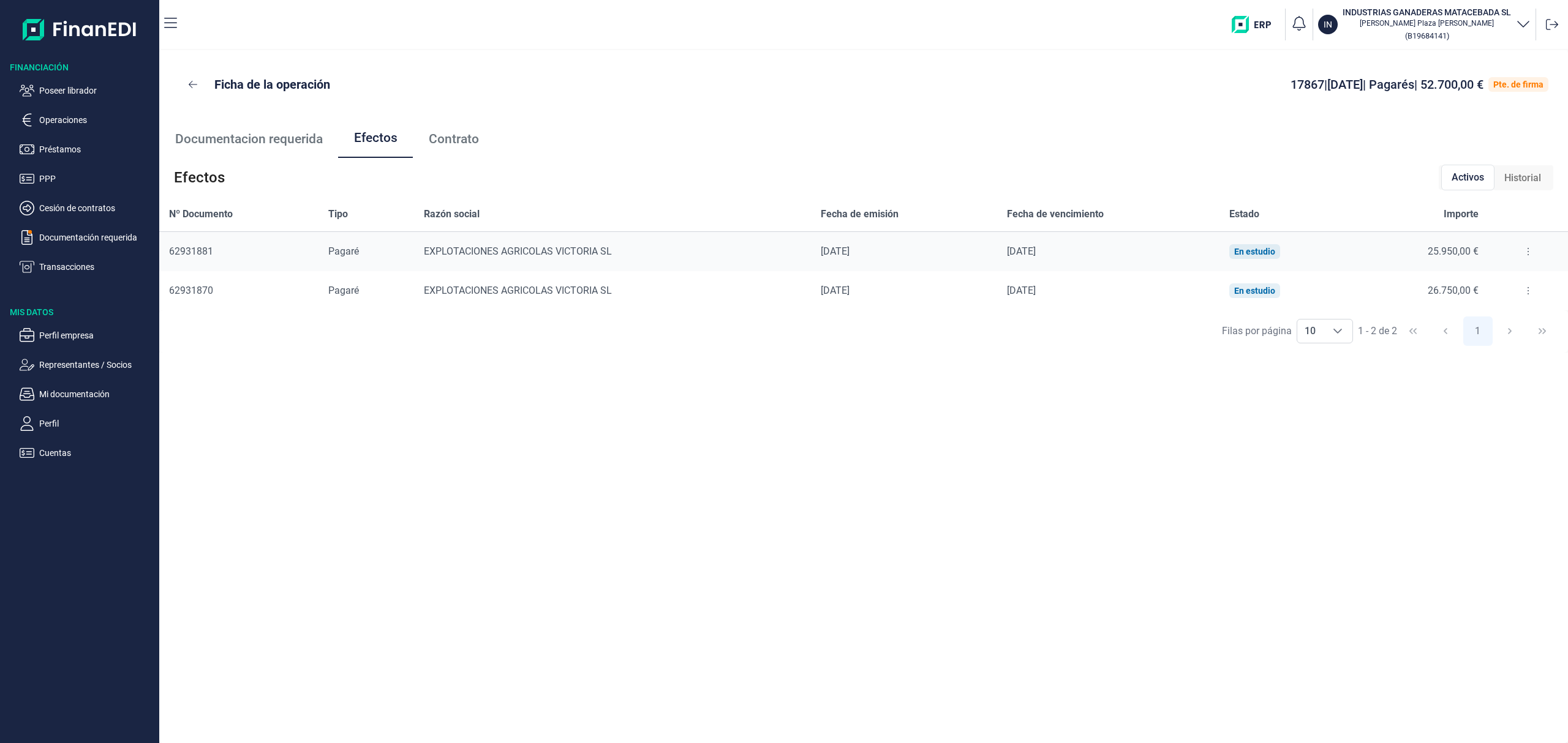
click at [1525, 248] on button at bounding box center [1528, 251] width 22 height 19
click at [1512, 282] on span "Detalles efecto" at bounding box center [1488, 282] width 55 height 12
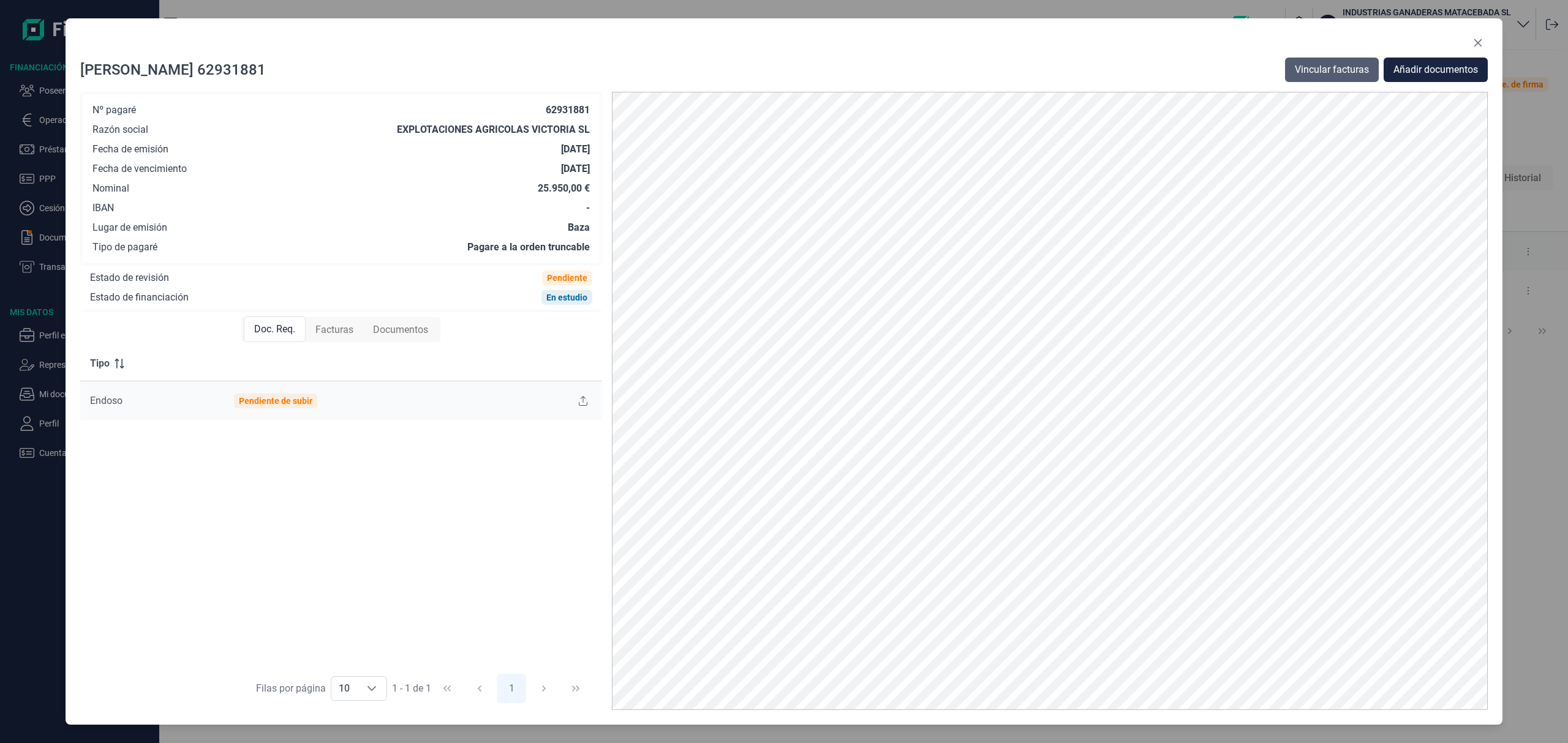
click at [1353, 67] on span "Vincular facturas" at bounding box center [1332, 69] width 74 height 14
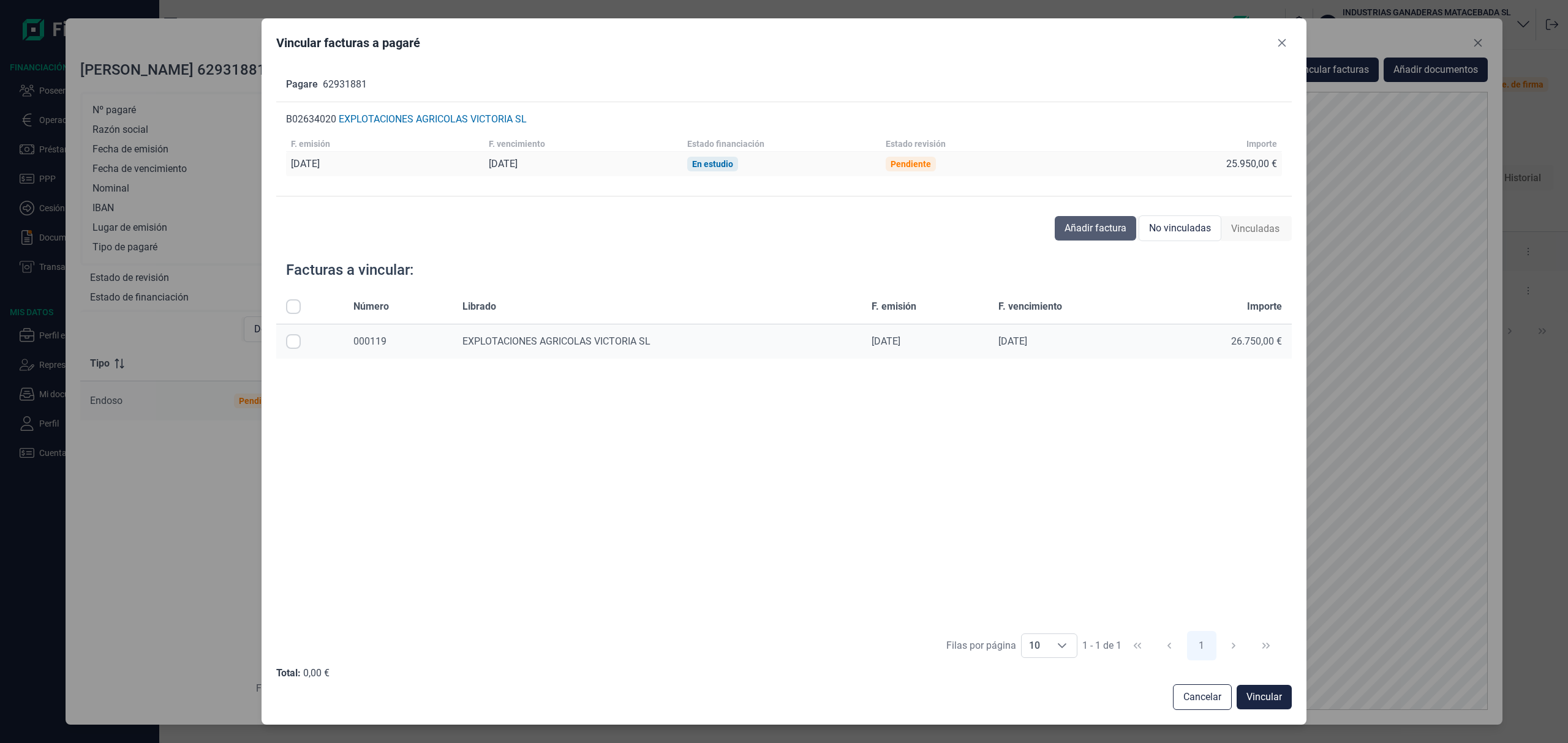
click at [1077, 224] on span "Añadir factura" at bounding box center [1095, 228] width 62 height 14
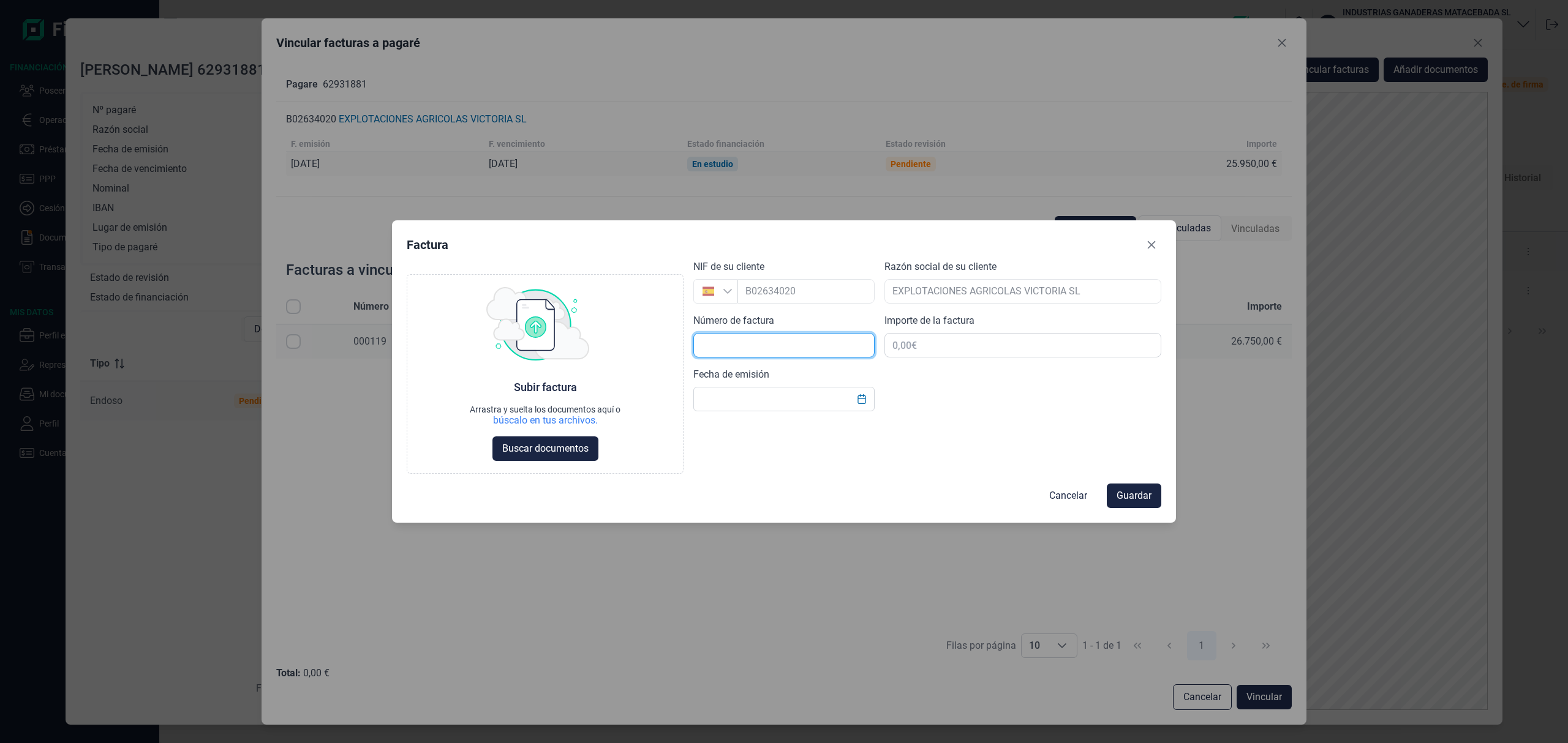
click at [742, 339] on input "text" at bounding box center [784, 345] width 182 height 25
type input "000105"
type input "1.082.025,00 €"
drag, startPoint x: 1050, startPoint y: 359, endPoint x: 1213, endPoint y: 356, distance: 163.0
click at [1212, 356] on div "Factura Choose Subir factura Arrastra y suelta los documentos aquí o búscalo en…" at bounding box center [784, 371] width 1568 height 743
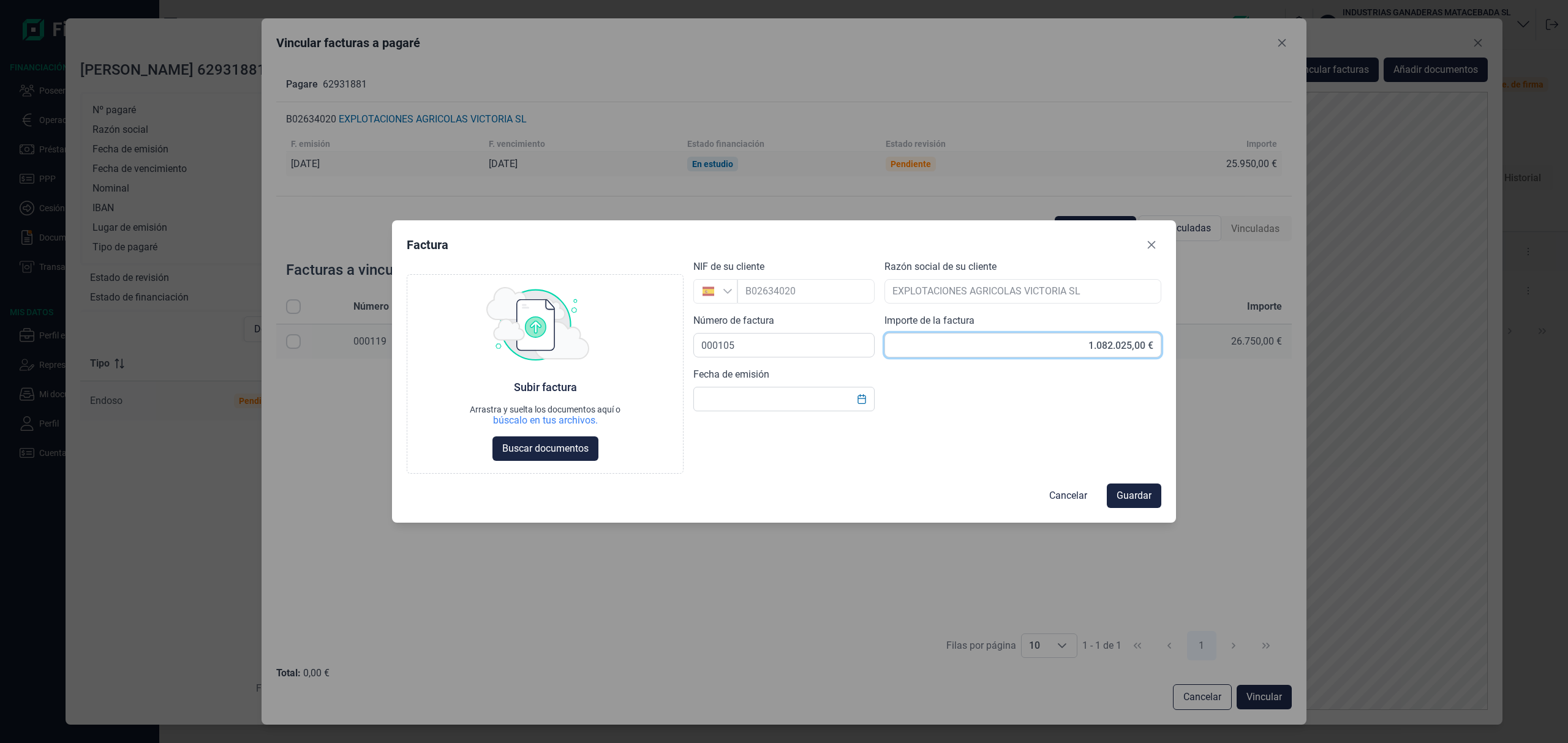
drag, startPoint x: 1082, startPoint y: 340, endPoint x: 1191, endPoint y: 341, distance: 109.0
click at [1191, 341] on div "Factura Choose Subir factura Arrastra y suelta los documentos aquí o búscalo en…" at bounding box center [784, 371] width 1568 height 743
click at [1031, 339] on input "text" at bounding box center [1023, 345] width 276 height 25
type input "25.950,00 €"
click at [863, 407] on button "Choose Date" at bounding box center [862, 399] width 23 height 22
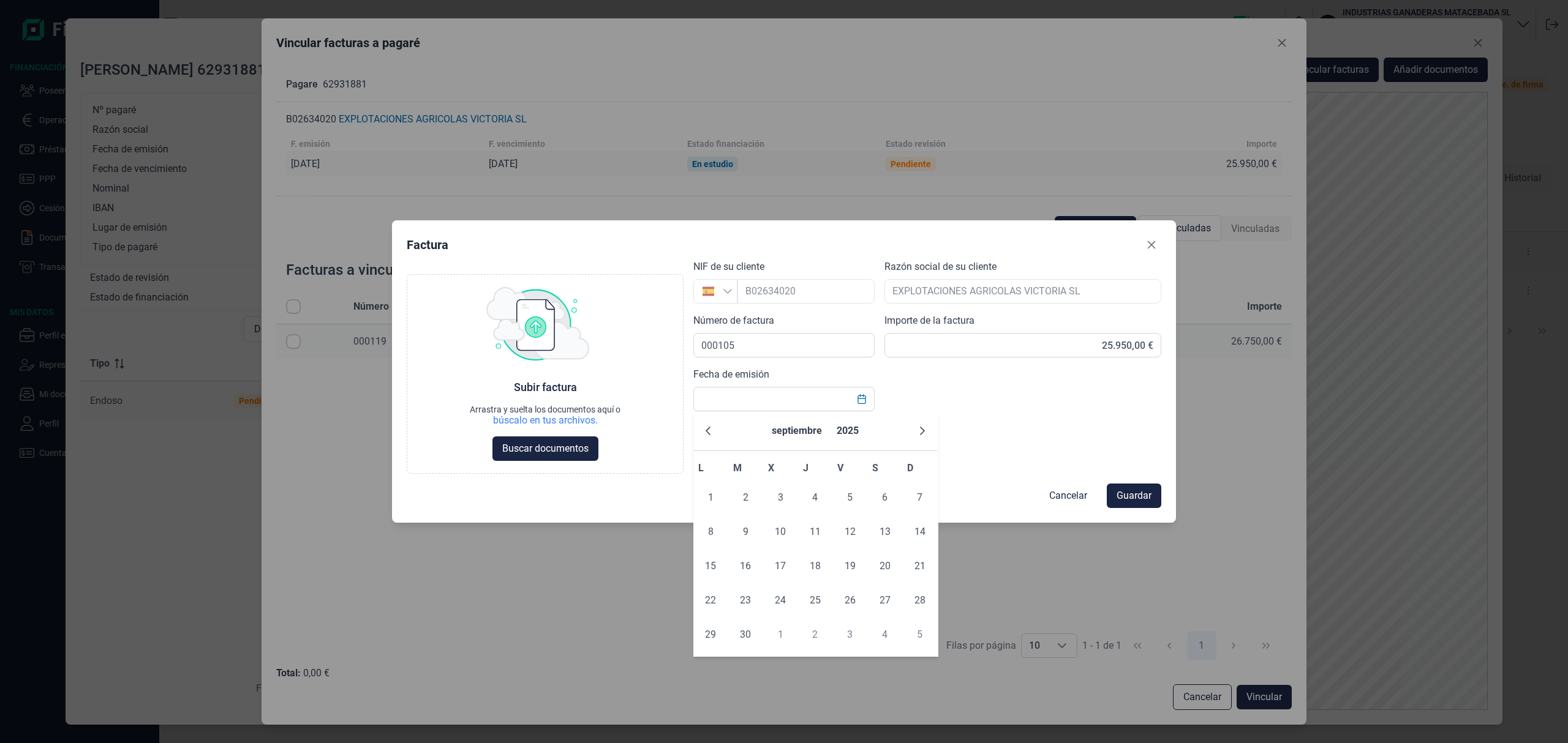
click at [706, 441] on div "septiembre 2025" at bounding box center [815, 431] width 244 height 40
click at [710, 437] on button "Previous Month" at bounding box center [708, 431] width 19 height 19
click at [851, 497] on span "1" at bounding box center [850, 498] width 25 height 25
type input "[DATE]"
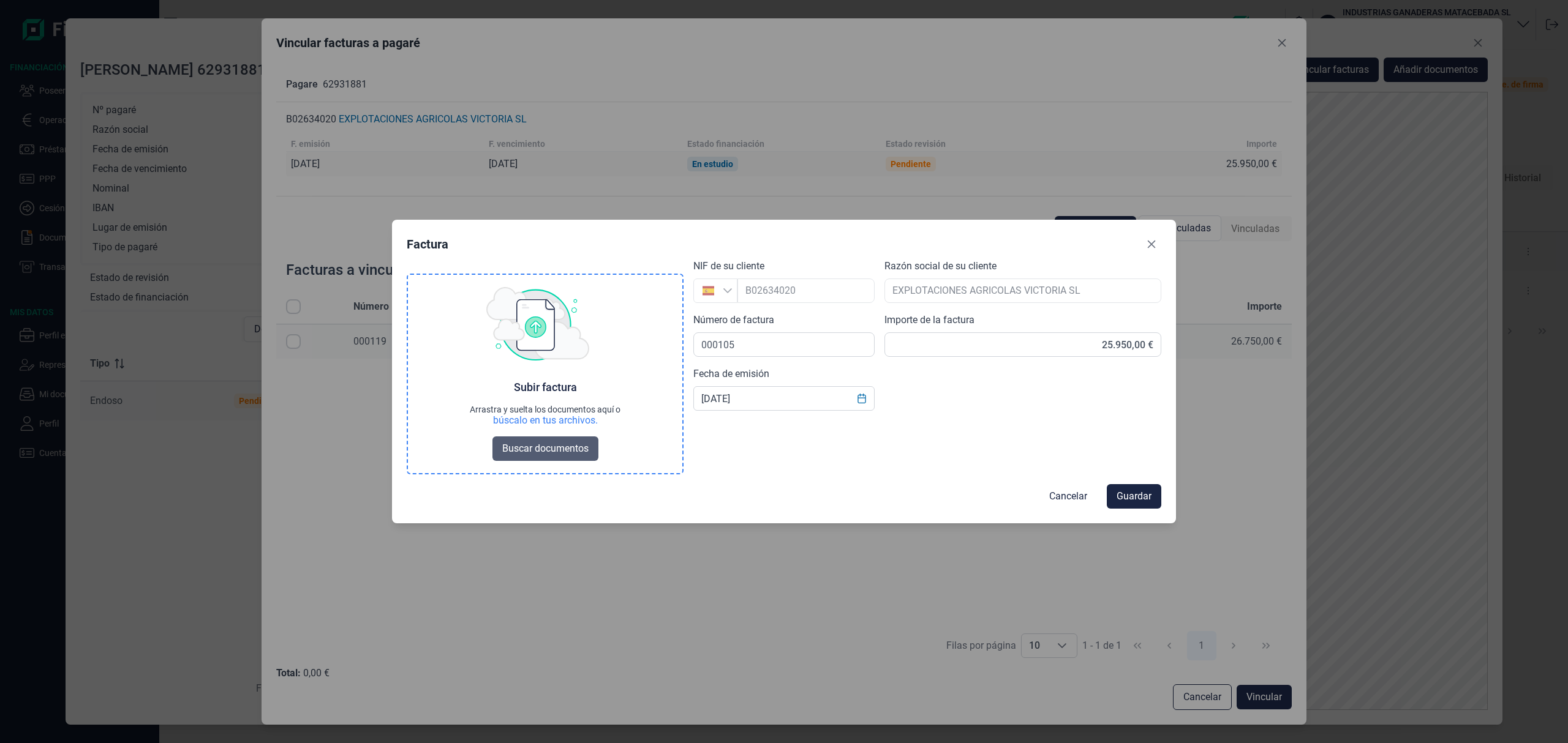
click at [563, 451] on span "Buscar documentos" at bounding box center [545, 448] width 86 height 14
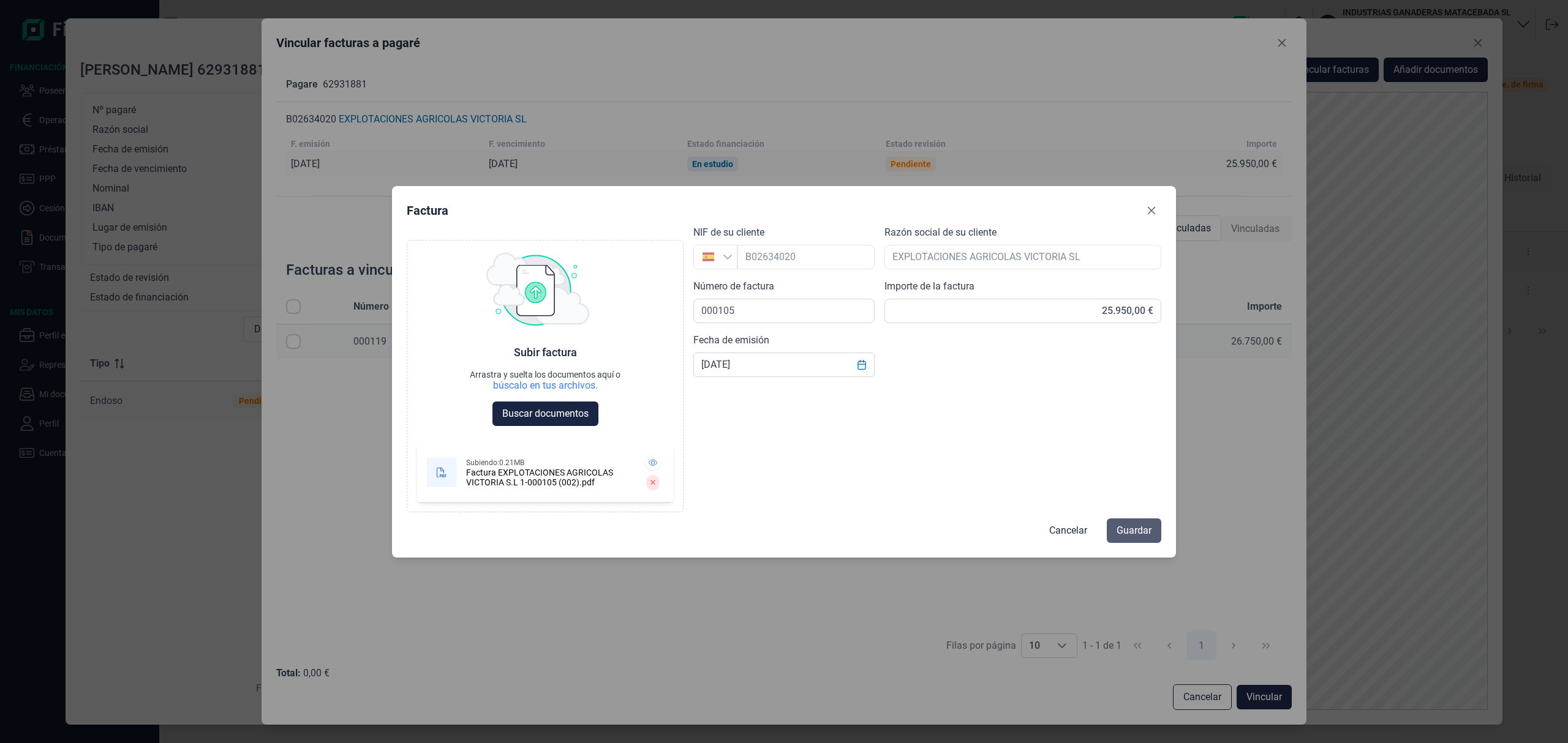
click at [1137, 533] on span "Guardar" at bounding box center [1134, 531] width 35 height 14
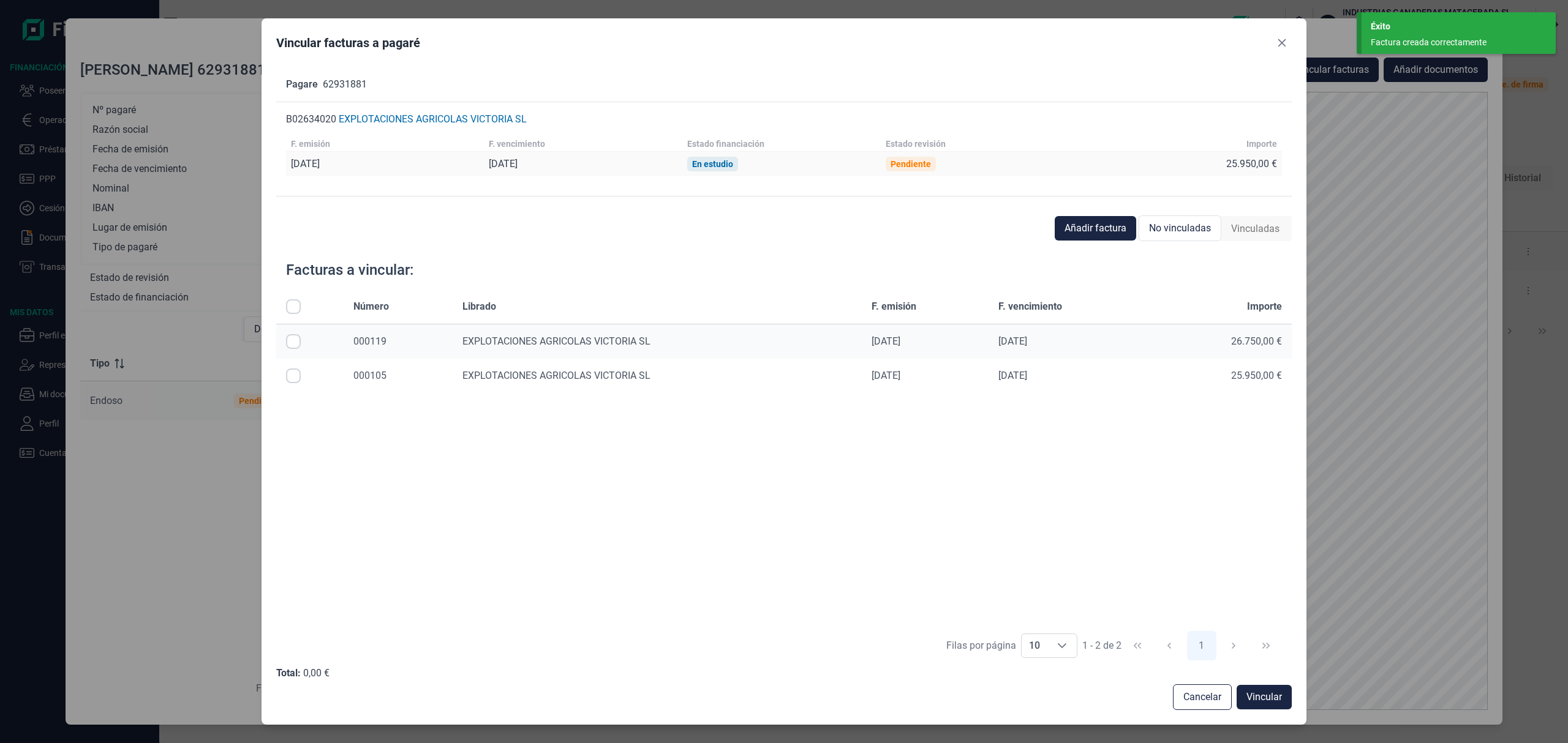
click at [290, 376] on input "Row Selected null" at bounding box center [293, 375] width 14 height 14
checkbox input "true"
click at [1268, 694] on span "Vincular" at bounding box center [1264, 697] width 35 height 14
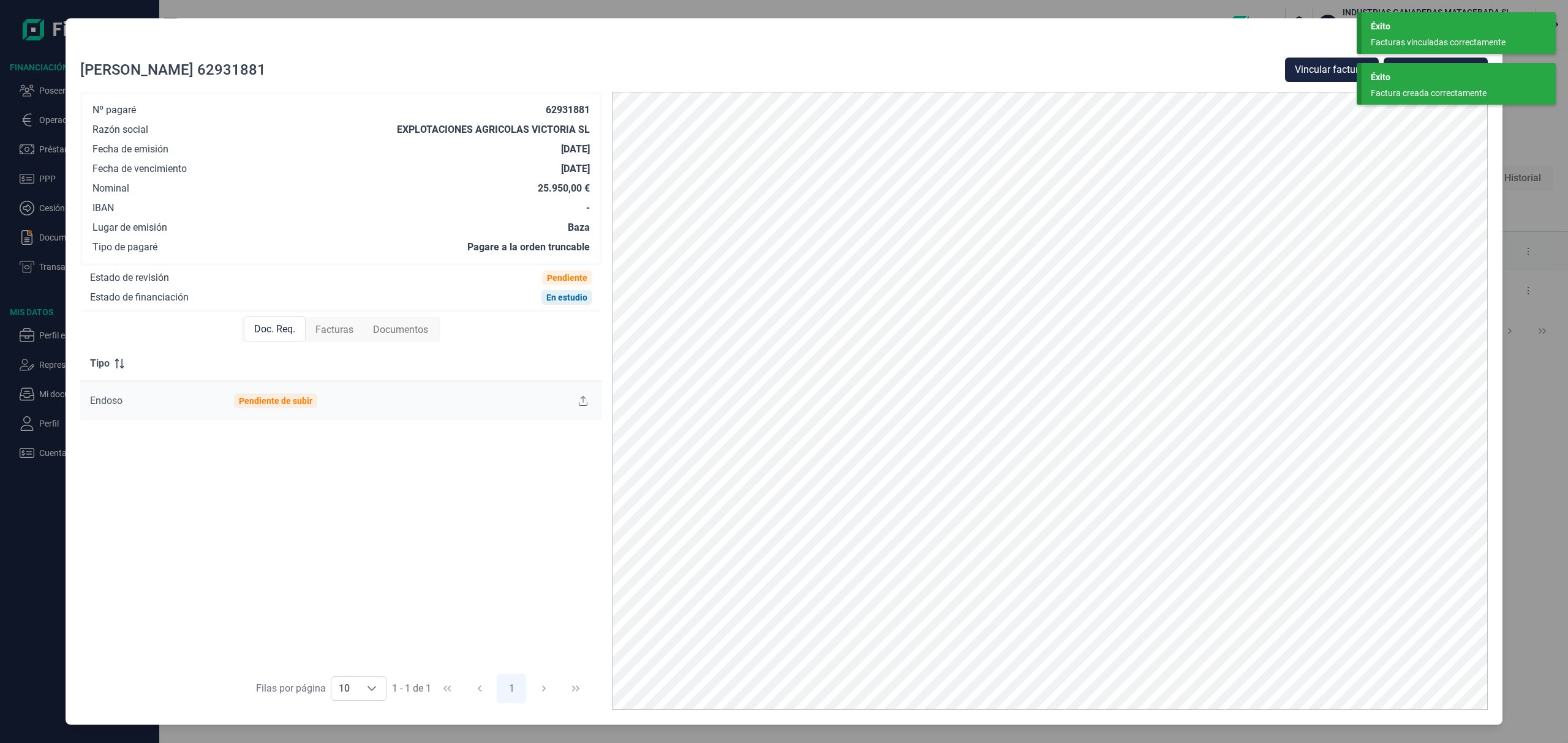
click at [1426, 74] on div "Éxito" at bounding box center [1459, 76] width 176 height 12
click at [1447, 32] on div "Éxito" at bounding box center [1459, 26] width 176 height 12
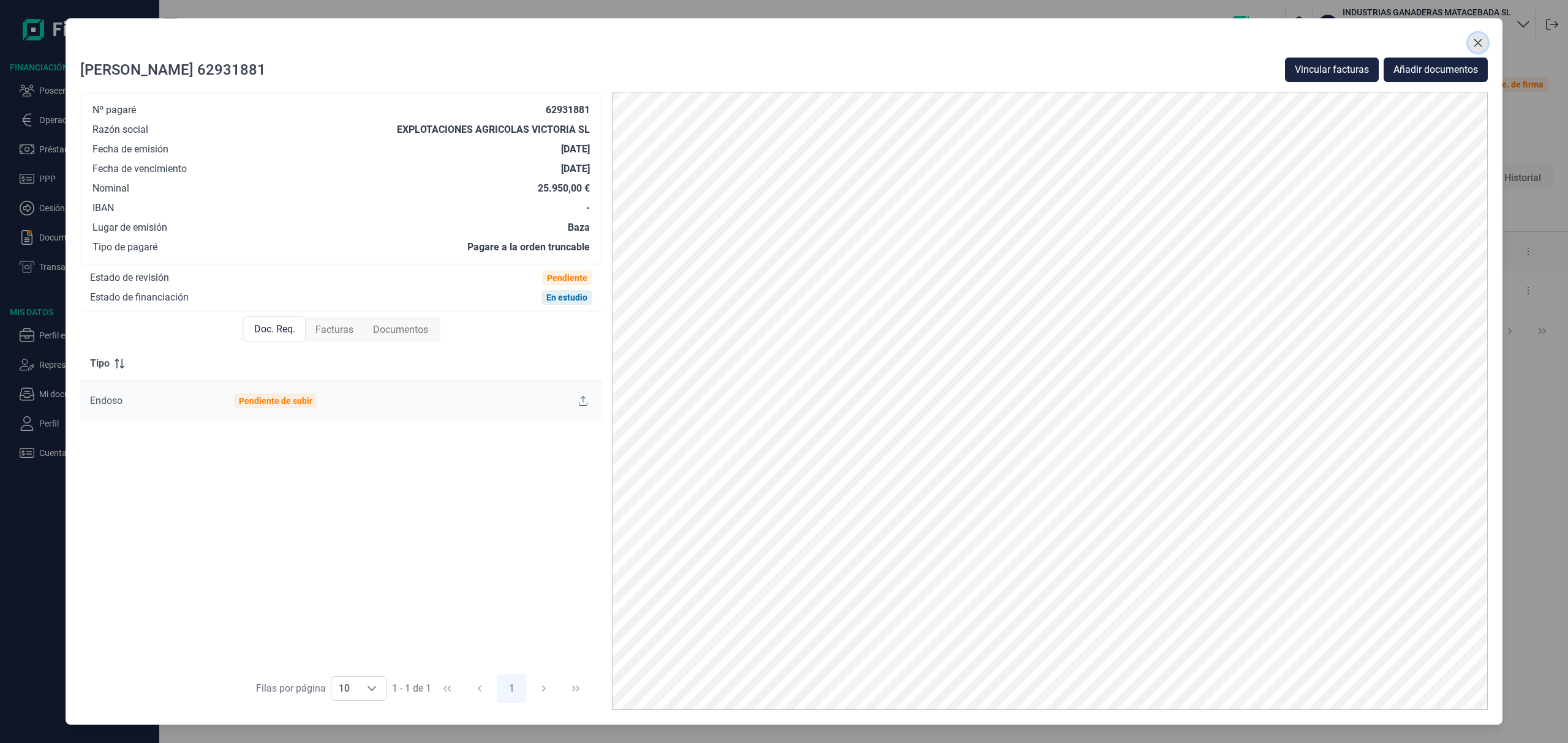
click at [1478, 42] on icon "Close" at bounding box center [1478, 43] width 8 height 8
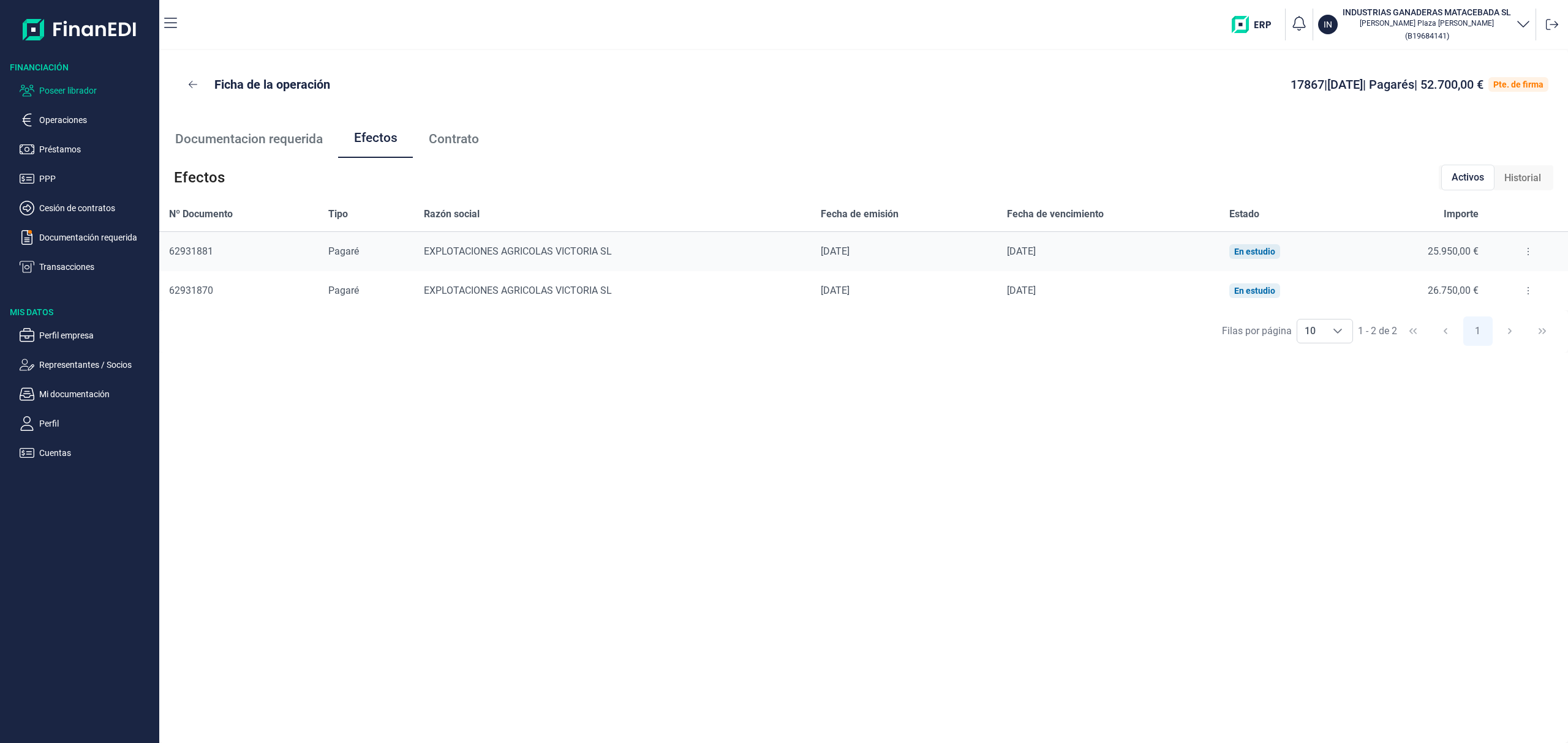
click at [101, 84] on p "Poseer librador" at bounding box center [97, 90] width 115 height 14
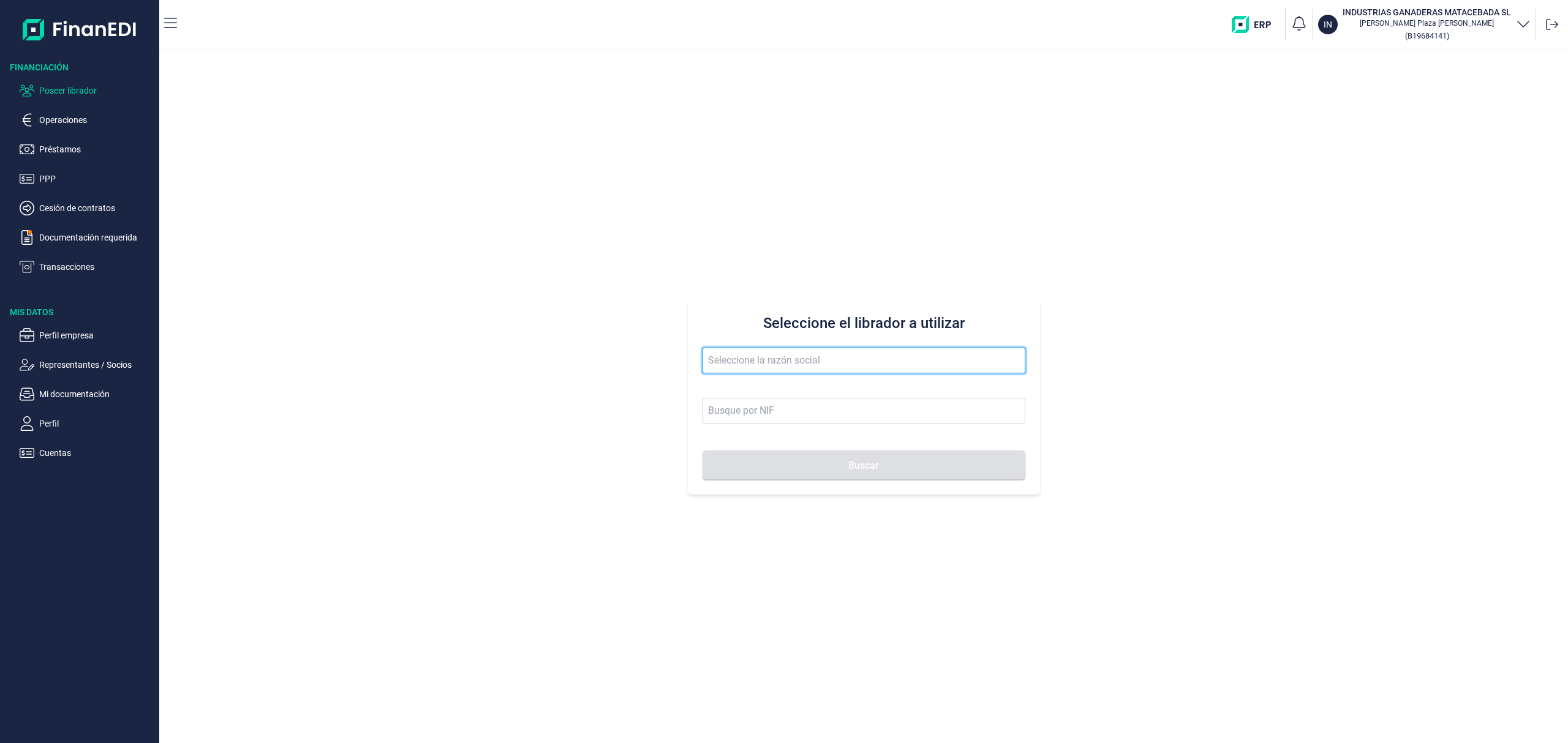
click at [821, 367] on input "text" at bounding box center [863, 361] width 322 height 26
click at [732, 358] on input "new water" at bounding box center [863, 361] width 322 height 26
type input "newater"
drag, startPoint x: 810, startPoint y: 373, endPoint x: 632, endPoint y: 341, distance: 180.9
click at [632, 341] on div "Seleccione el librador a utilizar newater Buscar" at bounding box center [863, 397] width 1409 height 693
